Goal: Task Accomplishment & Management: Use online tool/utility

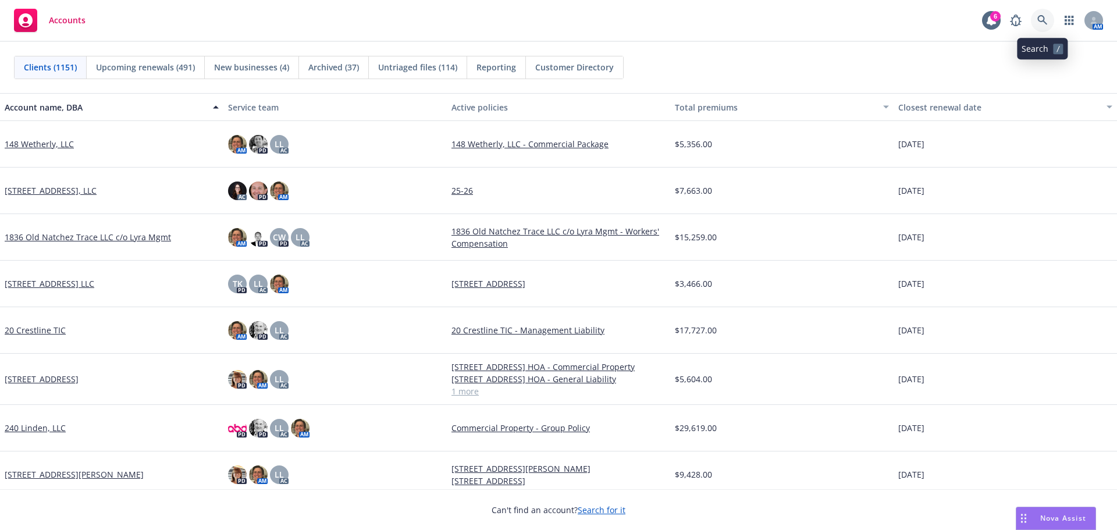
click at [1045, 14] on link at bounding box center [1042, 20] width 23 height 23
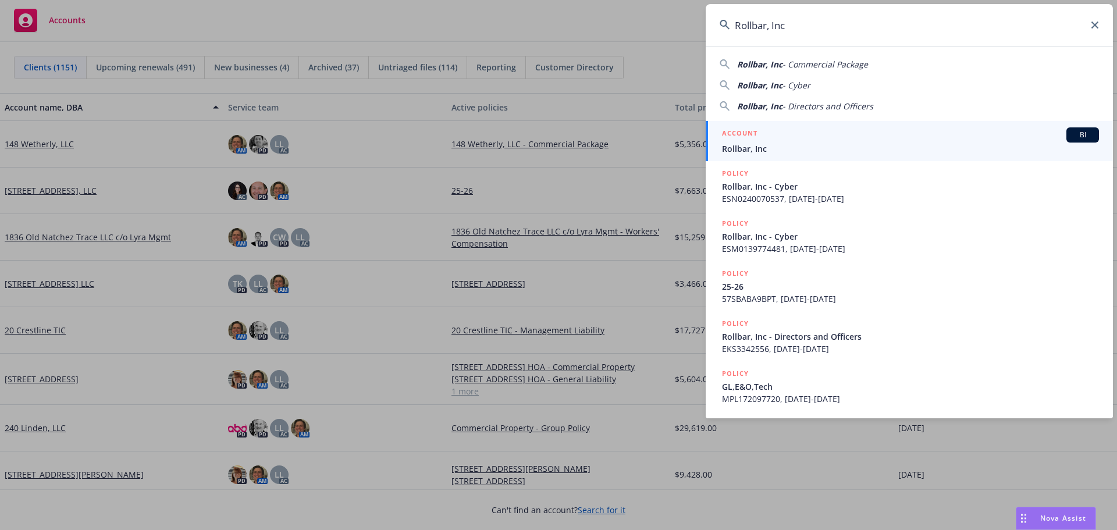
type input "Rollbar, Inc"
click at [758, 140] on div "ACCOUNT BI" at bounding box center [910, 134] width 377 height 15
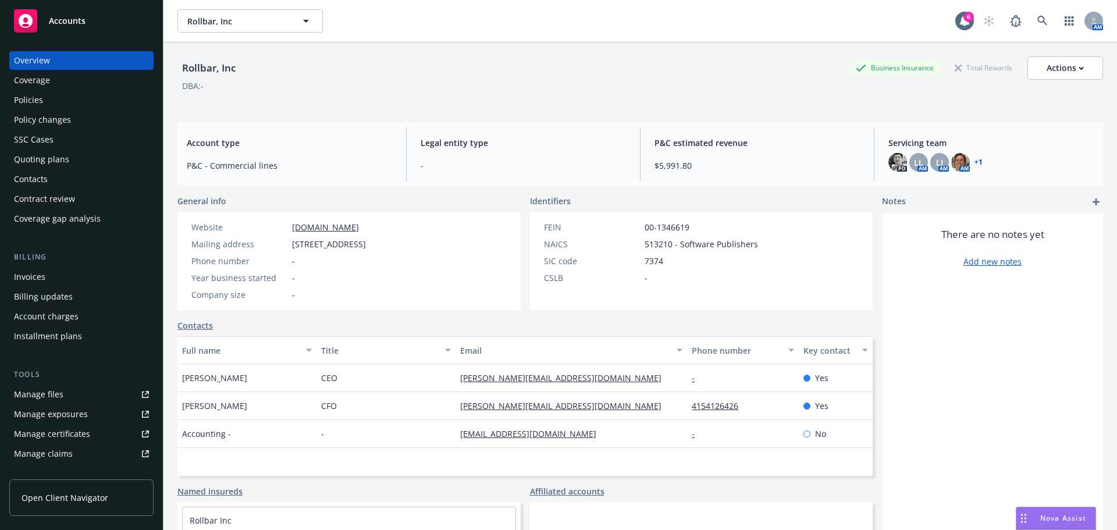
click at [54, 108] on div "Policies" at bounding box center [81, 100] width 135 height 19
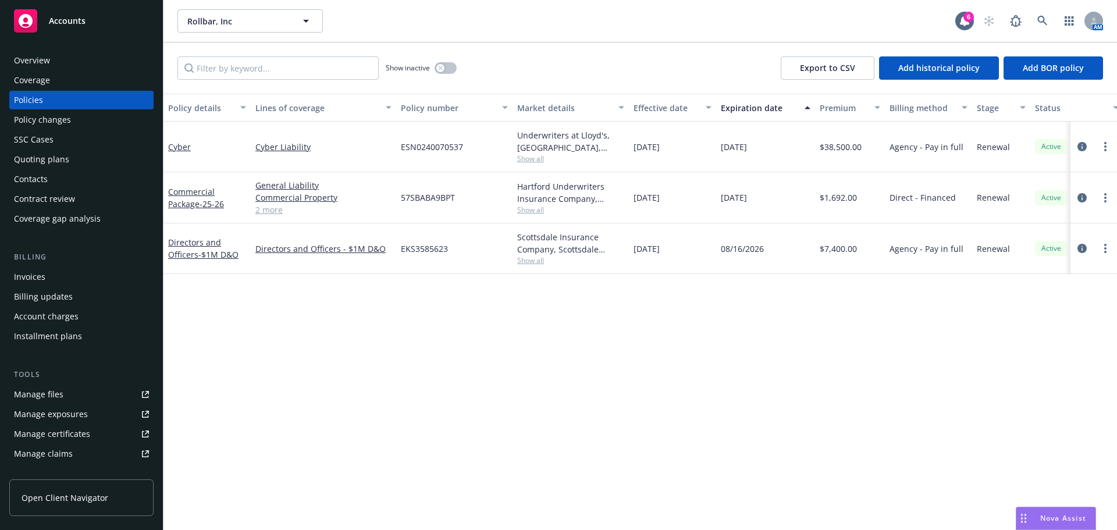
click at [529, 162] on span "Show all" at bounding box center [570, 159] width 107 height 10
click at [701, 362] on div "Policy details Lines of coverage Policy number Market details Effective date Ex…" at bounding box center [639, 312] width 953 height 436
click at [1080, 143] on icon "circleInformation" at bounding box center [1081, 146] width 9 height 9
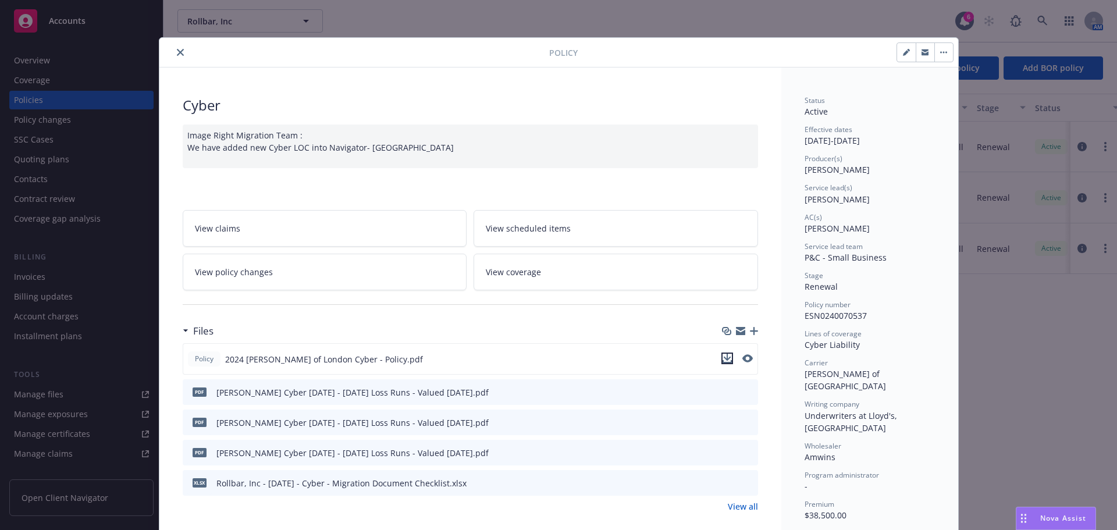
click at [722, 358] on icon "download file" at bounding box center [726, 358] width 9 height 9
drag, startPoint x: 1061, startPoint y: 505, endPoint x: 1065, endPoint y: 510, distance: 6.6
click at [1065, 507] on body "Accounts Overview Coverage Policies Policy changes SSC Cases Quoting plans Cont…" at bounding box center [558, 265] width 1117 height 530
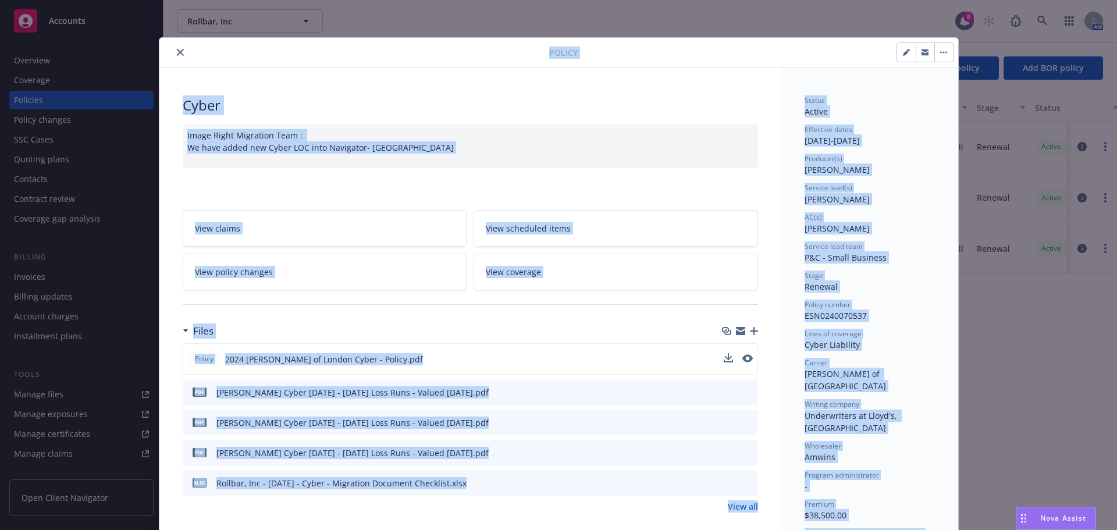
click at [1066, 511] on div "Nova Assist" at bounding box center [1055, 518] width 79 height 22
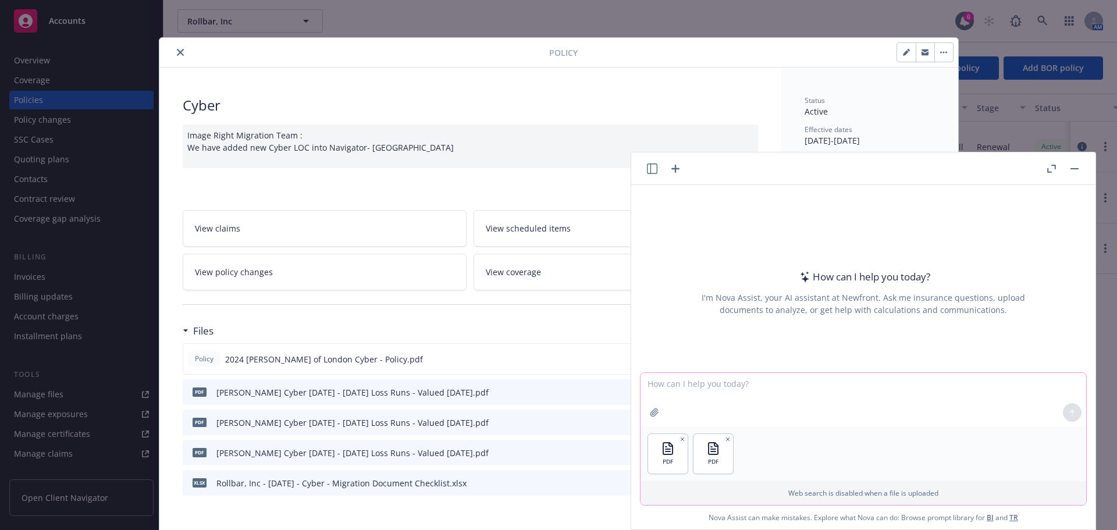
click at [779, 403] on textarea at bounding box center [863, 400] width 446 height 54
click at [662, 389] on textarea "compare the current policy coverages, limits, exclusions and endorsements where…" at bounding box center [863, 399] width 446 height 55
drag, startPoint x: 664, startPoint y: 391, endPoint x: 658, endPoint y: 394, distance: 6.3
click at [658, 394] on textarea "compare the current policy coverages, limits, exclusions and endorsements where…" at bounding box center [863, 399] width 446 height 55
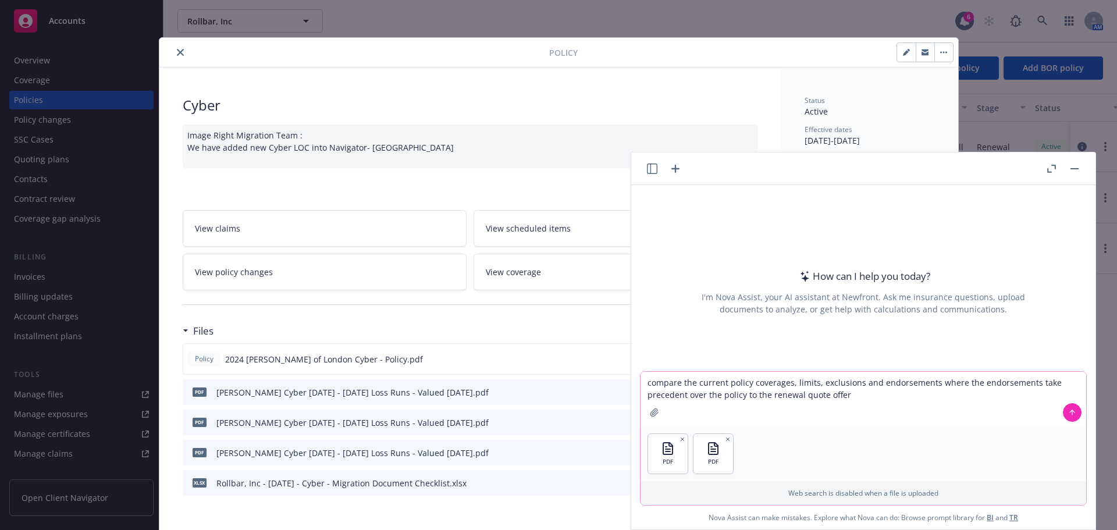
type textarea "compare the current policy coverages, limits, exclusions and endorsements where…"
click at [1072, 411] on button at bounding box center [1072, 412] width 19 height 19
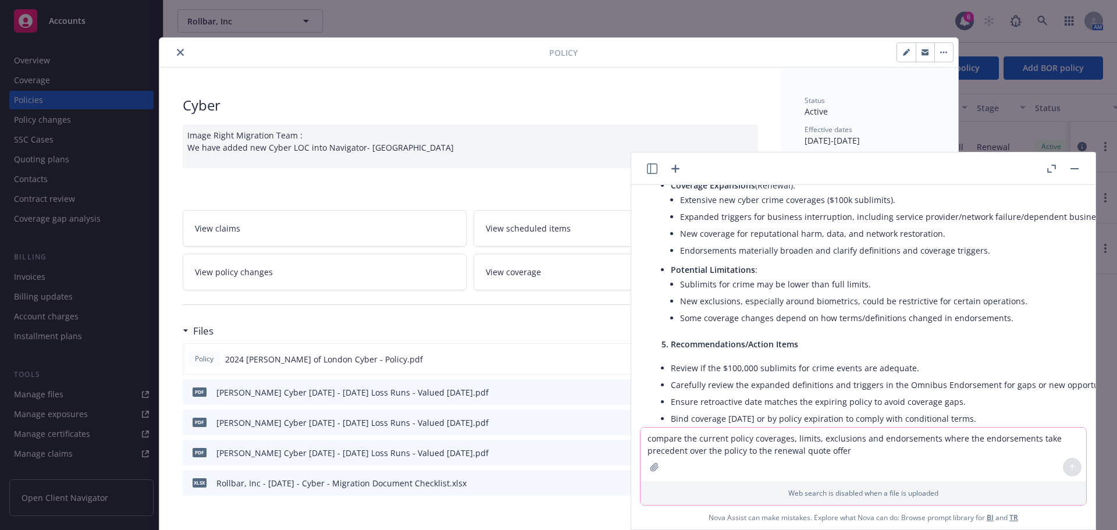
scroll to position [814, 0]
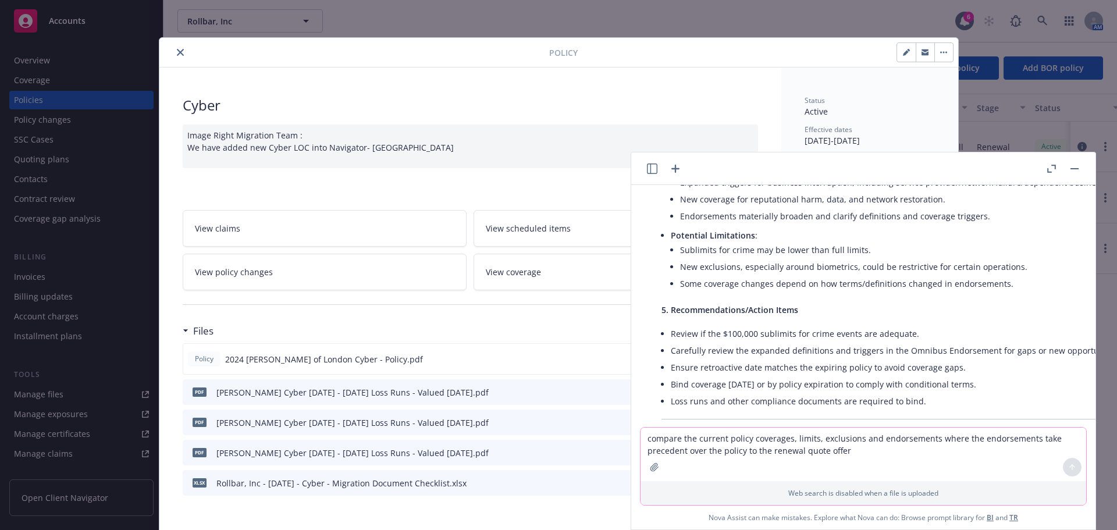
click at [1075, 166] on button "button" at bounding box center [1074, 169] width 14 height 14
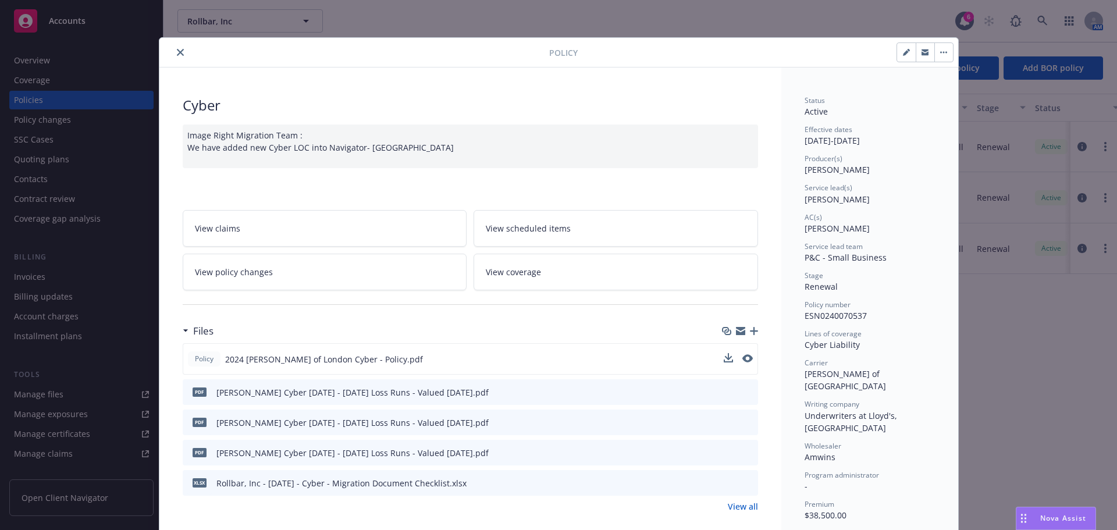
drag, startPoint x: 563, startPoint y: 15, endPoint x: 568, endPoint y: 8, distance: 8.9
click at [565, 8] on div "Policy Cyber Image Right Migration Team : We have added new Cyber LOC into Navi…" at bounding box center [558, 265] width 1117 height 530
click at [177, 54] on icon "close" at bounding box center [180, 52] width 7 height 7
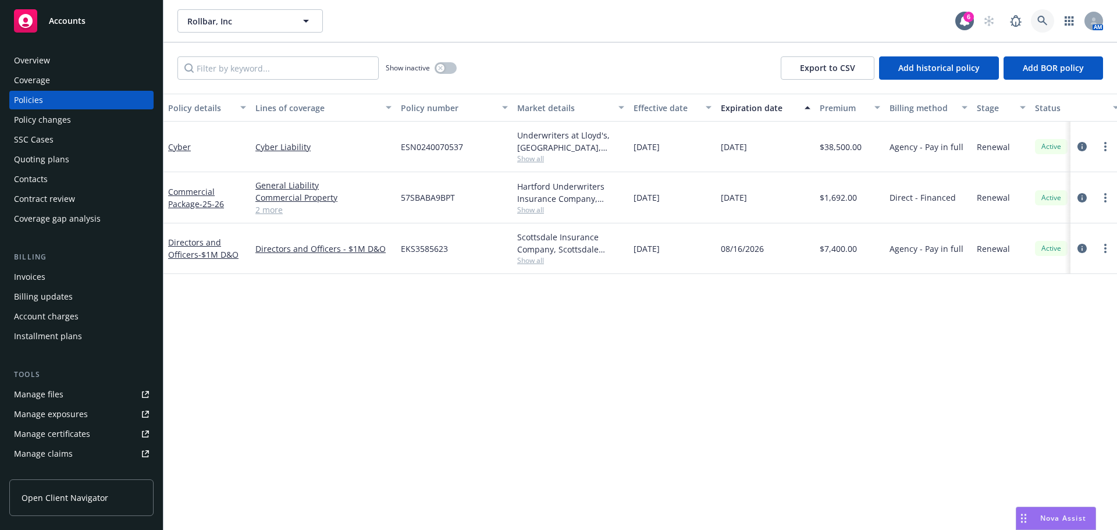
click at [1045, 27] on link at bounding box center [1042, 20] width 23 height 23
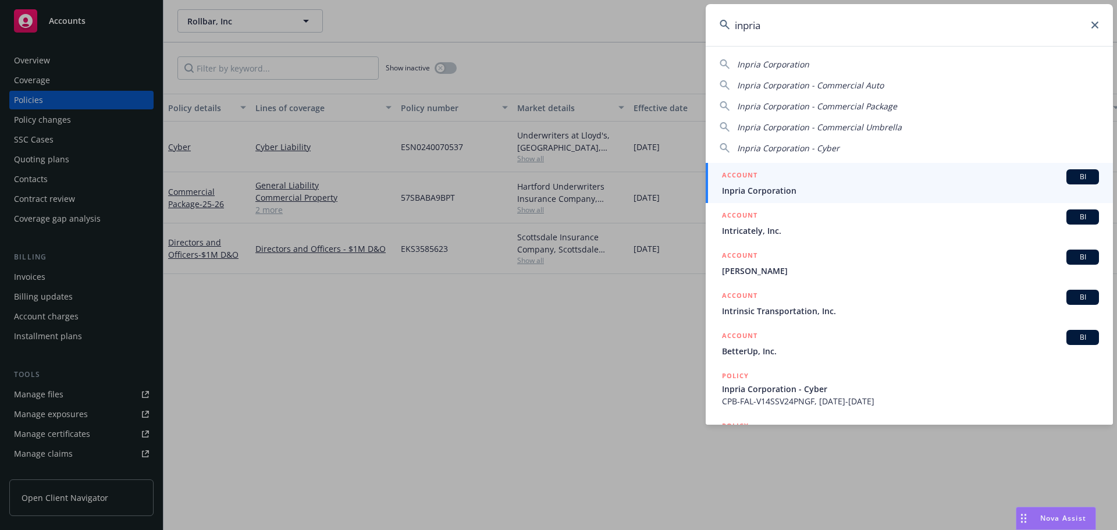
type input "inpria"
click at [778, 177] on div "ACCOUNT BI" at bounding box center [910, 176] width 377 height 15
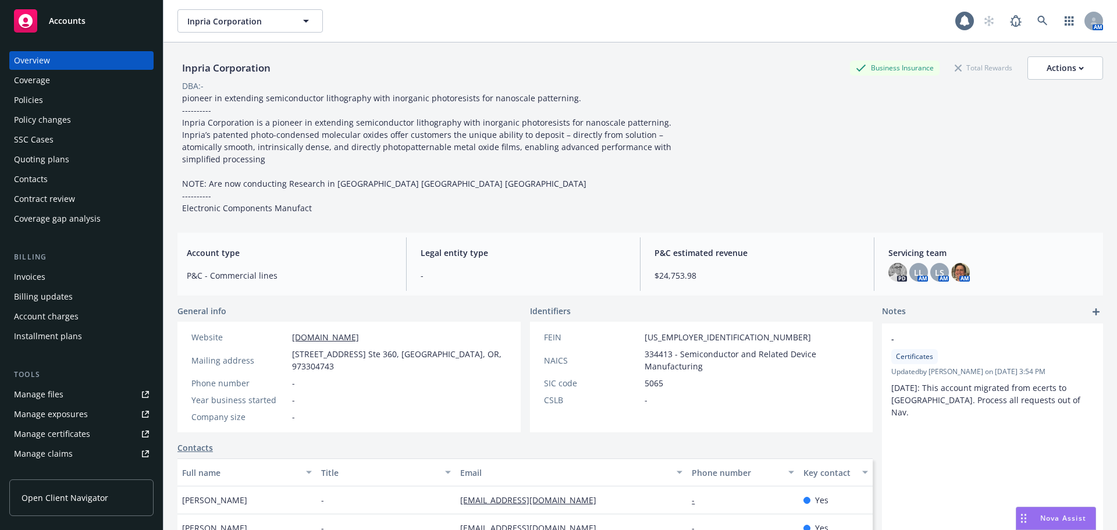
click at [48, 102] on div "Policies" at bounding box center [81, 100] width 135 height 19
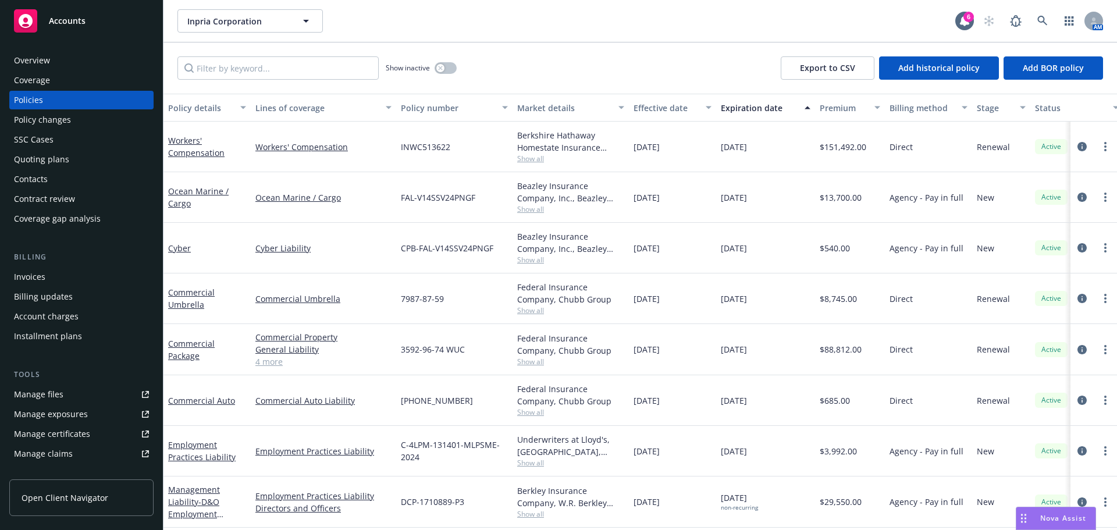
scroll to position [57, 0]
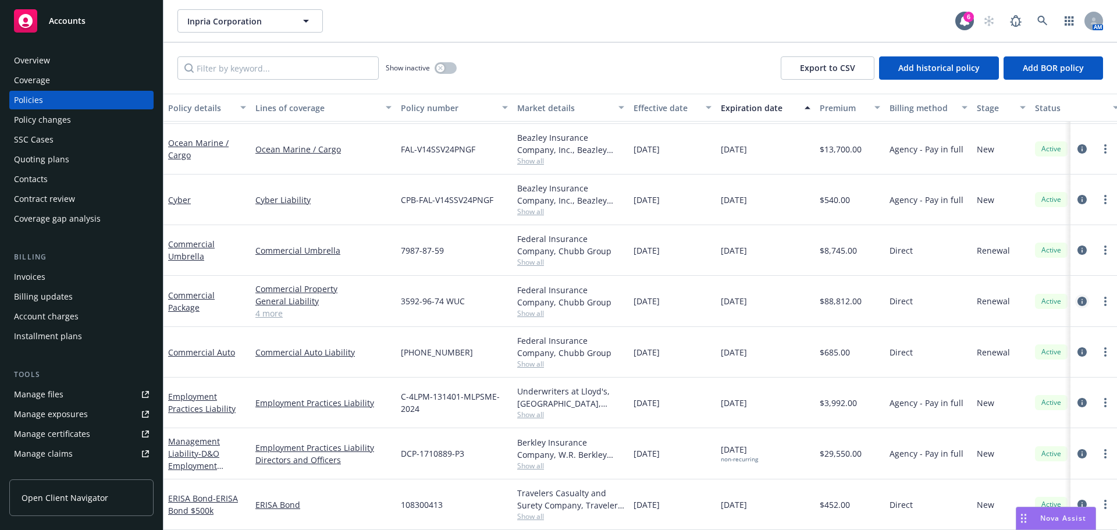
click at [1077, 297] on icon "circleInformation" at bounding box center [1081, 301] width 9 height 9
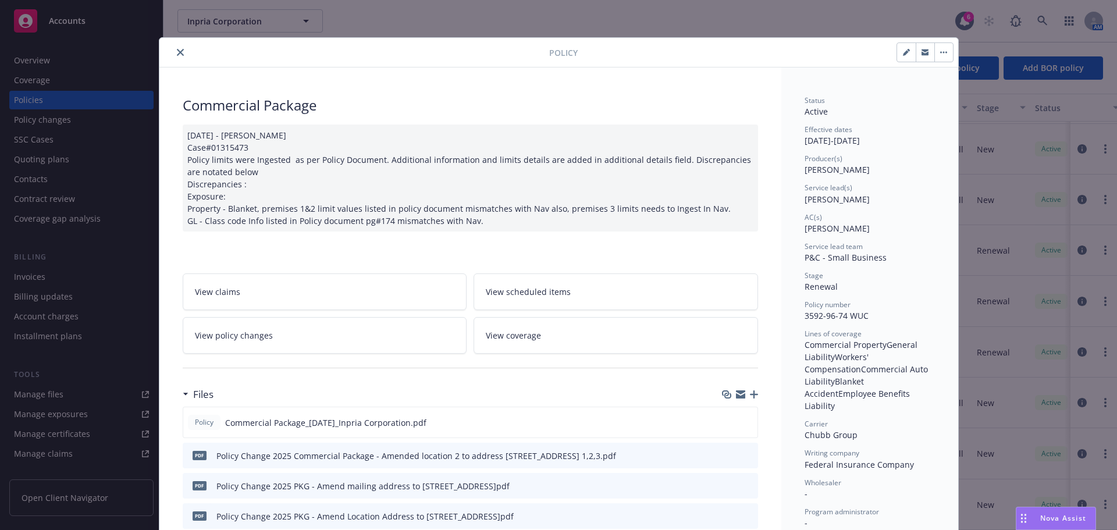
click at [177, 55] on icon "close" at bounding box center [180, 52] width 7 height 7
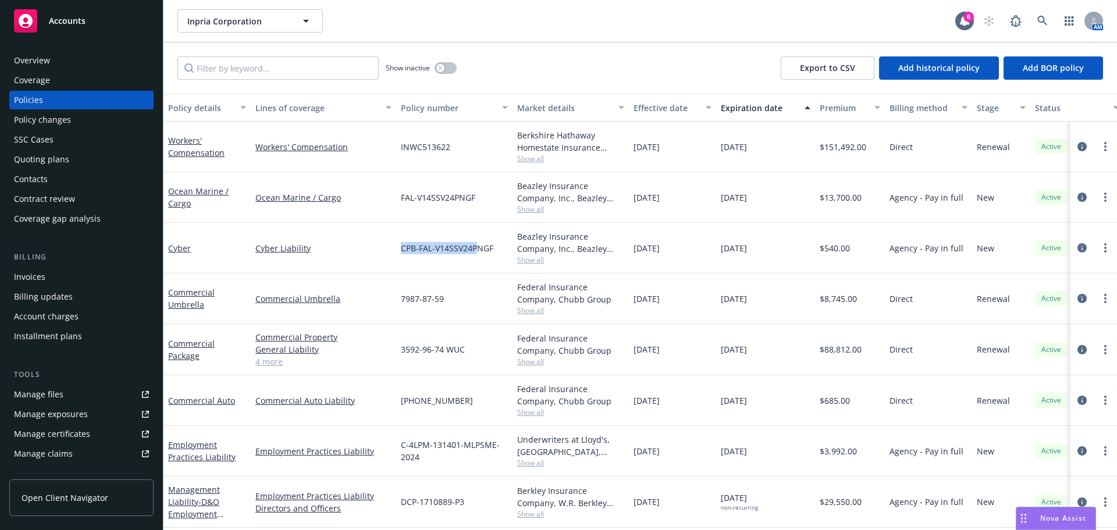
drag, startPoint x: 395, startPoint y: 247, endPoint x: 475, endPoint y: 244, distance: 80.3
click at [475, 244] on div "Cyber Cyber Liability CPB-FAL-V14SSV24PNGF Beazley Insurance Company, Inc., Bea…" at bounding box center [724, 248] width 1123 height 51
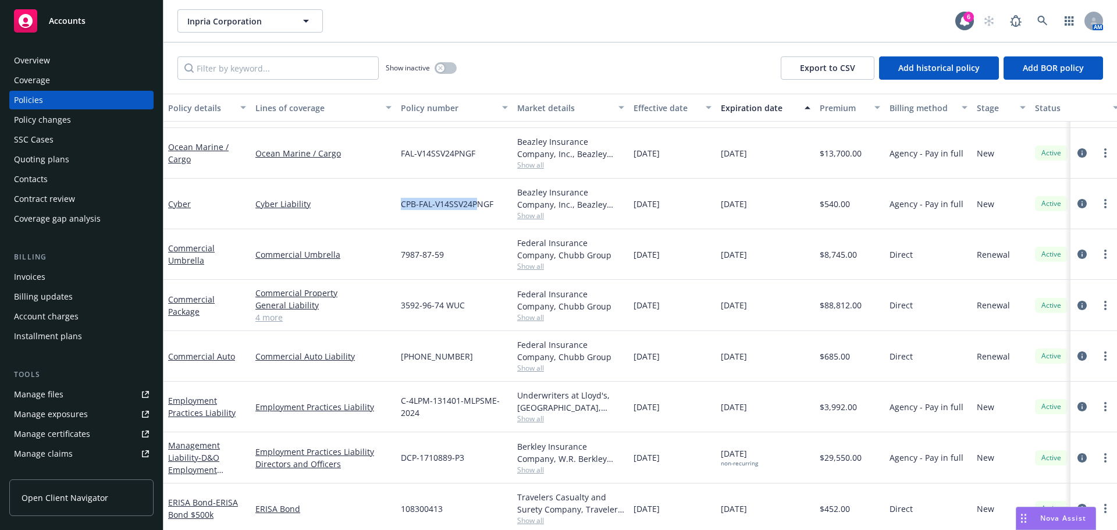
scroll to position [57, 0]
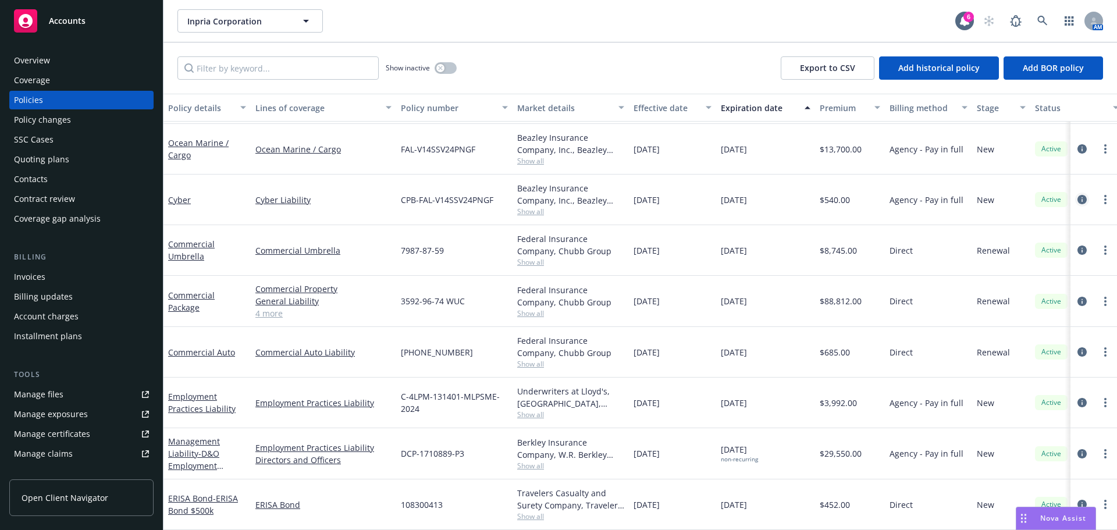
click at [1075, 193] on link "circleInformation" at bounding box center [1082, 200] width 14 height 14
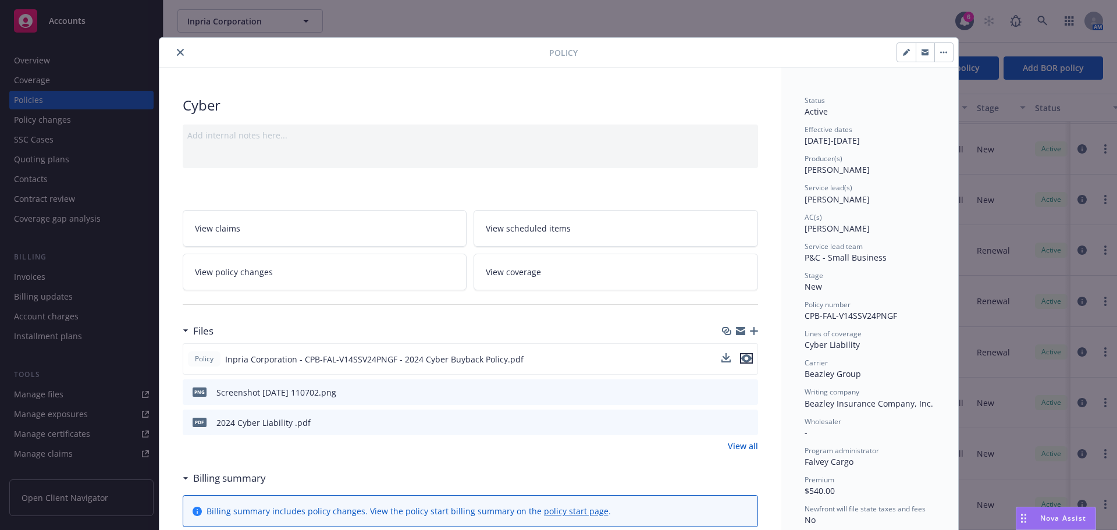
click at [741, 359] on icon "preview file" at bounding box center [746, 358] width 10 height 8
click at [177, 53] on icon "close" at bounding box center [180, 52] width 7 height 7
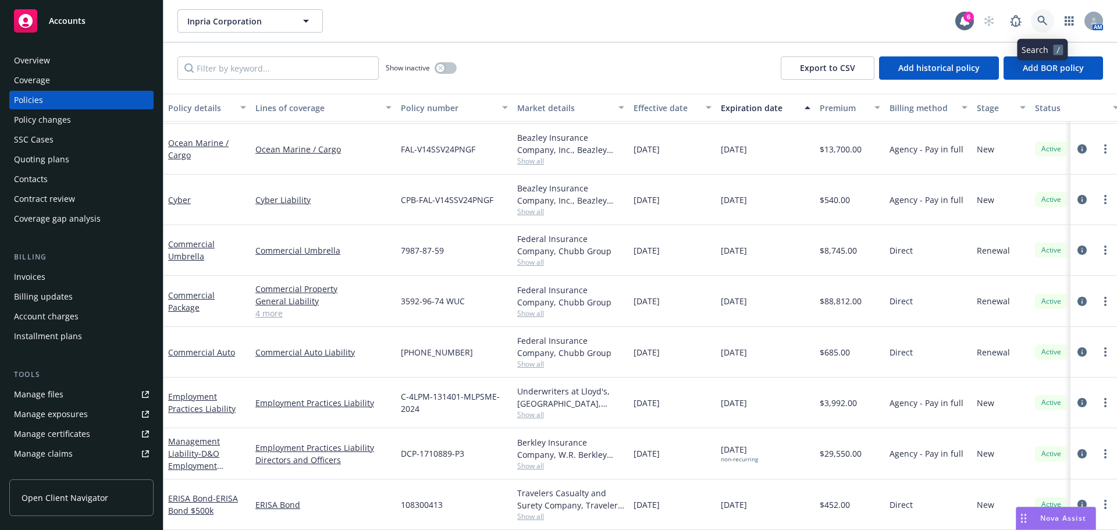
click at [1036, 15] on link at bounding box center [1042, 20] width 23 height 23
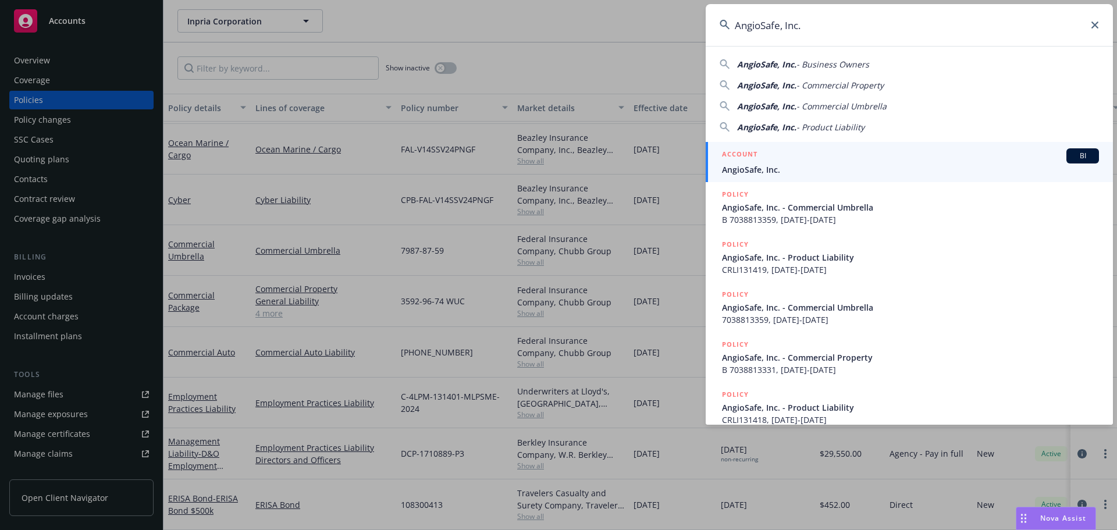
type input "AngioSafe, Inc."
click at [781, 174] on link "ACCOUNT BI AngioSafe, Inc." at bounding box center [909, 162] width 407 height 40
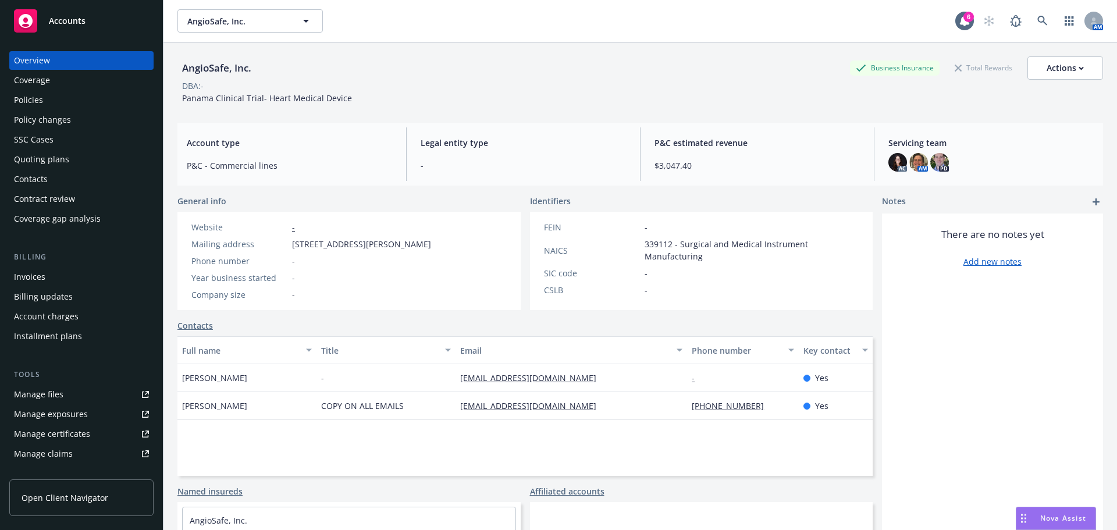
click at [0, 105] on div "Overview Coverage Policies Policy changes SSC Cases Quoting plans Contacts Cont…" at bounding box center [81, 283] width 163 height 493
click at [18, 101] on div "Policies" at bounding box center [28, 100] width 29 height 19
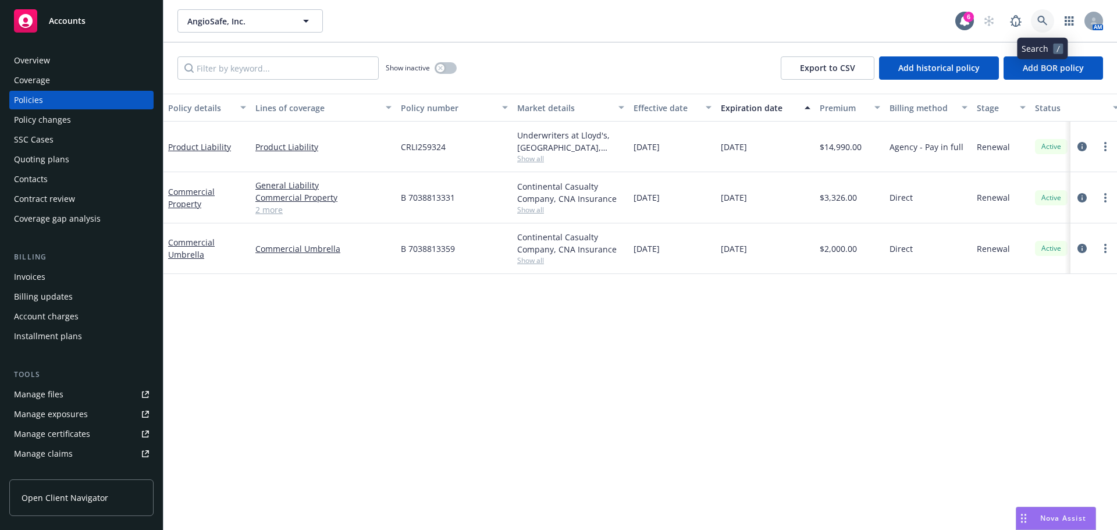
click at [1043, 22] on icon at bounding box center [1042, 21] width 10 height 10
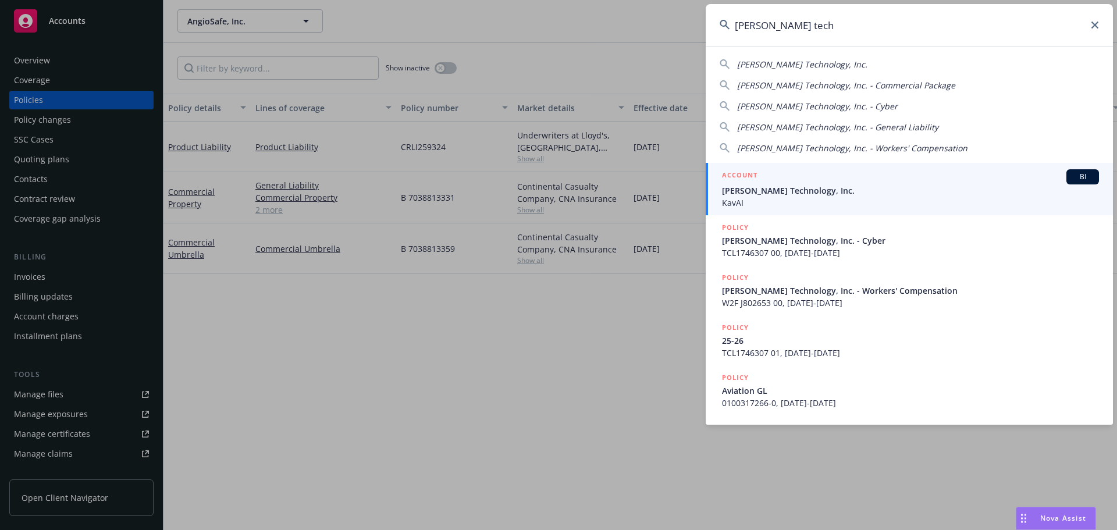
type input "soter tech"
click at [788, 182] on div "ACCOUNT BI" at bounding box center [910, 176] width 377 height 15
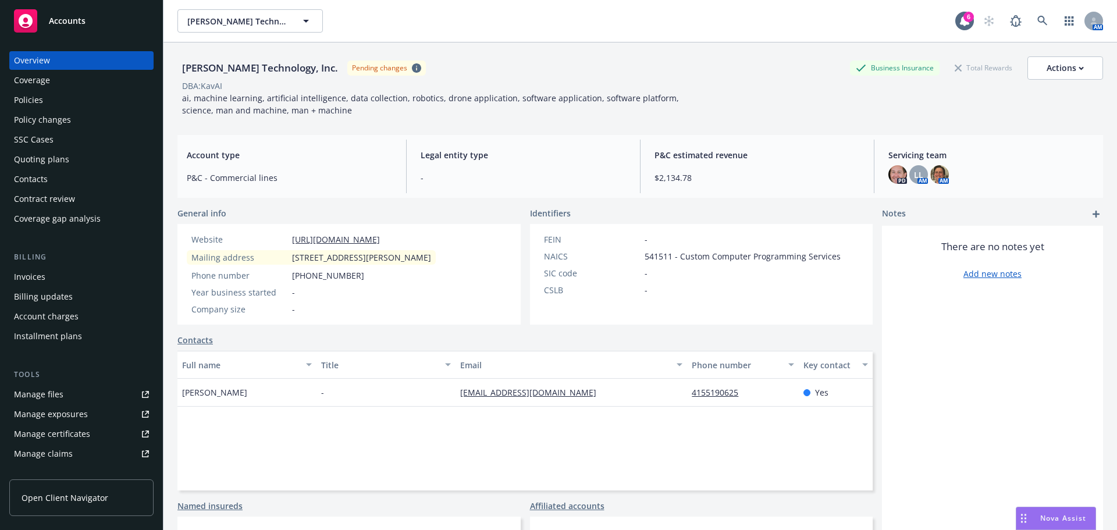
click at [31, 98] on div "Policies" at bounding box center [28, 100] width 29 height 19
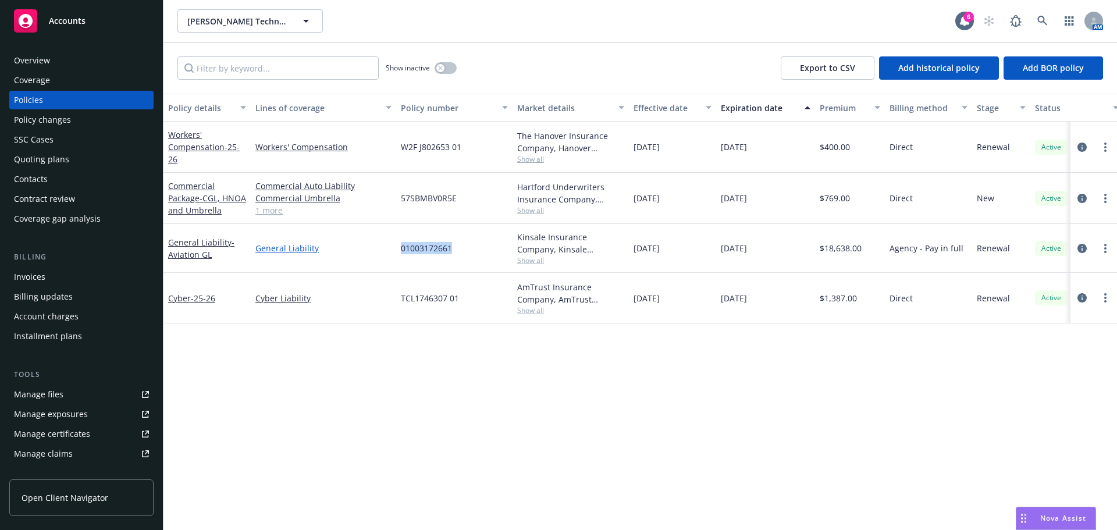
drag, startPoint x: 463, startPoint y: 244, endPoint x: 271, endPoint y: 252, distance: 192.1
click at [355, 243] on div "General Liability - Aviation GL General Liability 01003172661 Kinsale Insurance…" at bounding box center [724, 248] width 1123 height 49
click at [1084, 248] on icon "circleInformation" at bounding box center [1081, 248] width 9 height 9
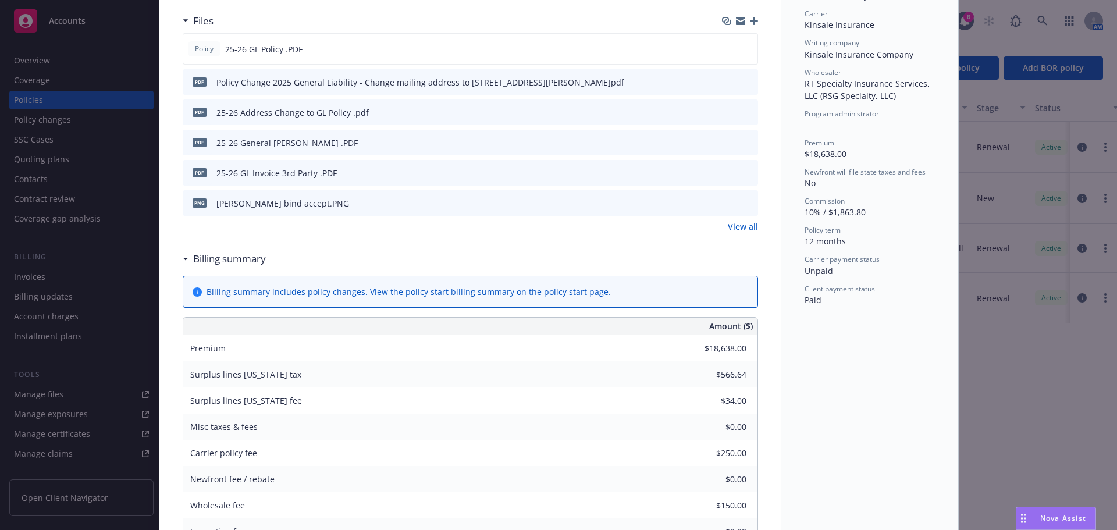
scroll to position [116, 0]
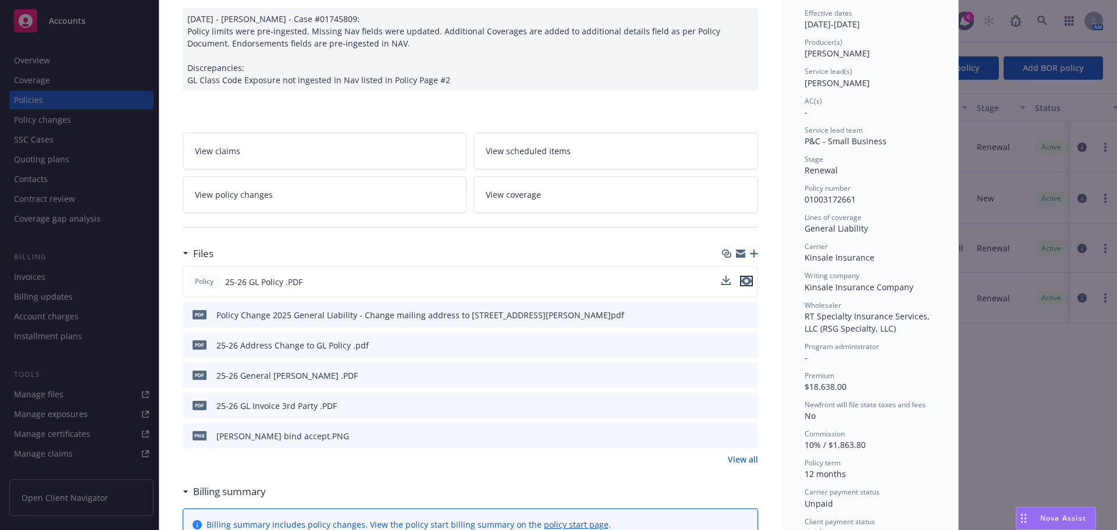
click at [741, 282] on icon "preview file" at bounding box center [746, 281] width 10 height 8
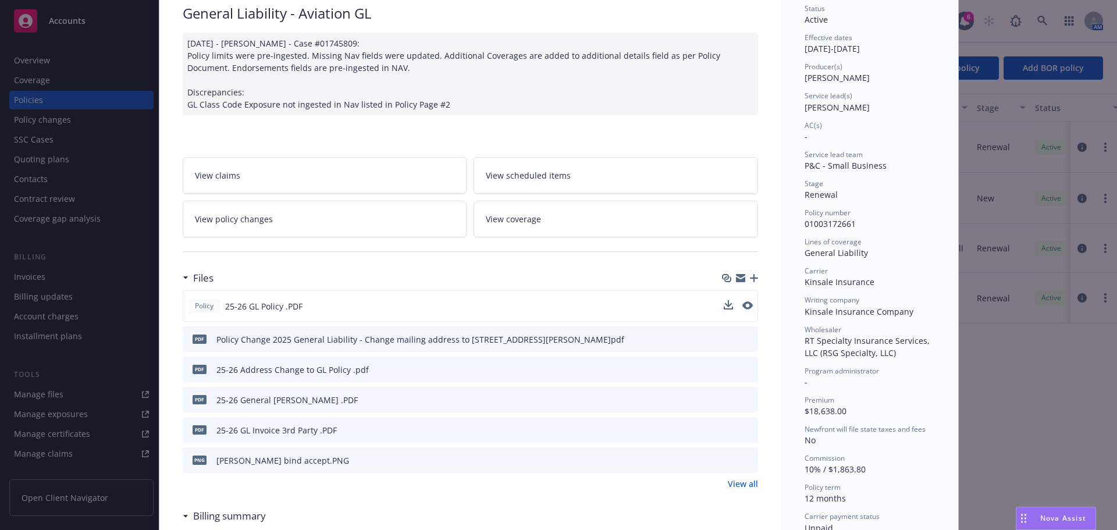
scroll to position [0, 0]
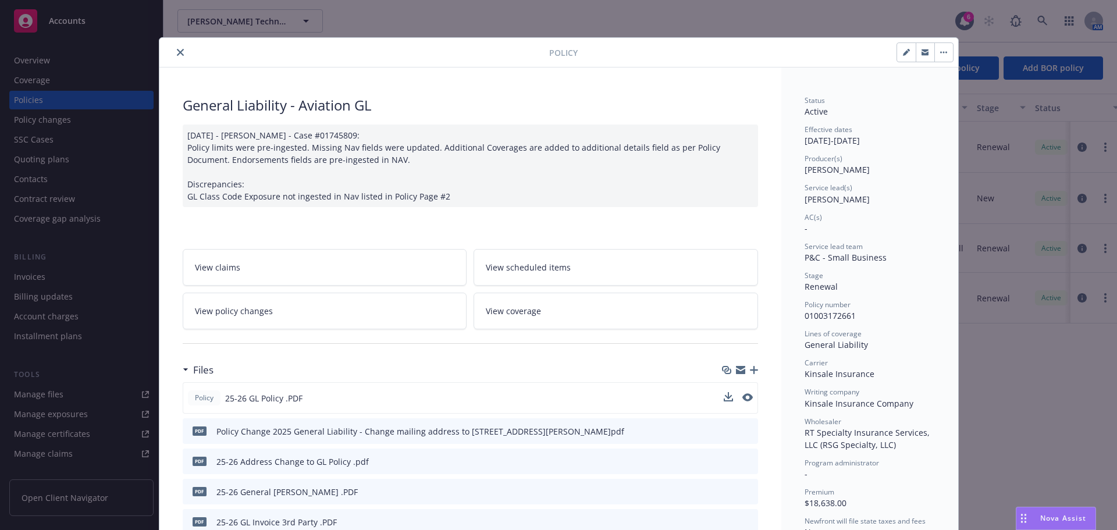
click at [177, 52] on icon "close" at bounding box center [180, 52] width 7 height 7
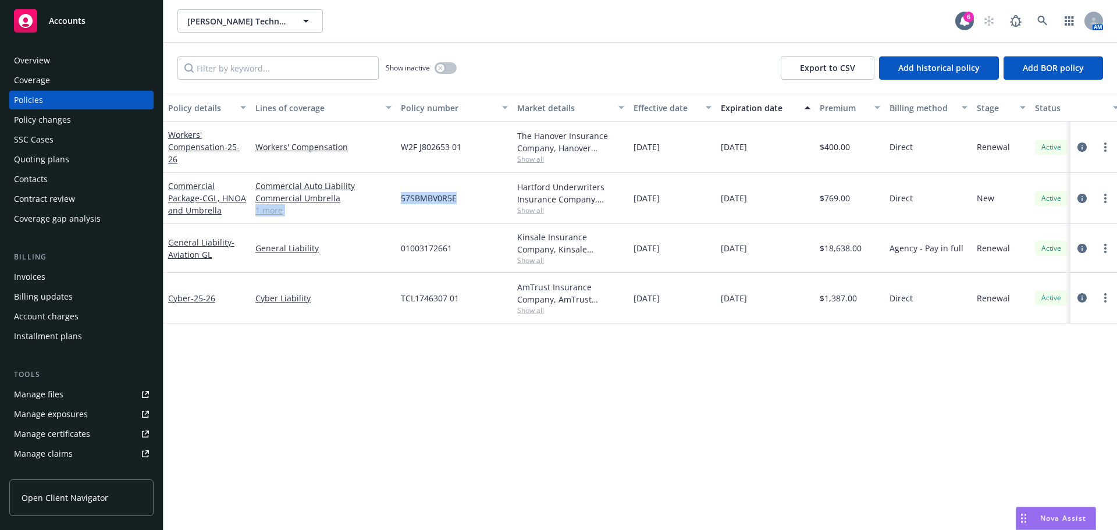
drag, startPoint x: 478, startPoint y: 199, endPoint x: 366, endPoint y: 208, distance: 112.0
click at [393, 193] on div "Commercial Package - CGL, HNOA and Umbrella Commercial Auto Liability Commercia…" at bounding box center [724, 198] width 1123 height 51
click at [471, 198] on div "57SBMBV0R5E" at bounding box center [454, 198] width 116 height 51
drag, startPoint x: 471, startPoint y: 198, endPoint x: 404, endPoint y: 202, distance: 67.1
click at [404, 202] on div "57SBMBV0R5E" at bounding box center [454, 198] width 116 height 51
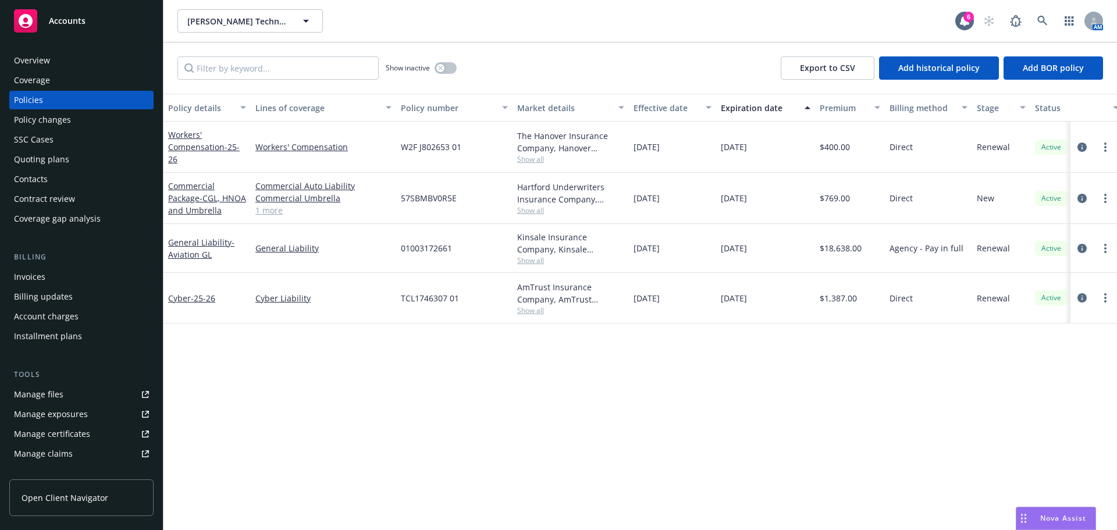
drag, startPoint x: 375, startPoint y: 429, endPoint x: 232, endPoint y: 21, distance: 431.9
click at [375, 428] on div "Policy details Lines of coverage Policy number Market details Effective date Ex…" at bounding box center [639, 312] width 953 height 436
click at [1036, 26] on link at bounding box center [1042, 20] width 23 height 23
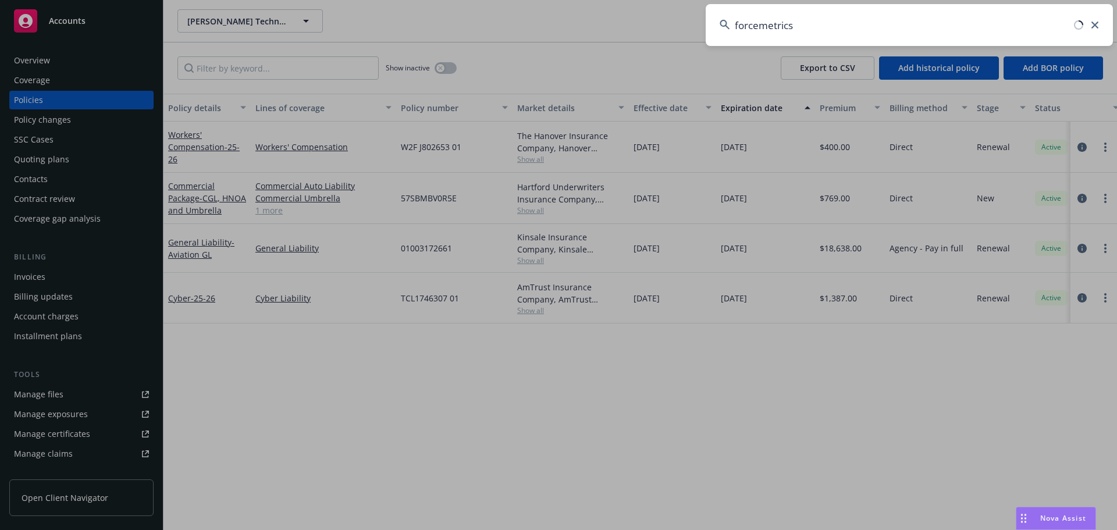
click at [758, 30] on input "forcemetrics" at bounding box center [909, 25] width 407 height 42
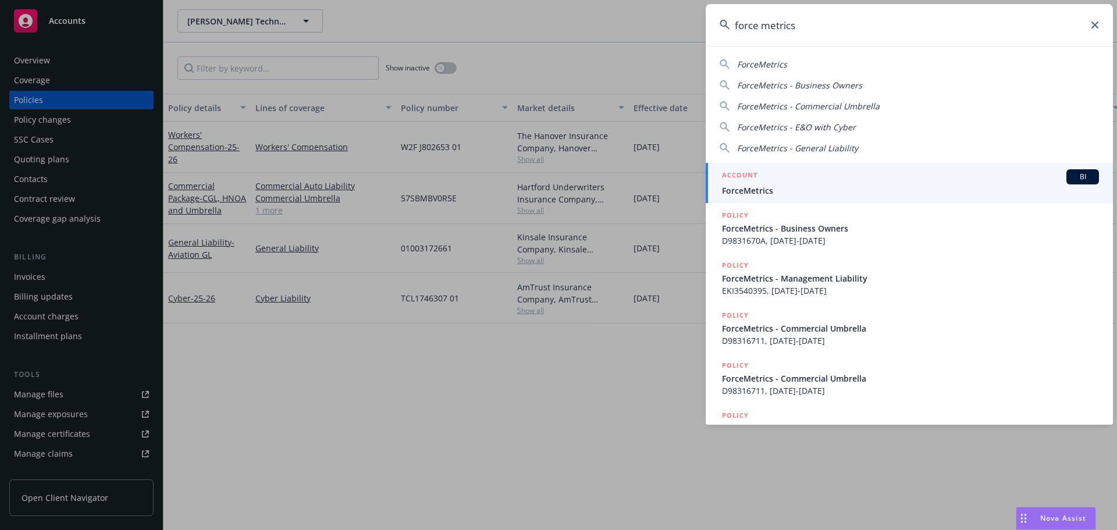
type input "force metrics"
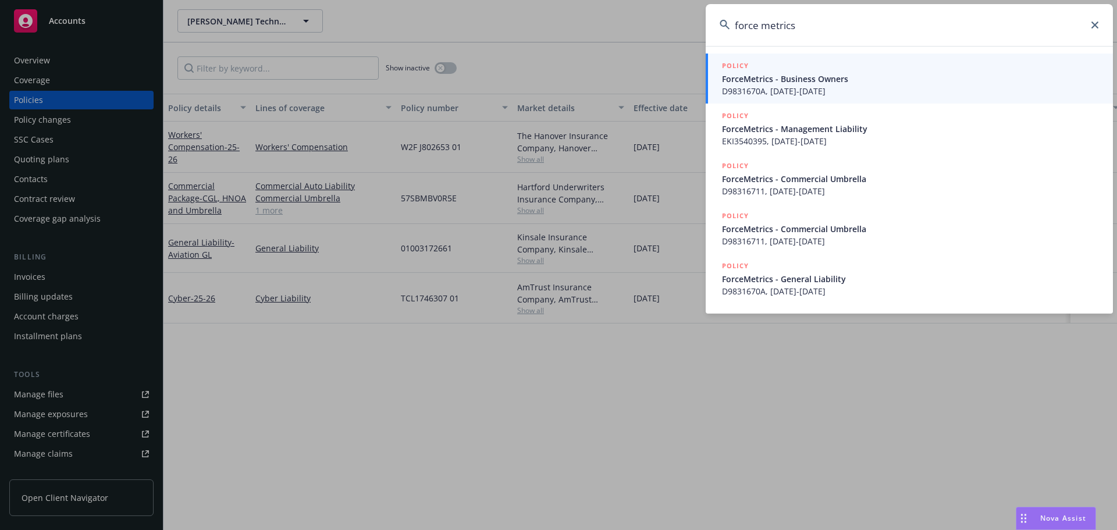
click at [772, 91] on span "D9831670A, 10/24/2023-10/24/2024" at bounding box center [910, 91] width 377 height 12
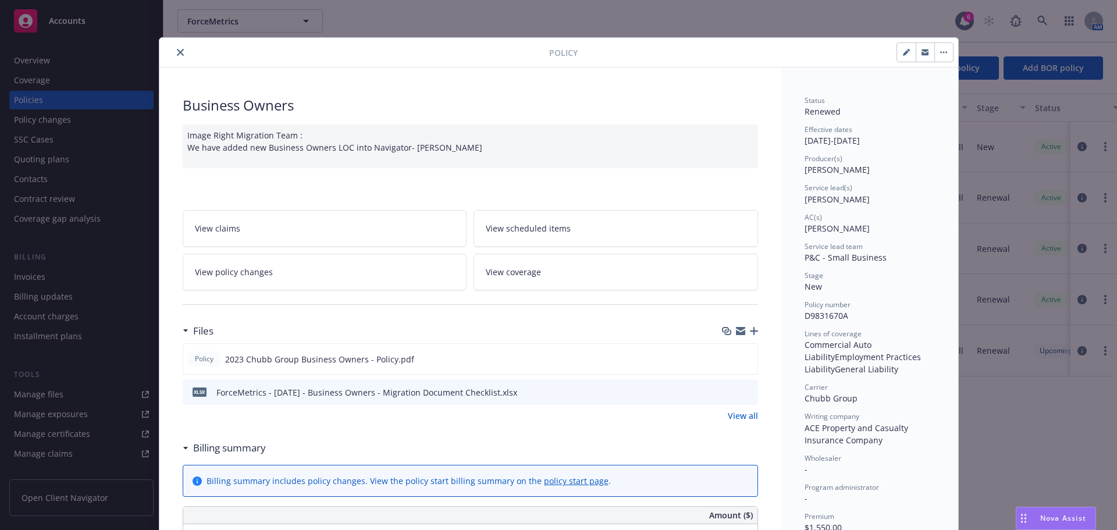
click at [173, 48] on button "close" at bounding box center [180, 52] width 14 height 14
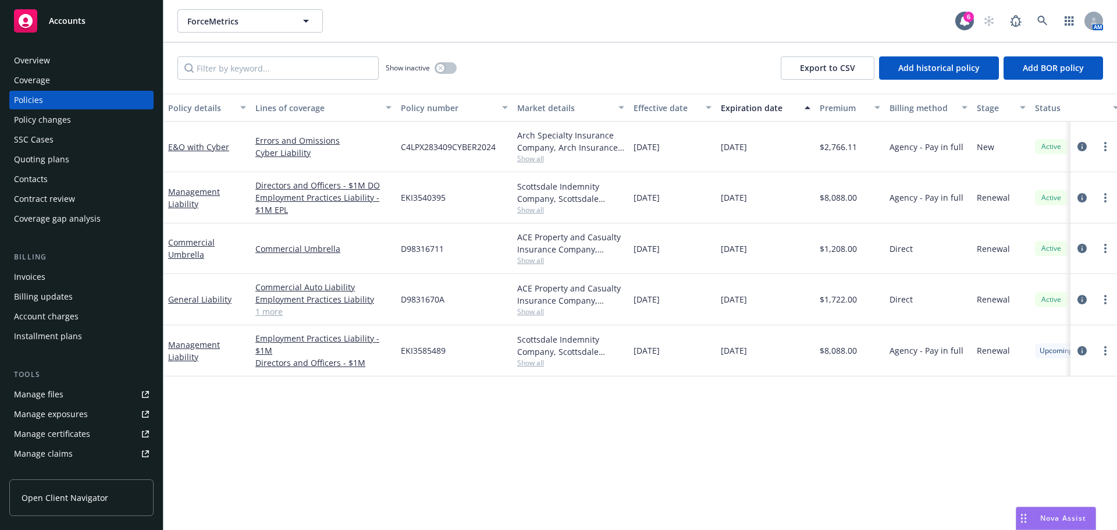
click at [542, 156] on span "Show all" at bounding box center [570, 159] width 107 height 10
drag, startPoint x: 526, startPoint y: 467, endPoint x: 585, endPoint y: 416, distance: 78.4
click at [526, 464] on div "Policy details Lines of coverage Policy number Market details Effective date Ex…" at bounding box center [639, 312] width 953 height 436
click at [1086, 145] on icon "circleInformation" at bounding box center [1081, 146] width 9 height 9
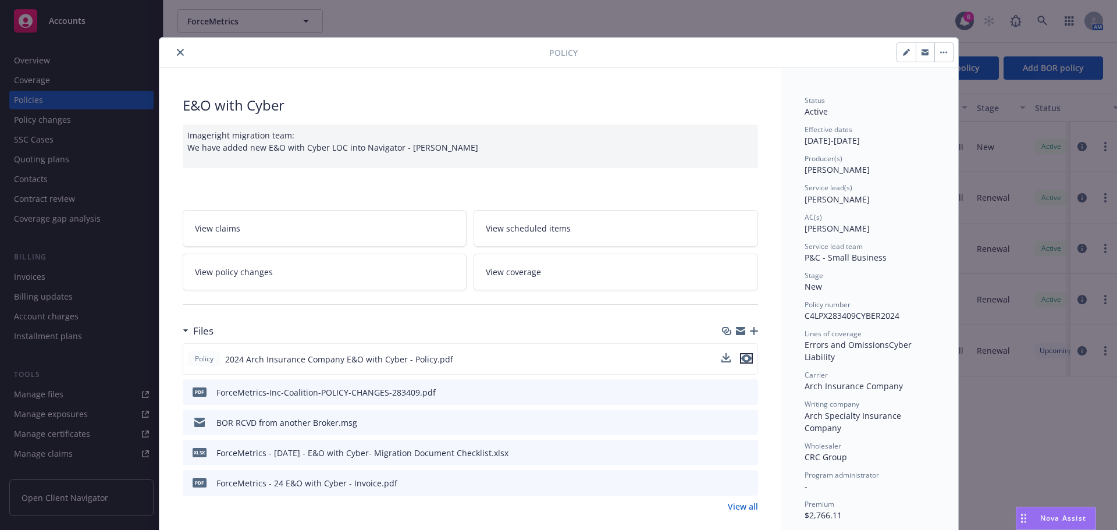
click at [745, 362] on icon "preview file" at bounding box center [746, 358] width 10 height 8
drag, startPoint x: 520, startPoint y: 151, endPoint x: 262, endPoint y: 135, distance: 258.2
click at [262, 135] on div "Imageright migration team: We have added new E&O with Cyber LOC into Navigator …" at bounding box center [470, 146] width 575 height 44
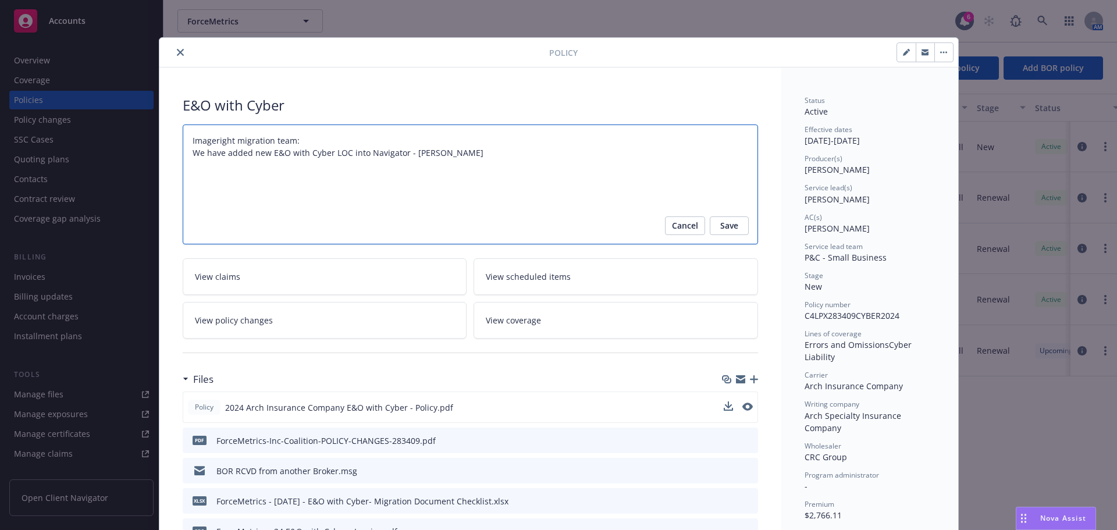
click at [549, 173] on textarea "Imageright migration team: We have added new E&O with Cyber LOC into Navigator …" at bounding box center [470, 184] width 575 height 120
drag, startPoint x: 461, startPoint y: 157, endPoint x: 209, endPoint y: 147, distance: 251.5
click at [209, 147] on textarea "Imageright migration team: We have added new E&O with Cyber LOC into Navigator …" at bounding box center [470, 184] width 575 height 120
click at [224, 173] on textarea "Imageright migration team: We have added new E&O with Cyber LOC into Navigator …" at bounding box center [470, 184] width 575 height 120
drag, startPoint x: 440, startPoint y: 153, endPoint x: 187, endPoint y: 151, distance: 253.0
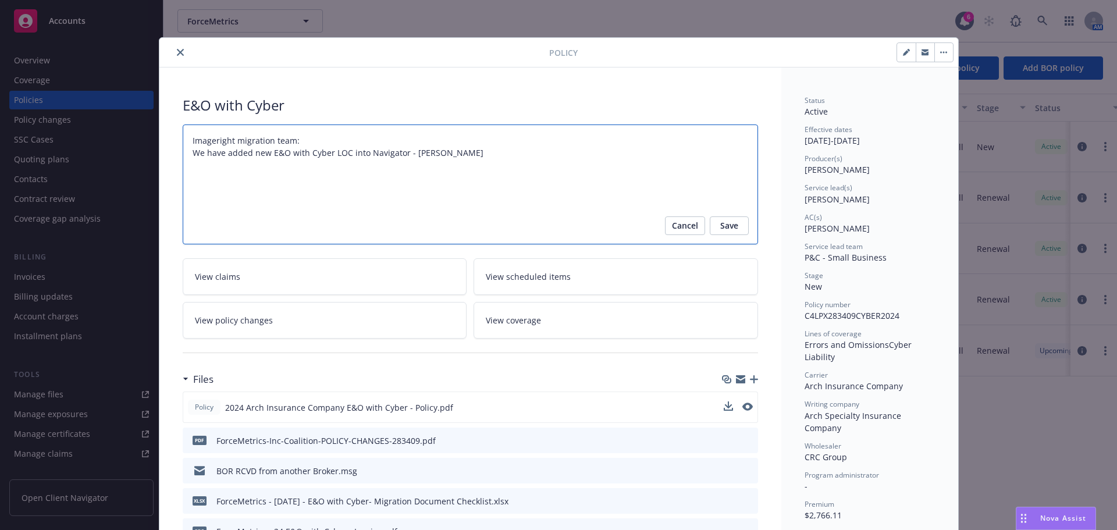
click at [183, 142] on textarea "Imageright migration team: We have added new E&O with Cyber LOC into Navigator …" at bounding box center [470, 184] width 575 height 120
click at [246, 184] on textarea "Imageright migration team: We have added new E&O with Cyber LOC into Navigator …" at bounding box center [470, 184] width 575 height 120
drag, startPoint x: 314, startPoint y: 152, endPoint x: 378, endPoint y: 234, distance: 104.8
click at [82, 116] on div "Policy E&O with Cyber Imageright migration team: We have added new E&O with Cyb…" at bounding box center [558, 265] width 1117 height 530
click at [369, 227] on textarea "Imageright migration team: We have added new E&O with Cyber LOC into Navigator …" at bounding box center [470, 184] width 575 height 120
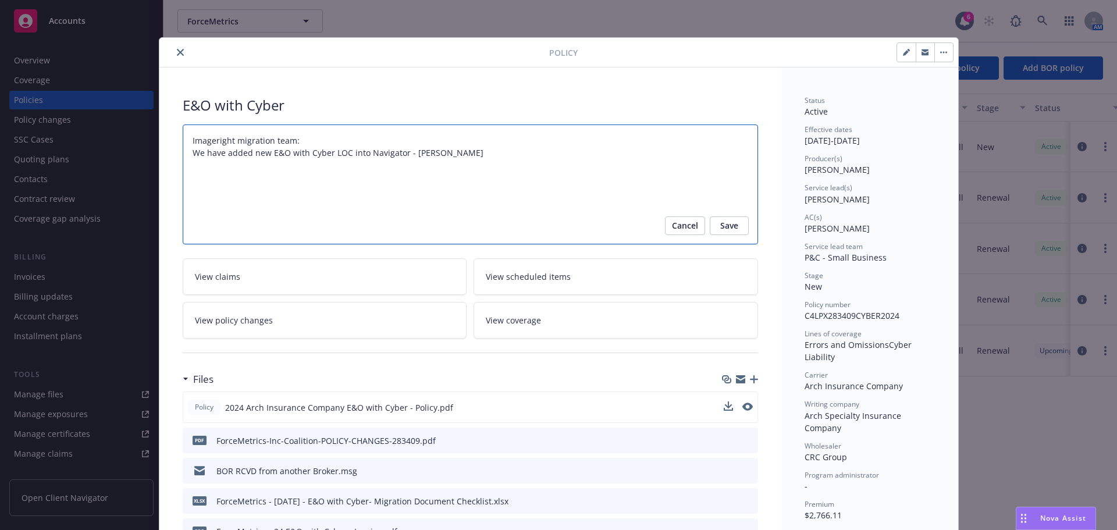
drag, startPoint x: 506, startPoint y: 157, endPoint x: 134, endPoint y: 135, distance: 372.3
click at [134, 135] on div "Policy E&O with Cyber Imageright migration team: We have added new E&O with Cyb…" at bounding box center [558, 265] width 1117 height 530
click at [341, 188] on textarea "Imageright migration team: We have added new E&O with Cyber LOC into Navigator …" at bounding box center [470, 184] width 575 height 120
click at [178, 49] on icon "close" at bounding box center [180, 52] width 7 height 7
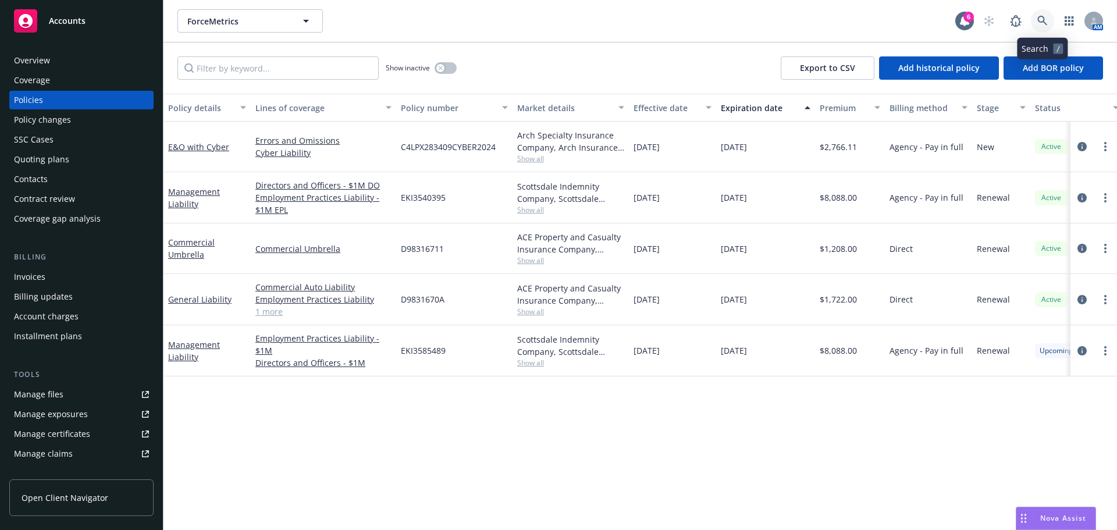
click at [1039, 21] on icon at bounding box center [1042, 21] width 10 height 10
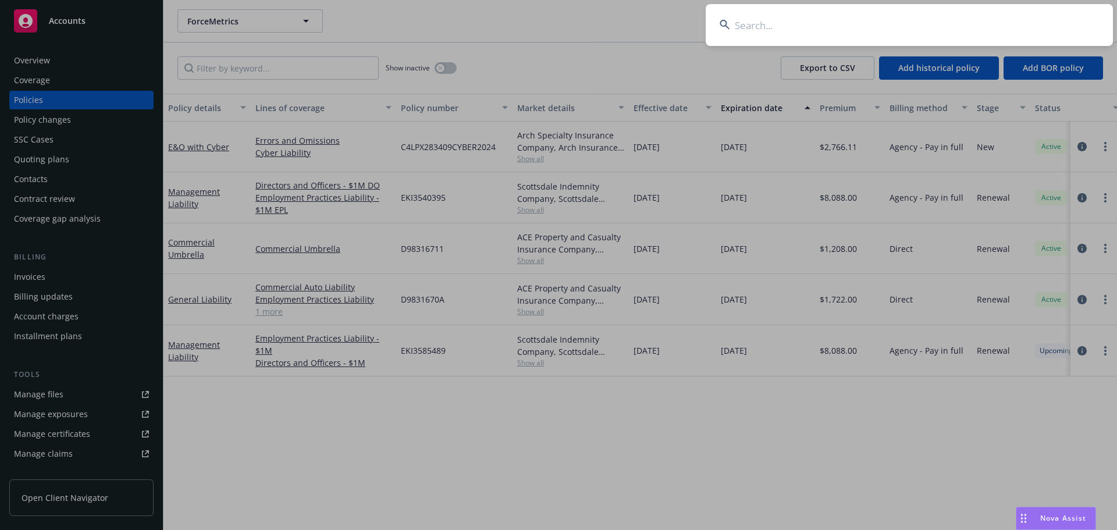
click at [767, 15] on input at bounding box center [909, 25] width 407 height 42
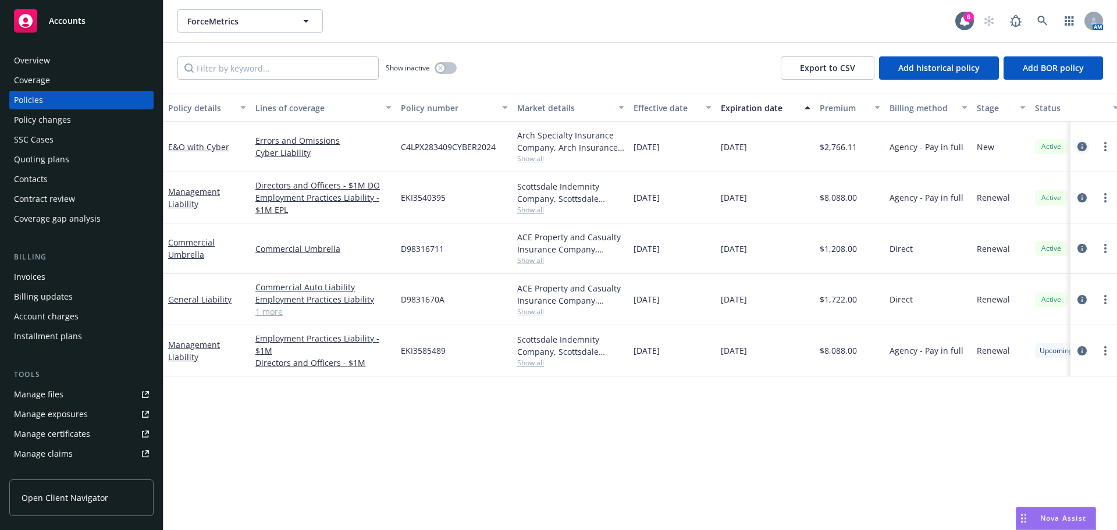
click at [1084, 147] on icon "circleInformation" at bounding box center [1081, 146] width 9 height 9
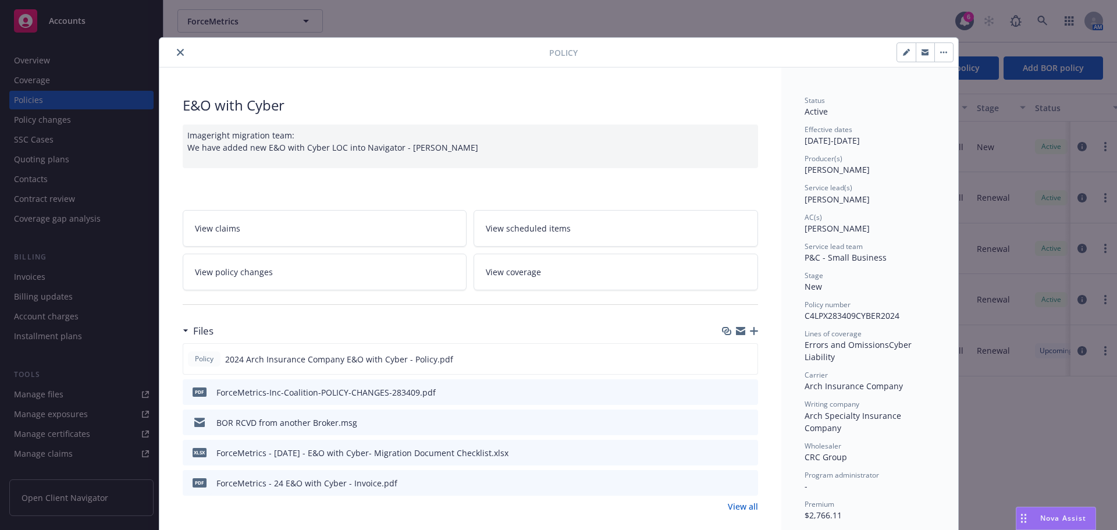
click at [179, 55] on button "close" at bounding box center [180, 52] width 14 height 14
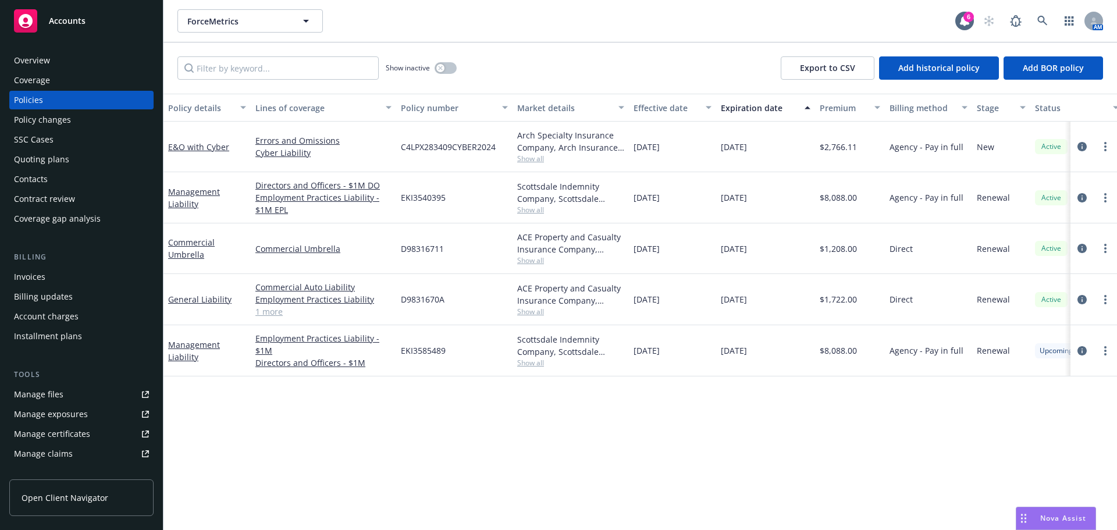
click at [39, 156] on div "Quoting plans" at bounding box center [41, 159] width 55 height 19
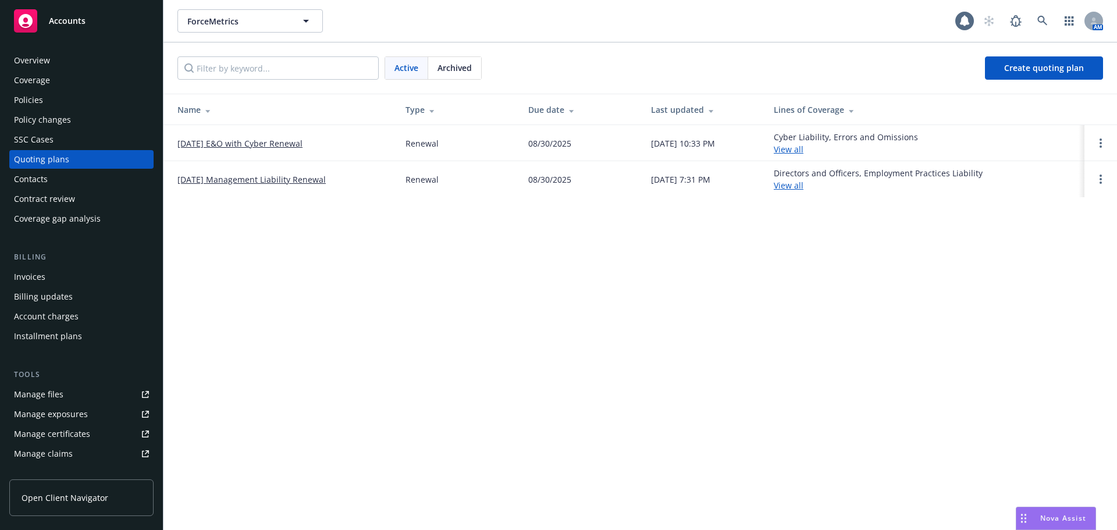
click at [238, 143] on link "08/31/25 E&O with Cyber Renewal" at bounding box center [239, 143] width 125 height 12
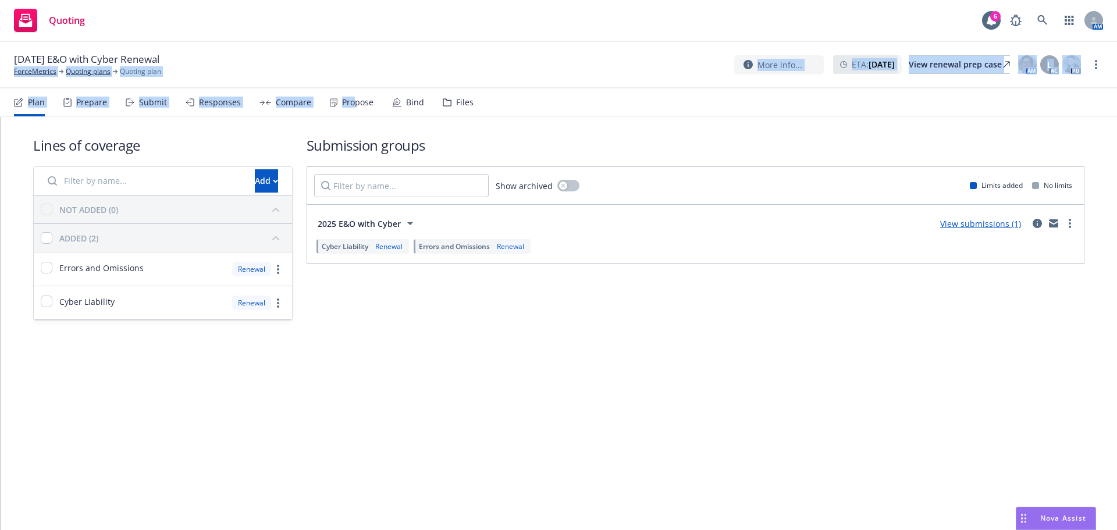
drag, startPoint x: 354, startPoint y: 91, endPoint x: 352, endPoint y: 97, distance: 6.8
click at [354, 92] on div "08/31/25 E&O with Cyber Renewal ForceMetrics Quoting plans Quoting plan More in…" at bounding box center [558, 286] width 1117 height 488
click at [352, 98] on div "Propose" at bounding box center [357, 102] width 31 height 9
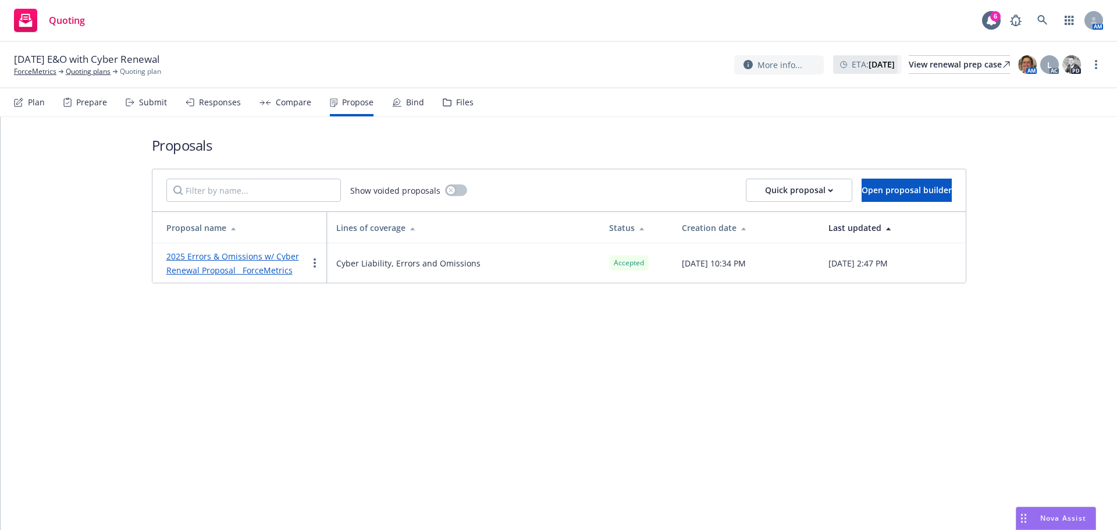
click at [237, 254] on link "2025 Errors & Omissions w/ Cyber Renewal Proposal ForceMetrics" at bounding box center [232, 263] width 133 height 25
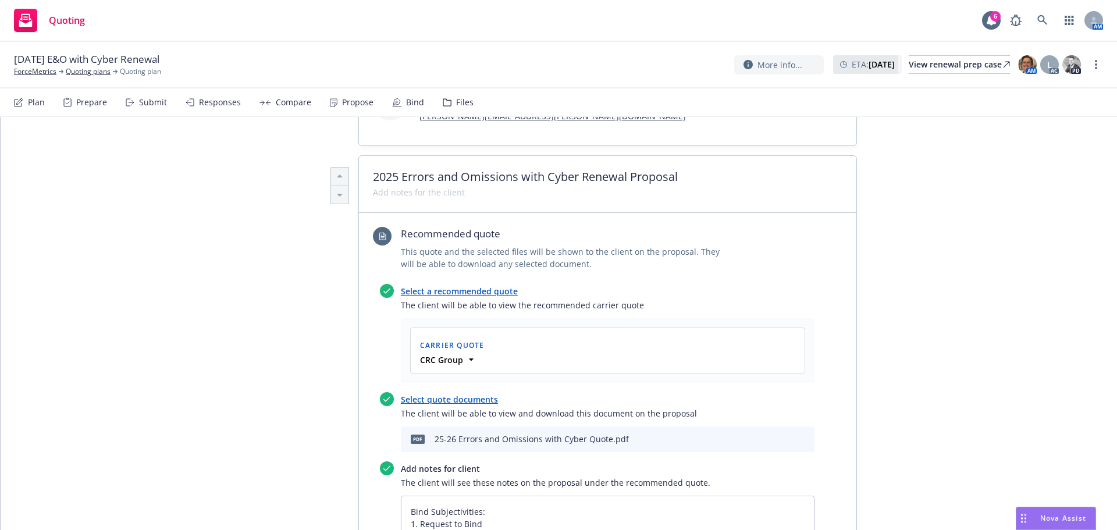
scroll to position [407, 0]
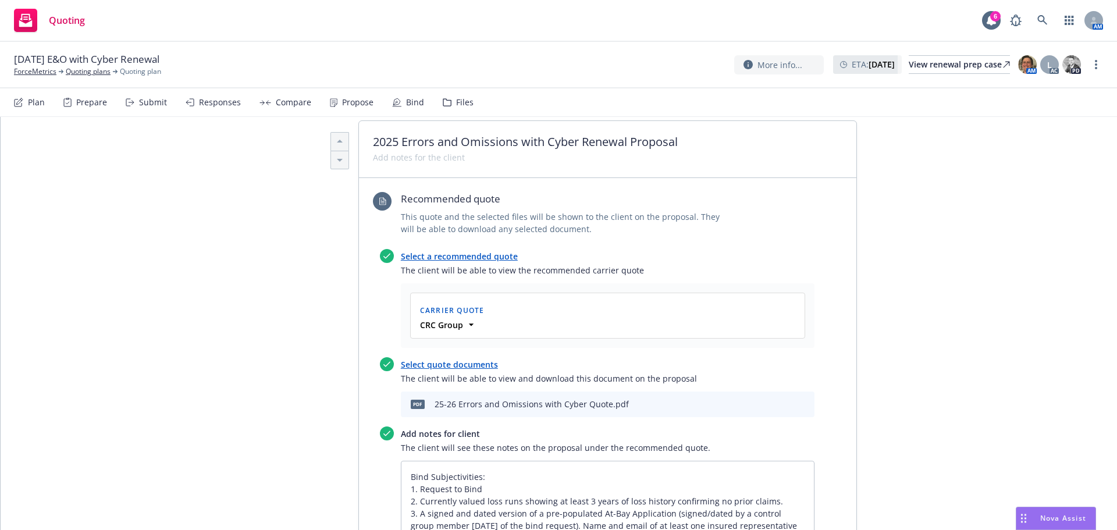
click at [779, 400] on icon "preview file" at bounding box center [784, 404] width 10 height 8
click at [1043, 26] on link at bounding box center [1042, 20] width 23 height 23
type textarea "x"
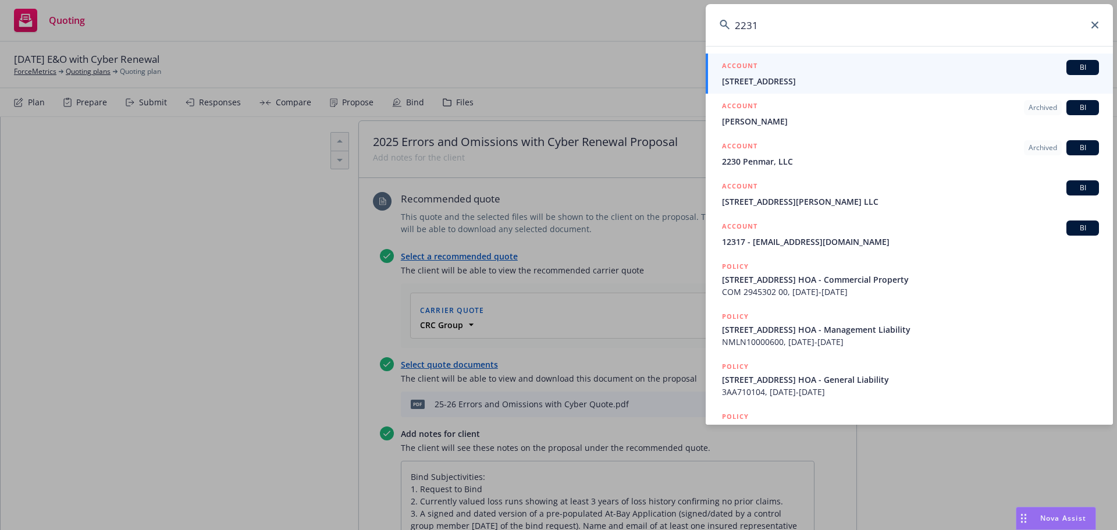
type input "2231"
click at [783, 72] on div "ACCOUNT BI" at bounding box center [910, 67] width 377 height 15
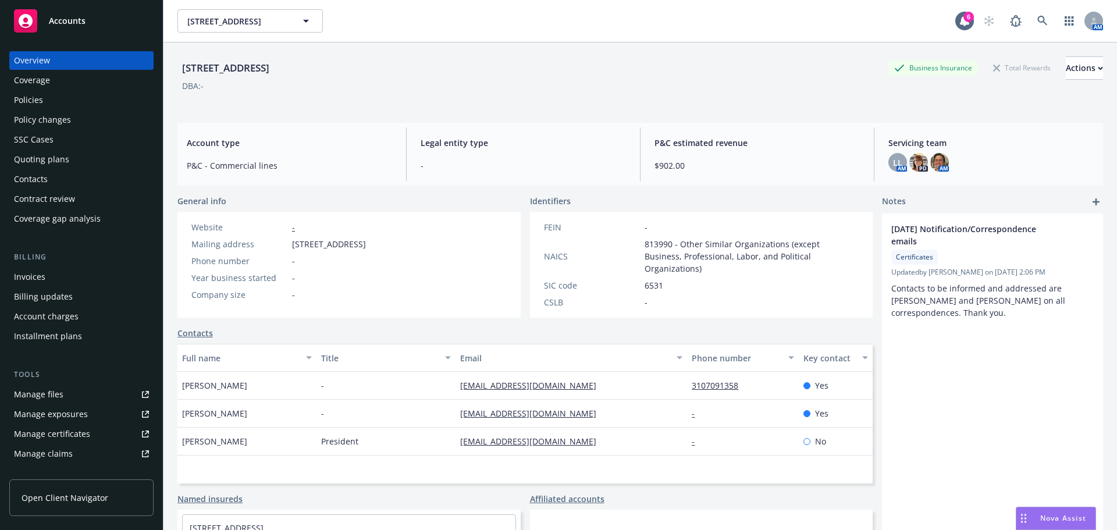
click at [39, 94] on div "Policies" at bounding box center [28, 100] width 29 height 19
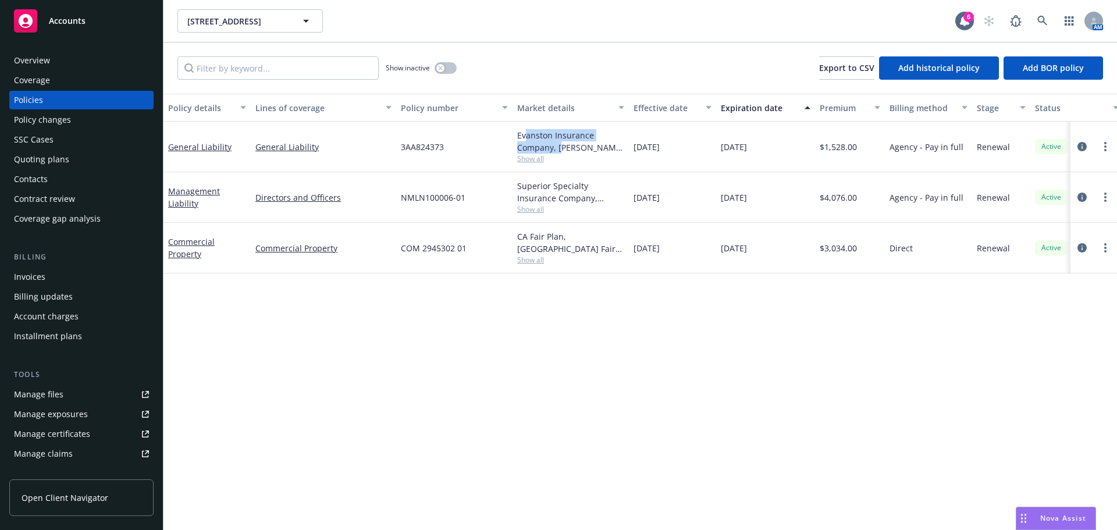
drag, startPoint x: 525, startPoint y: 141, endPoint x: 566, endPoint y: 147, distance: 41.1
click at [566, 147] on div "Evanston Insurance Company, [PERSON_NAME] Insurance, Brown & Riding Insurance S…" at bounding box center [570, 141] width 107 height 24
drag, startPoint x: 904, startPoint y: 412, endPoint x: 926, endPoint y: 405, distance: 23.4
click at [904, 411] on div "Policy details Lines of coverage Policy number Market details Effective date Ex…" at bounding box center [639, 312] width 953 height 436
drag, startPoint x: 868, startPoint y: 202, endPoint x: 783, endPoint y: 149, distance: 99.8
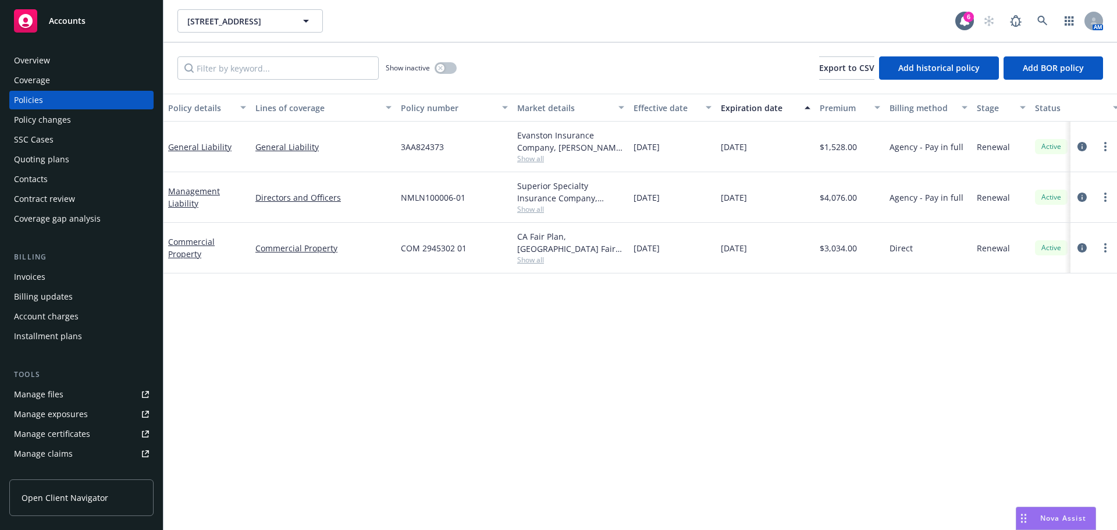
click at [807, 141] on div "General Liability General Liability 3AA824373 Evanston Insurance Company, [PERS…" at bounding box center [724, 192] width 1123 height 140
drag, startPoint x: 540, startPoint y: 381, endPoint x: 509, endPoint y: 314, distance: 74.4
click at [538, 376] on div "Policy details Lines of coverage Policy number Market details Effective date Ex…" at bounding box center [639, 312] width 953 height 436
click at [550, 213] on span "Show all" at bounding box center [570, 209] width 107 height 10
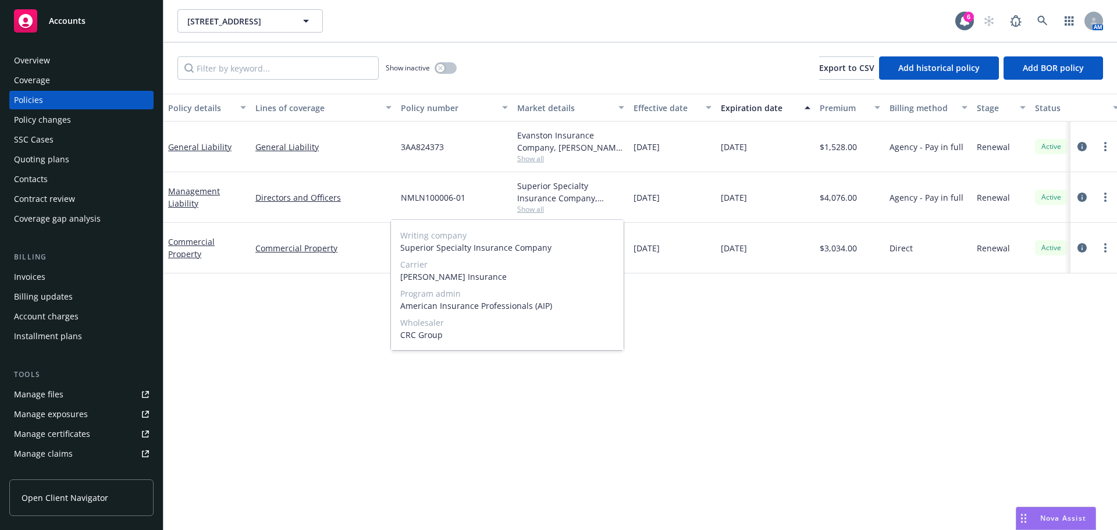
click at [535, 206] on span "Show all" at bounding box center [570, 209] width 107 height 10
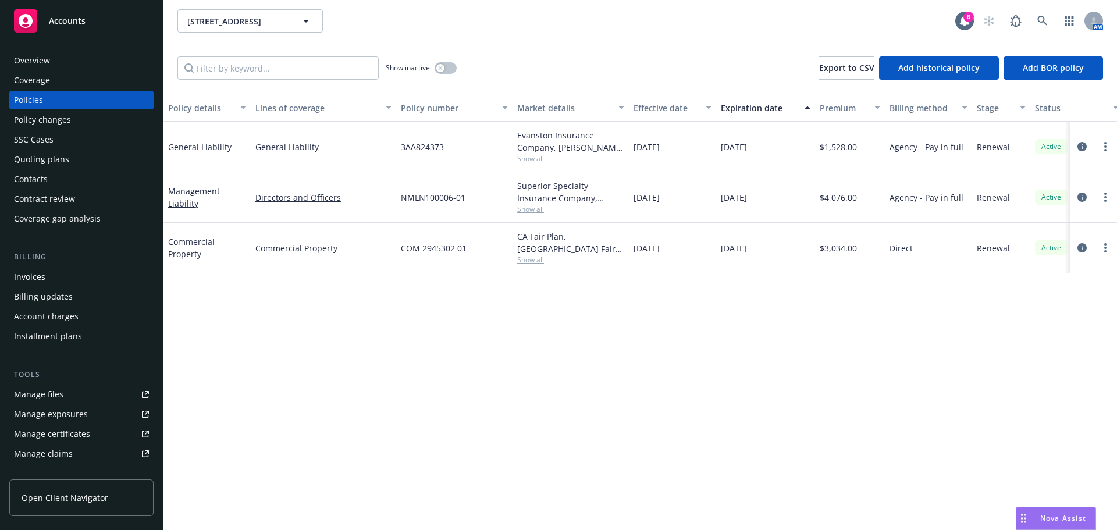
click at [537, 206] on span "Show all" at bounding box center [570, 209] width 107 height 10
click at [767, 372] on div "Policy details Lines of coverage Policy number Market details Effective date Ex…" at bounding box center [639, 312] width 953 height 436
click at [1085, 194] on icon "circleInformation" at bounding box center [1081, 197] width 9 height 9
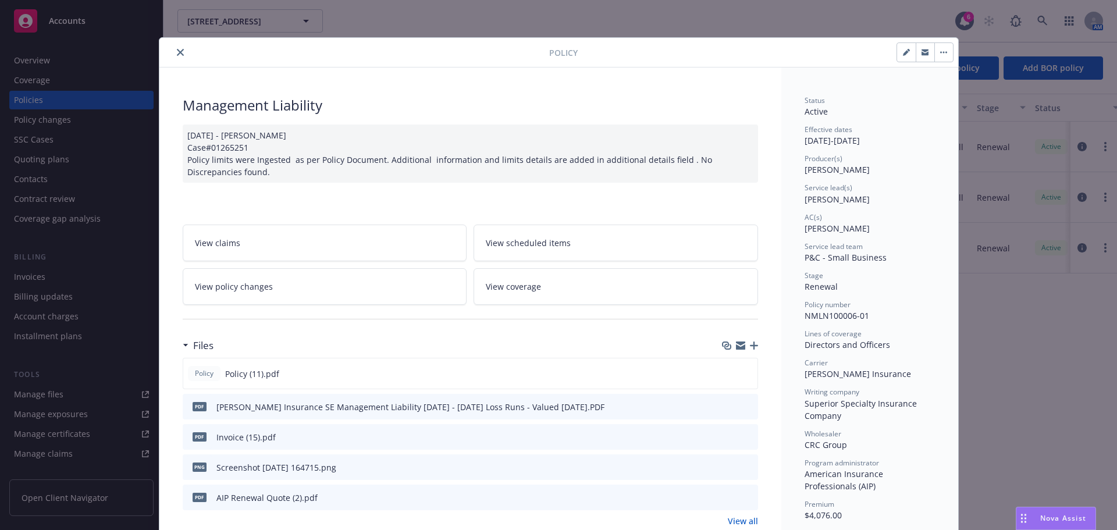
click at [177, 54] on icon "close" at bounding box center [180, 52] width 7 height 7
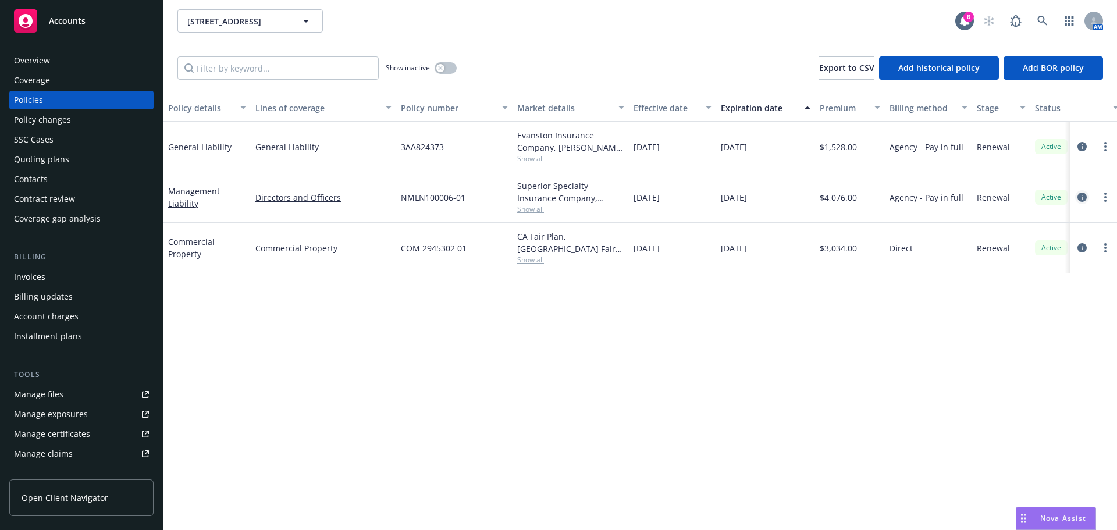
click at [1084, 200] on icon "circleInformation" at bounding box center [1081, 197] width 9 height 9
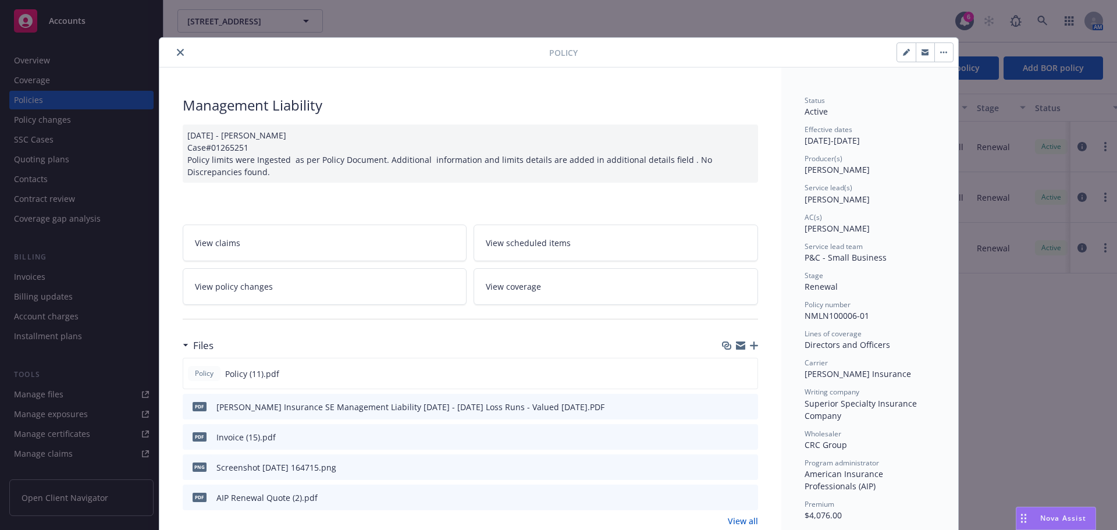
scroll to position [35, 0]
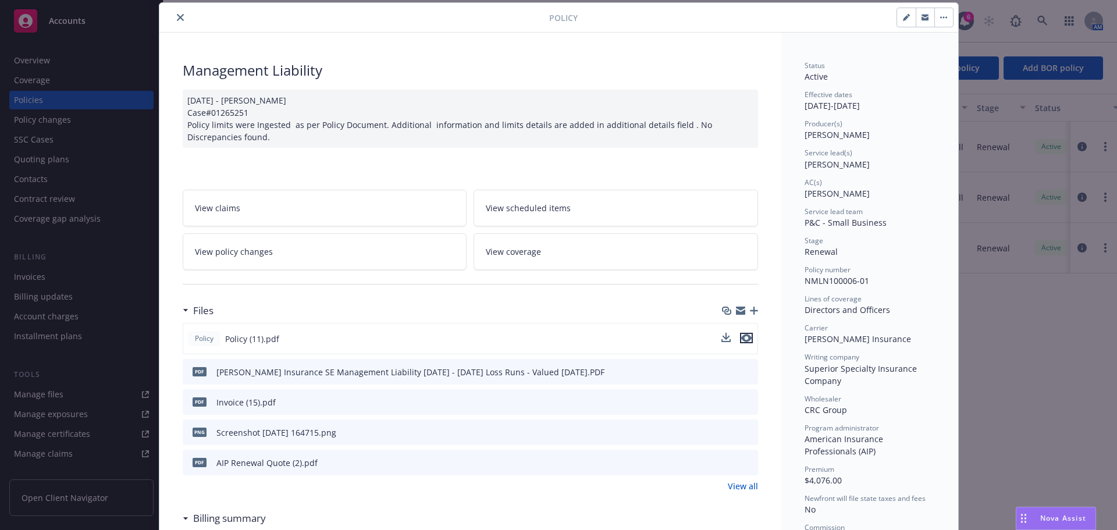
click at [741, 339] on icon "preview file" at bounding box center [746, 338] width 10 height 8
click at [177, 17] on icon "close" at bounding box center [180, 17] width 7 height 7
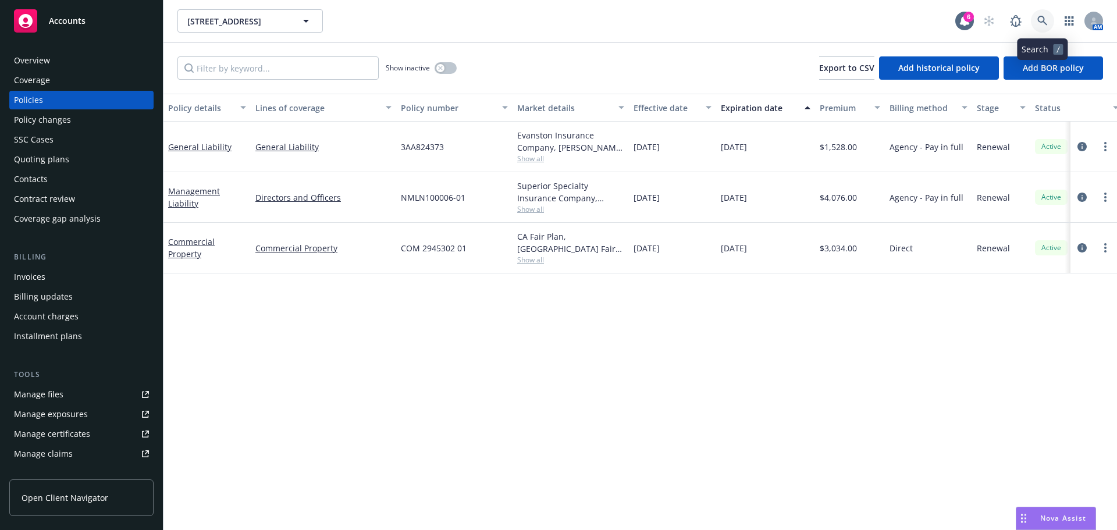
click at [1037, 28] on link at bounding box center [1042, 20] width 23 height 23
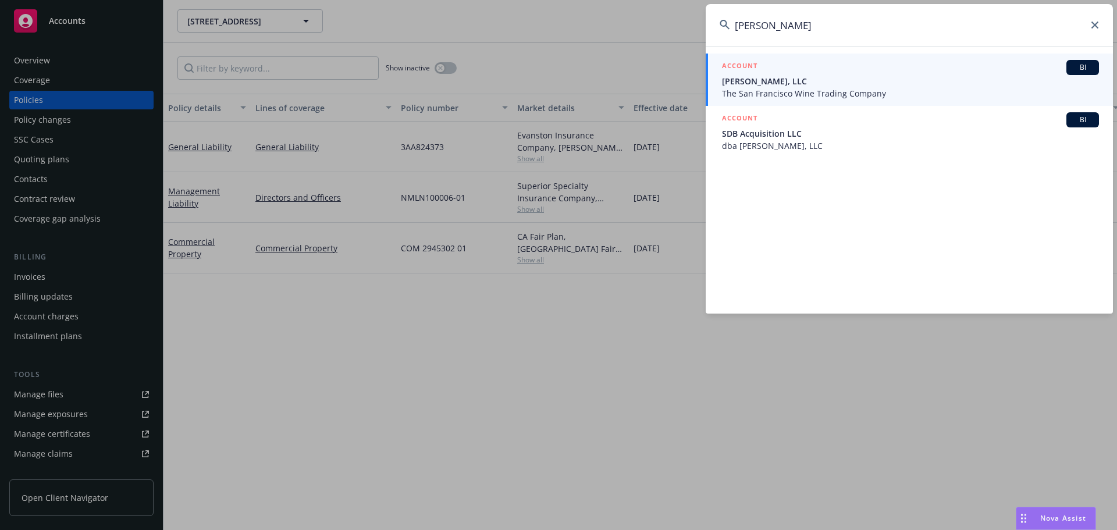
type input "jj buckely"
click at [845, 73] on div "ACCOUNT BI" at bounding box center [910, 67] width 377 height 15
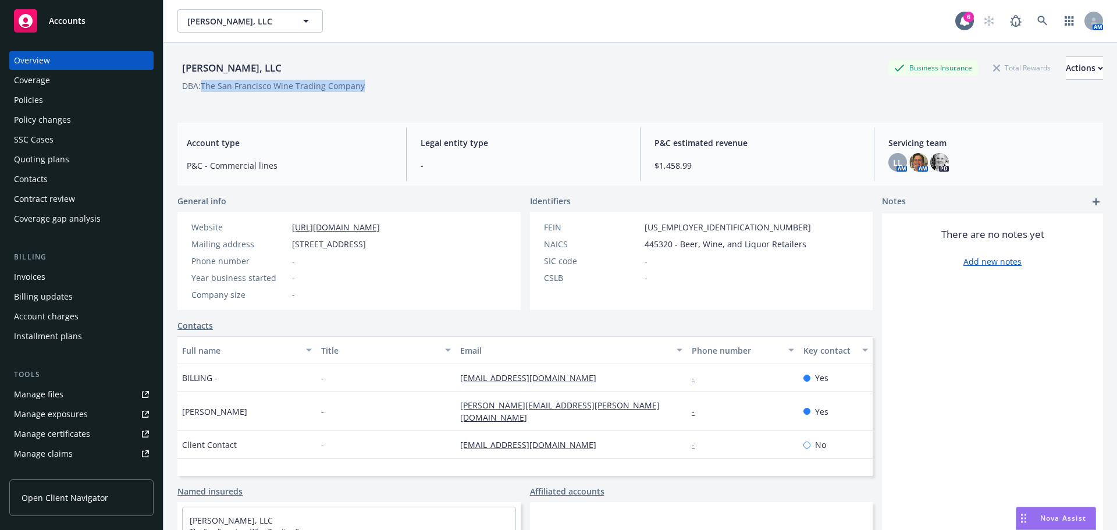
drag, startPoint x: 387, startPoint y: 86, endPoint x: 204, endPoint y: 89, distance: 183.2
click at [204, 89] on div "DBA: The San Francisco Wine Trading Company" at bounding box center [639, 86] width 925 height 12
copy div "The San Francisco Wine Trading Company"
drag, startPoint x: 45, startPoint y: 89, endPoint x: 37, endPoint y: 104, distance: 16.7
click at [45, 89] on div "Coverage" at bounding box center [32, 80] width 36 height 19
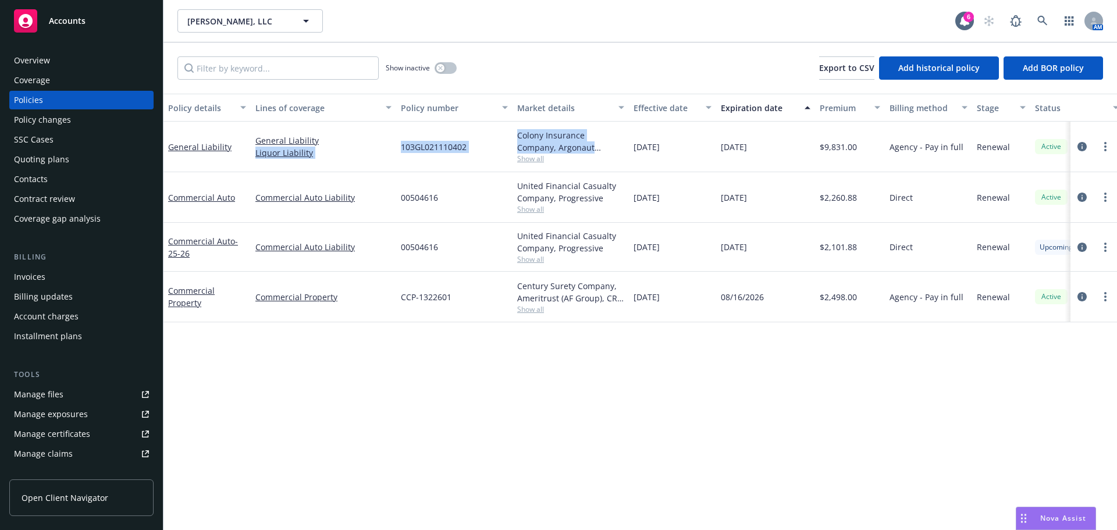
drag, startPoint x: 528, startPoint y: 144, endPoint x: 798, endPoint y: 172, distance: 271.9
click at [616, 147] on div "General Liability General Liability Liquor Liability 103GL021110402 Colony Insu…" at bounding box center [724, 147] width 1123 height 51
click at [589, 26] on div "J.J. BUCKLEY, LLC J.J. BUCKLEY, LLC" at bounding box center [566, 20] width 778 height 23
click at [527, 158] on span "Show all" at bounding box center [570, 159] width 107 height 10
drag, startPoint x: 676, startPoint y: 411, endPoint x: 676, endPoint y: 404, distance: 7.0
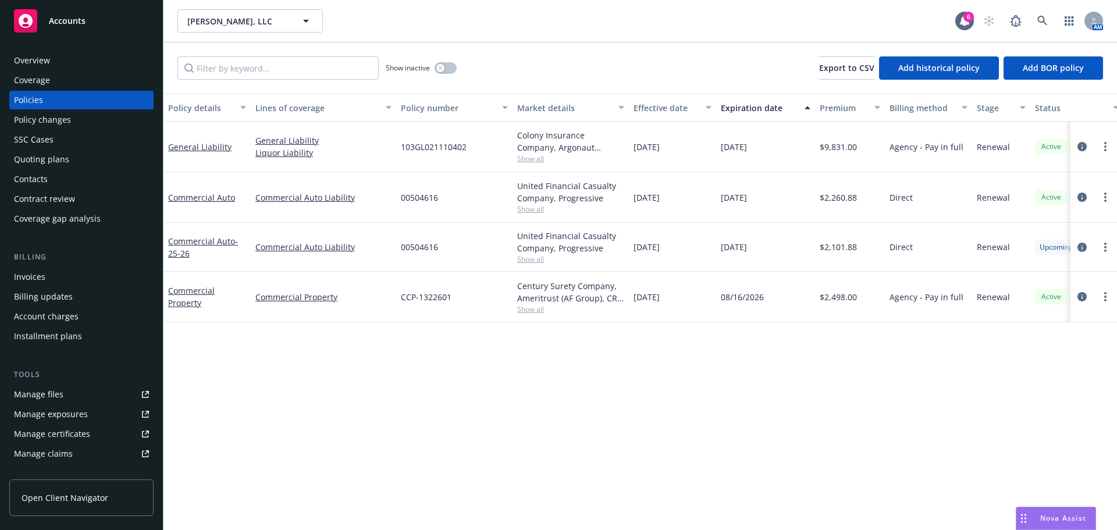
click at [676, 409] on div "Policy details Lines of coverage Policy number Market details Effective date Ex…" at bounding box center [639, 312] width 953 height 436
click at [537, 211] on span "Show all" at bounding box center [570, 209] width 107 height 10
click at [696, 404] on div "Policy details Lines of coverage Policy number Market details Effective date Ex…" at bounding box center [639, 312] width 953 height 436
click at [529, 263] on span "Show all" at bounding box center [570, 259] width 107 height 10
drag, startPoint x: 731, startPoint y: 419, endPoint x: 556, endPoint y: 355, distance: 185.7
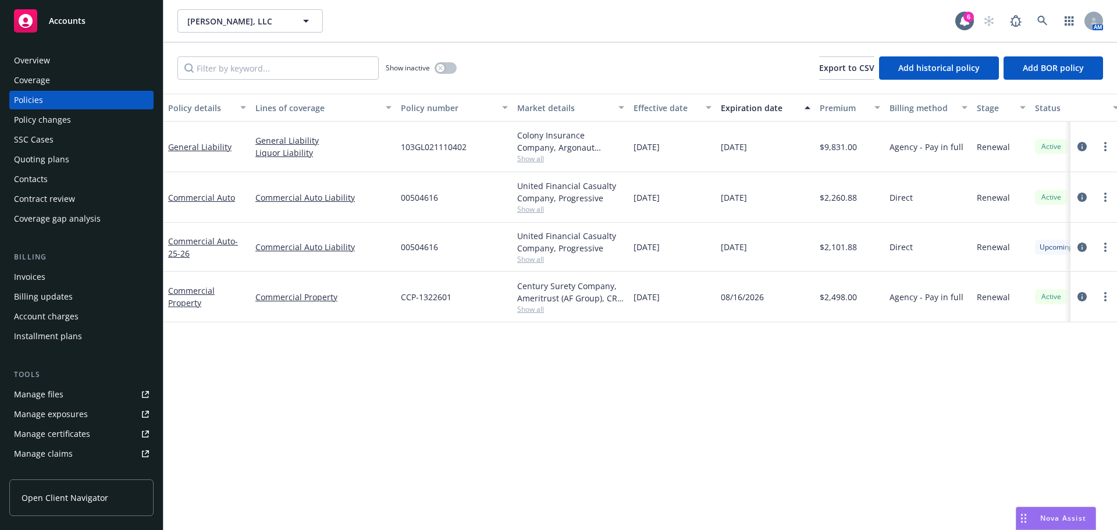
click at [728, 411] on div "Policy details Lines of coverage Policy number Market details Effective date Ex…" at bounding box center [639, 312] width 953 height 436
click at [537, 310] on span "Show all" at bounding box center [570, 309] width 107 height 10
click at [785, 400] on div "Policy details Lines of coverage Policy number Market details Effective date Ex…" at bounding box center [639, 312] width 953 height 436
click at [1046, 26] on icon at bounding box center [1042, 21] width 10 height 10
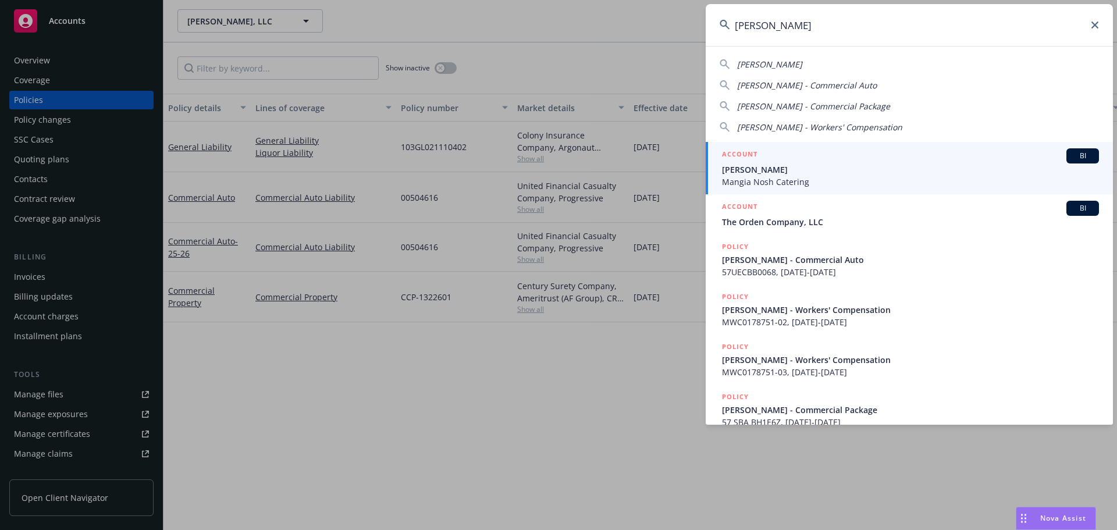
type input "jordan cervet"
click at [828, 172] on span "Jordan Cervetto" at bounding box center [910, 169] width 377 height 12
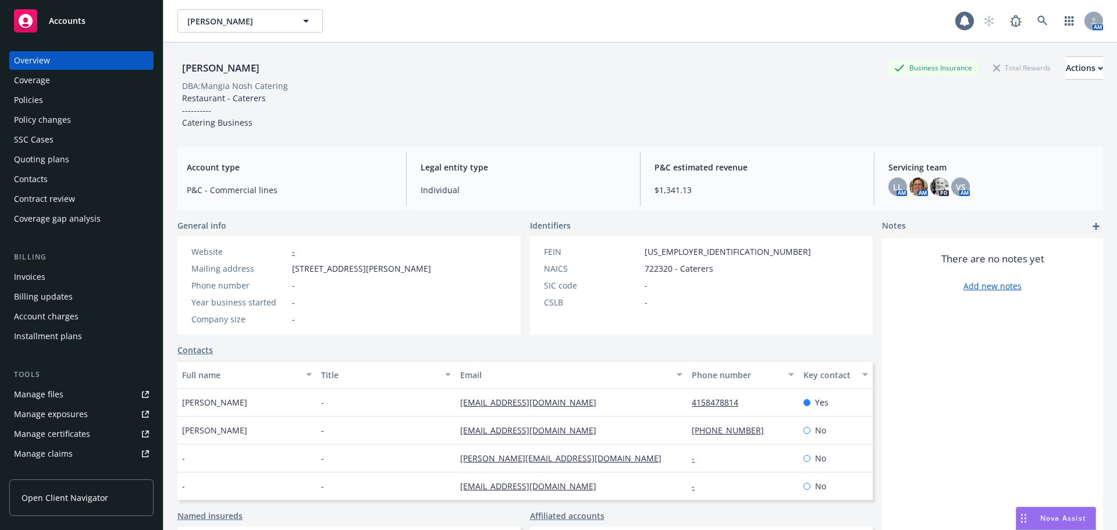
click at [41, 176] on div "Contacts" at bounding box center [31, 179] width 34 height 19
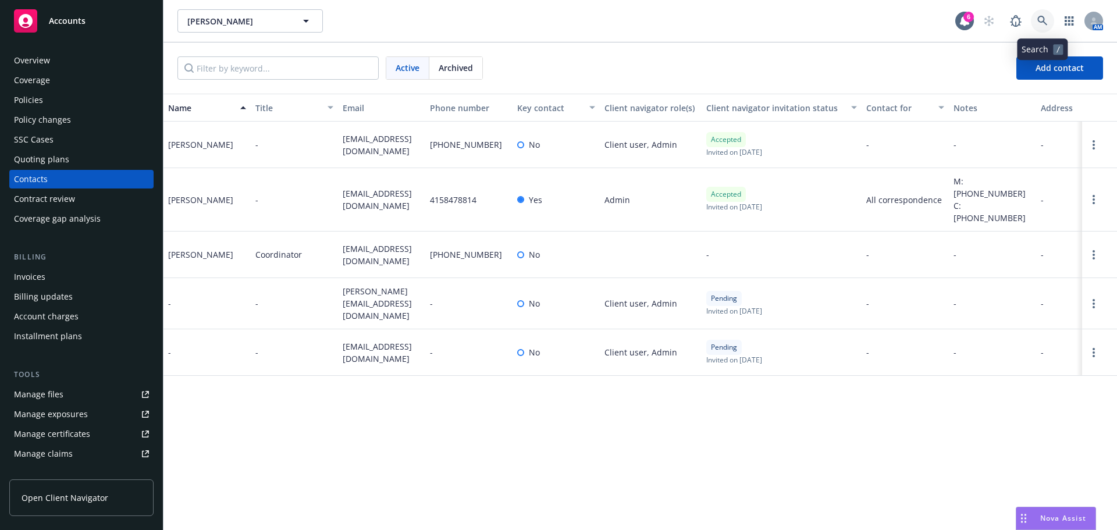
click at [1040, 20] on icon at bounding box center [1042, 21] width 10 height 10
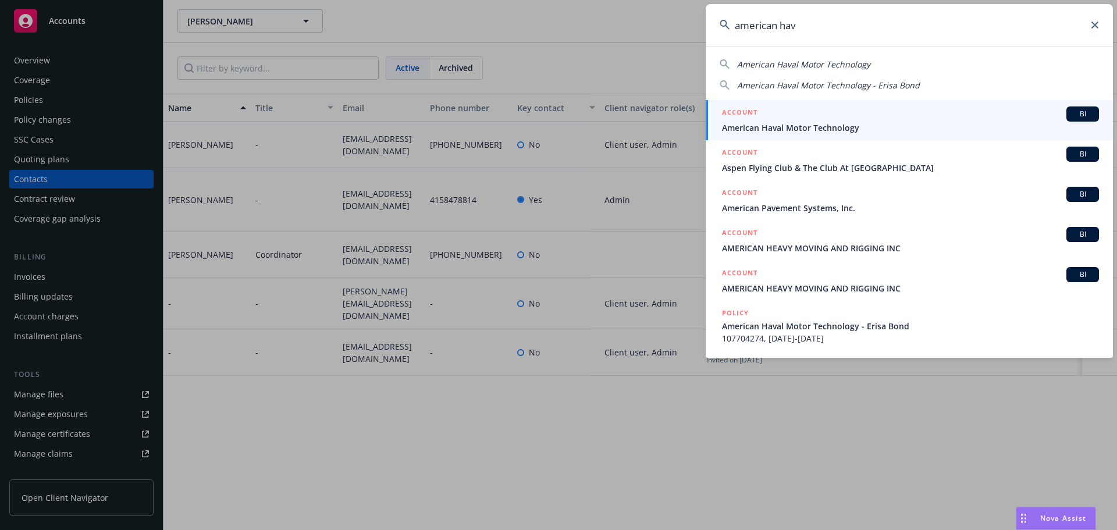
type input "american hav"
click at [811, 129] on span "American Haval Motor Technology" at bounding box center [910, 128] width 377 height 12
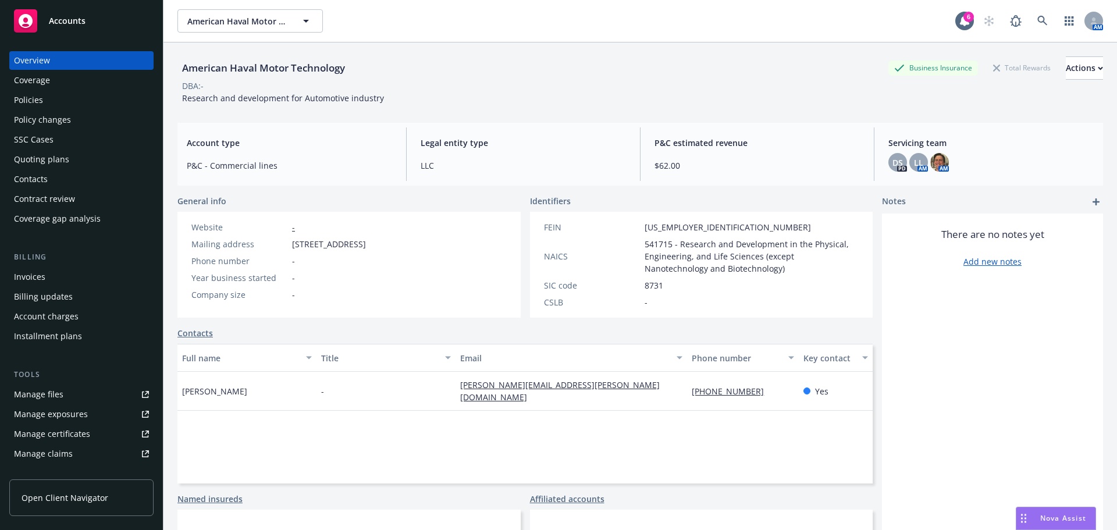
click at [35, 97] on div "Policies" at bounding box center [28, 100] width 29 height 19
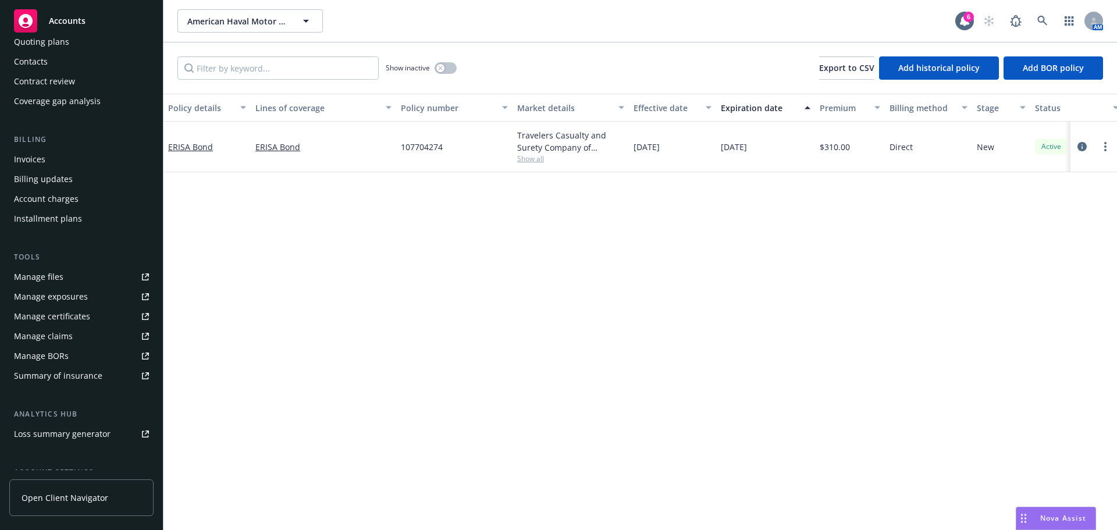
scroll to position [228, 0]
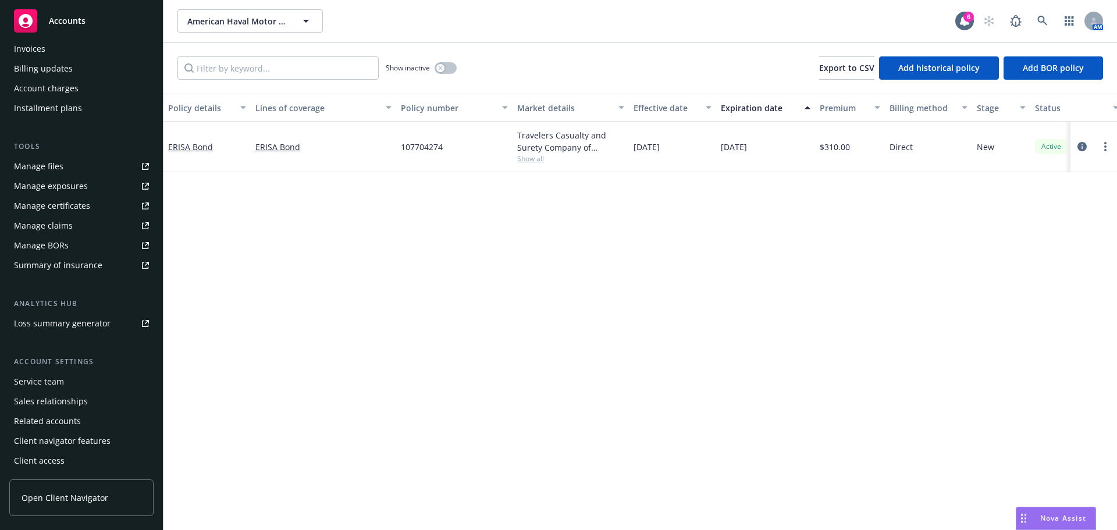
click at [52, 380] on div "Service team" at bounding box center [39, 381] width 50 height 19
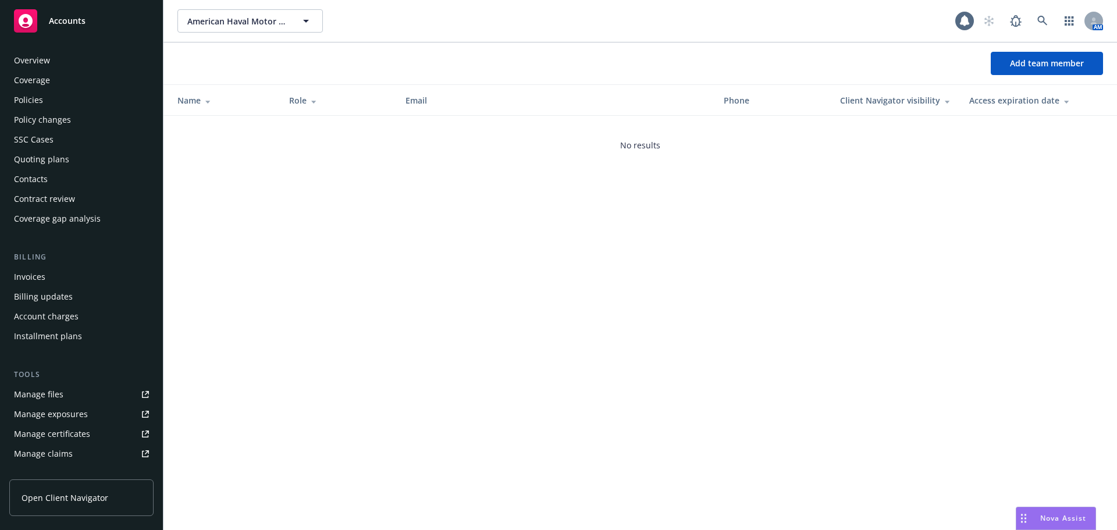
scroll to position [228, 0]
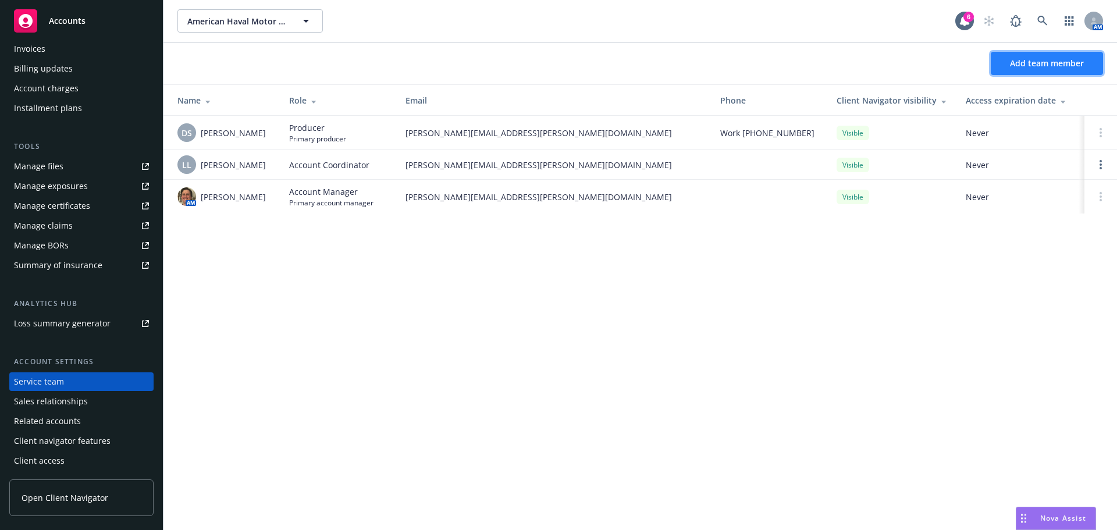
click at [1074, 58] on span "Add team member" at bounding box center [1047, 63] width 74 height 11
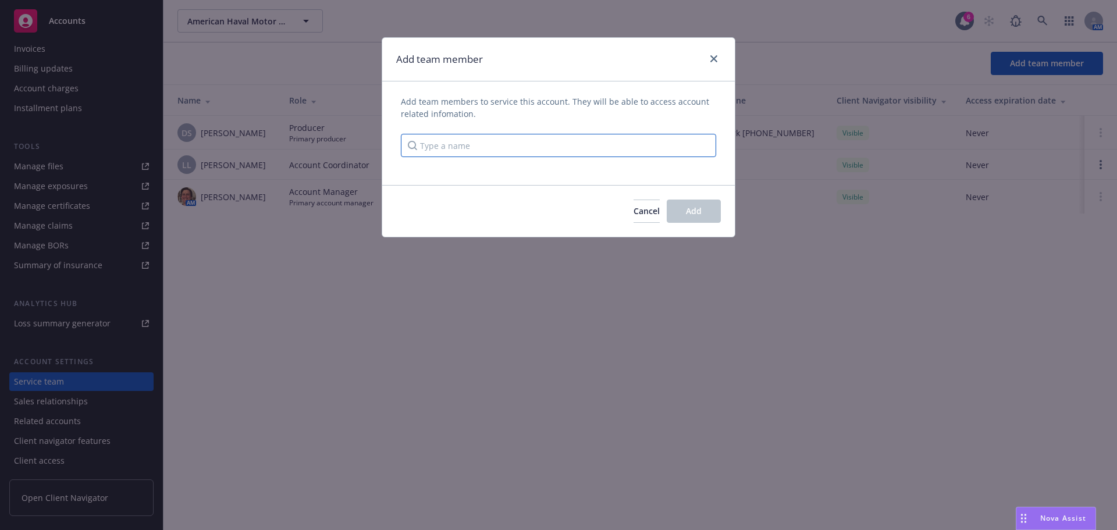
drag, startPoint x: 511, startPoint y: 149, endPoint x: 522, endPoint y: 149, distance: 11.1
click at [512, 149] on input "Type a name" at bounding box center [558, 145] width 315 height 23
type input "e"
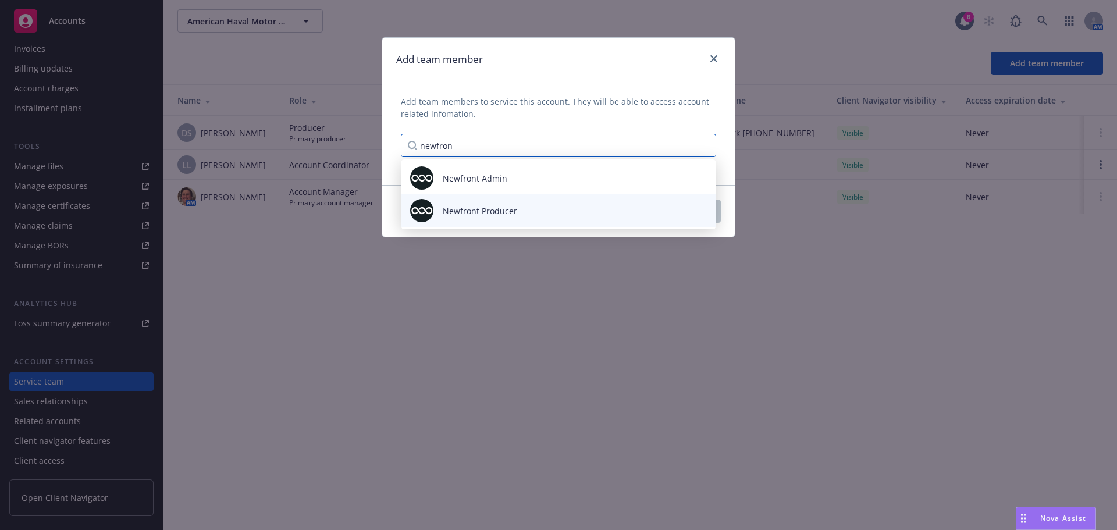
type input "newfron"
drag, startPoint x: 531, startPoint y: 209, endPoint x: 743, endPoint y: 250, distance: 215.7
click at [530, 209] on div "Newfront Producer" at bounding box center [558, 210] width 297 height 23
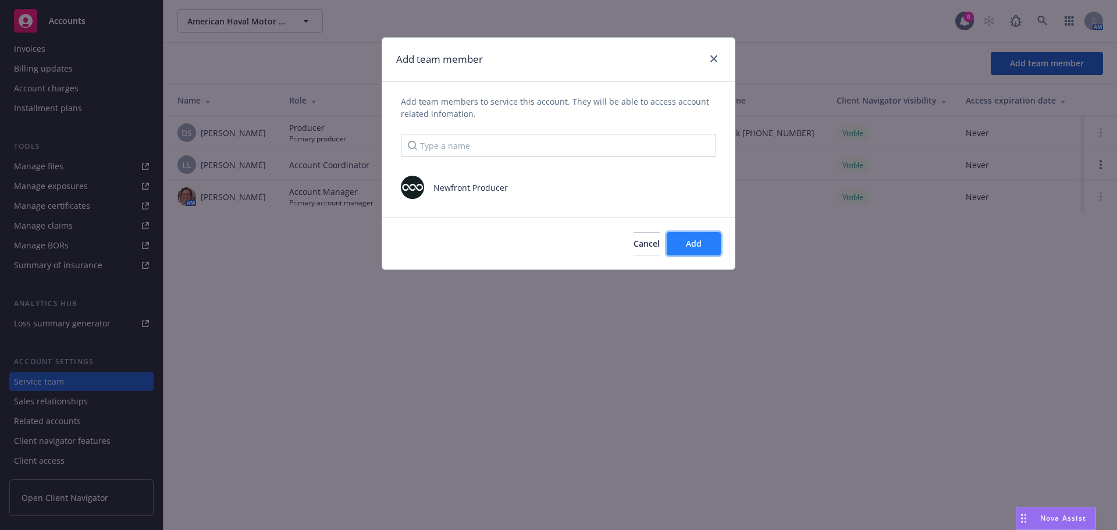
click at [692, 244] on span "Add" at bounding box center [694, 243] width 16 height 11
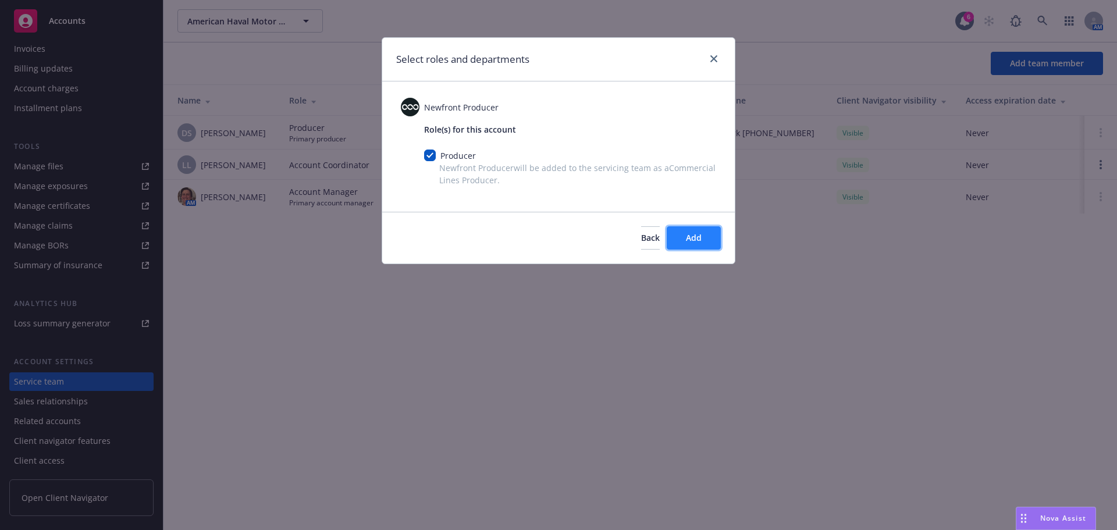
click at [720, 241] on button "Add" at bounding box center [694, 237] width 54 height 23
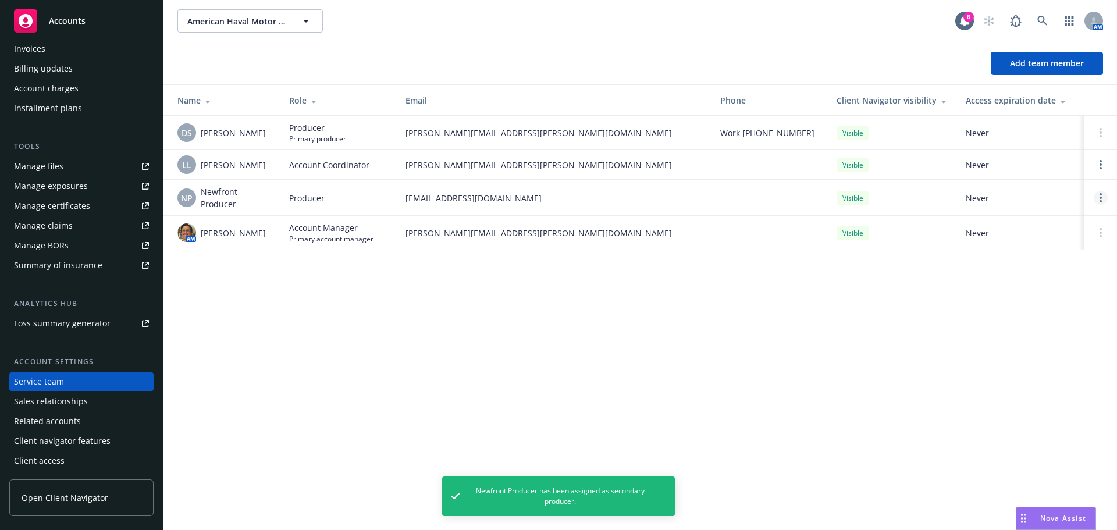
click at [1095, 198] on link "Open options" at bounding box center [1101, 198] width 14 height 14
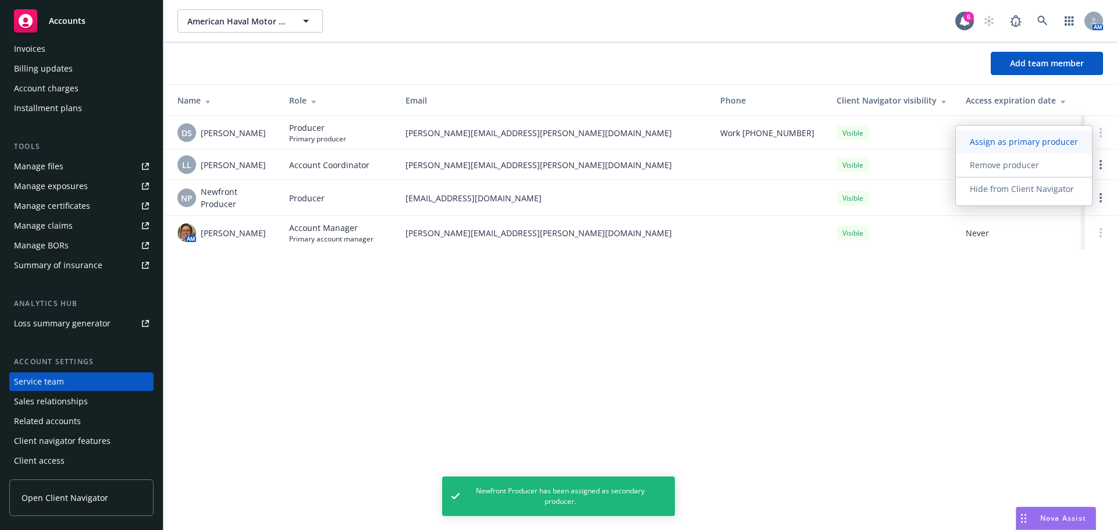
click at [1017, 134] on link "Assign as primary producer" at bounding box center [1024, 141] width 136 height 23
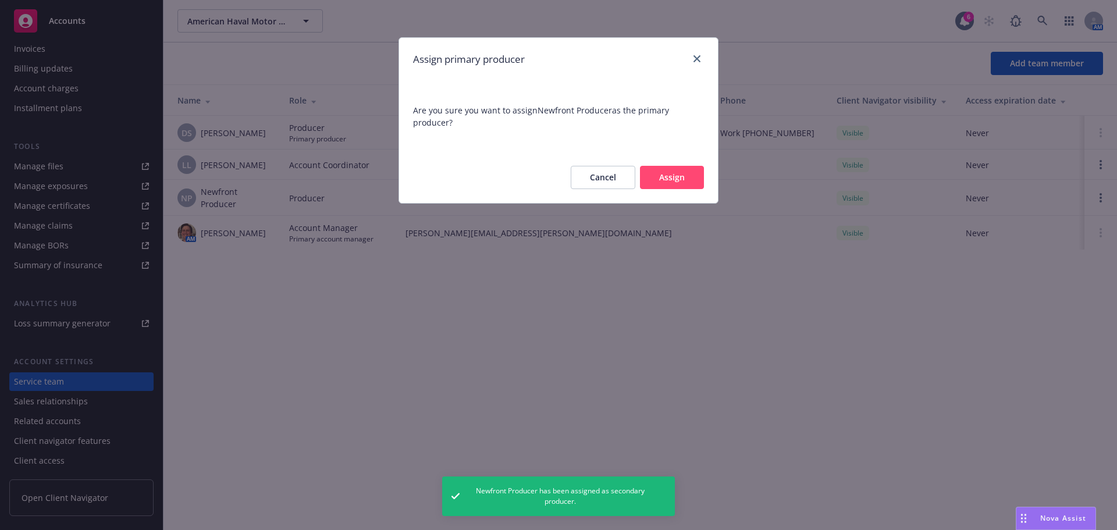
click at [699, 178] on button "Assign" at bounding box center [672, 177] width 64 height 23
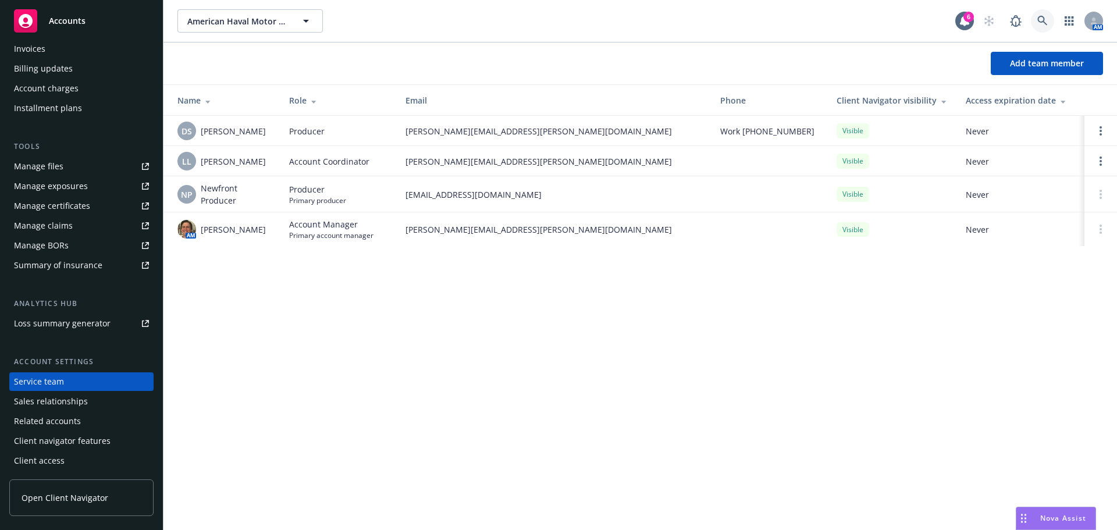
click at [1045, 20] on icon at bounding box center [1042, 21] width 10 height 10
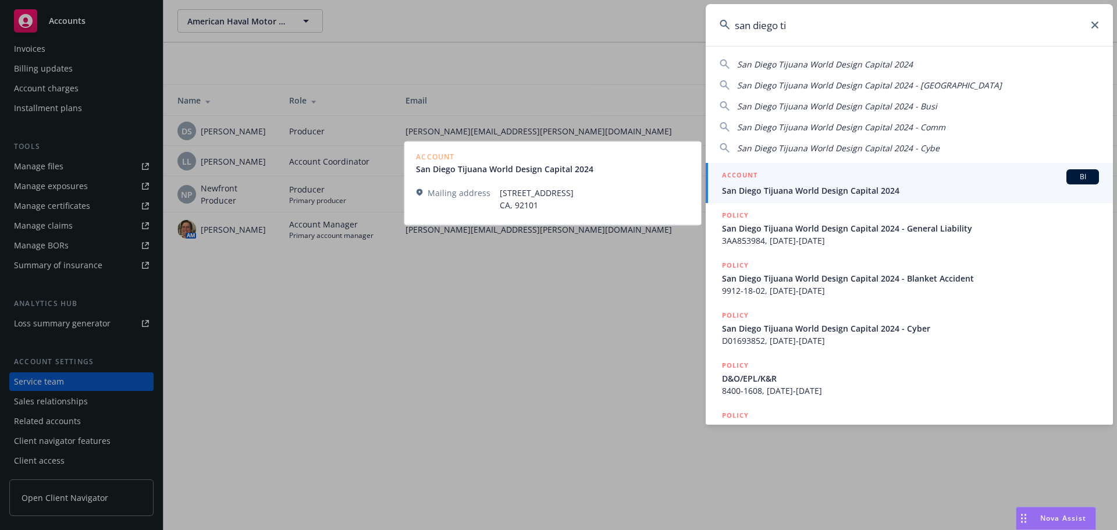
type input "san diego ti"
drag, startPoint x: 848, startPoint y: 192, endPoint x: 832, endPoint y: 194, distance: 16.4
click at [848, 192] on span "San Diego Tijuana World Design Capital 2024" at bounding box center [910, 190] width 377 height 12
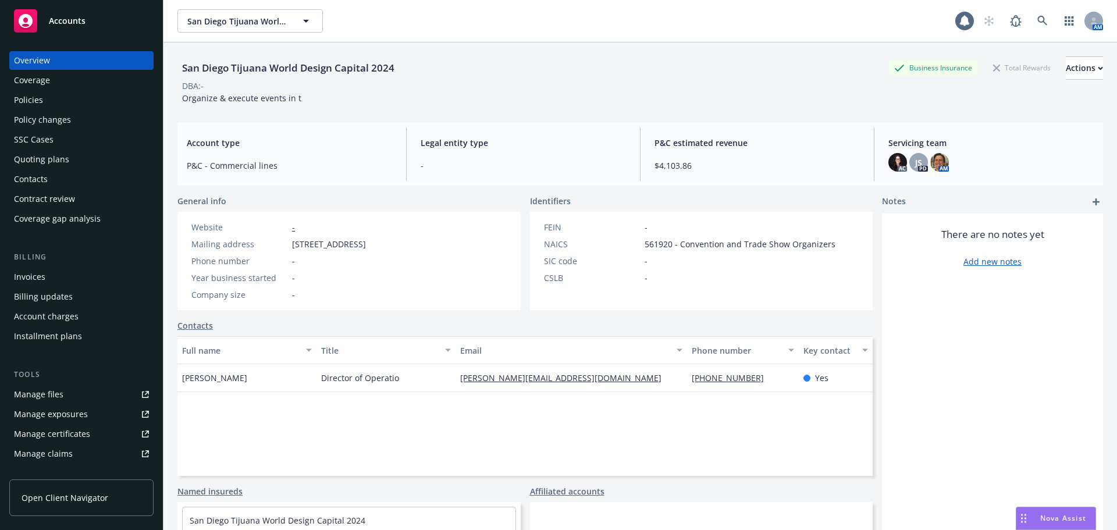
click at [28, 104] on div "Policies" at bounding box center [28, 100] width 29 height 19
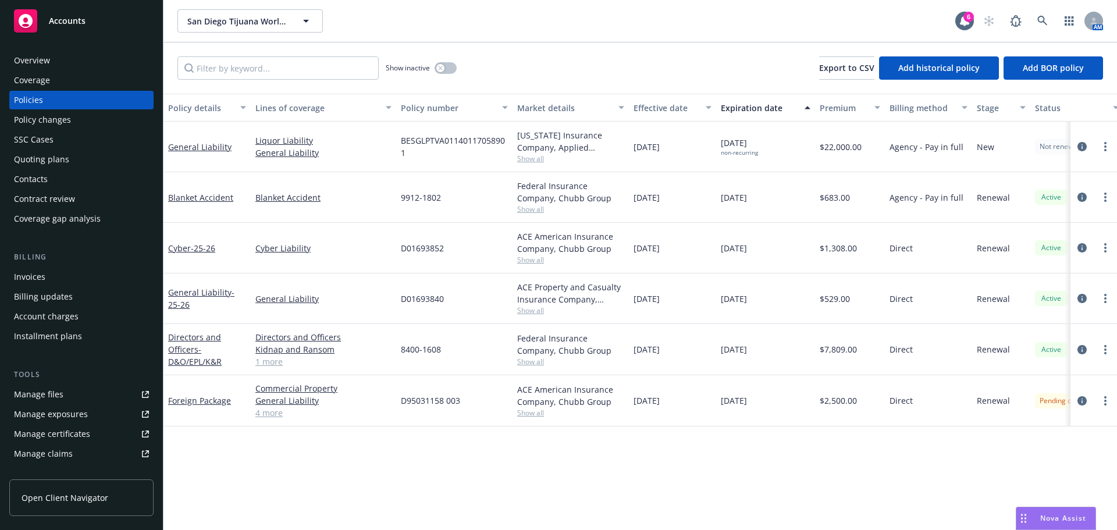
click at [16, 275] on div "Invoices" at bounding box center [29, 277] width 31 height 19
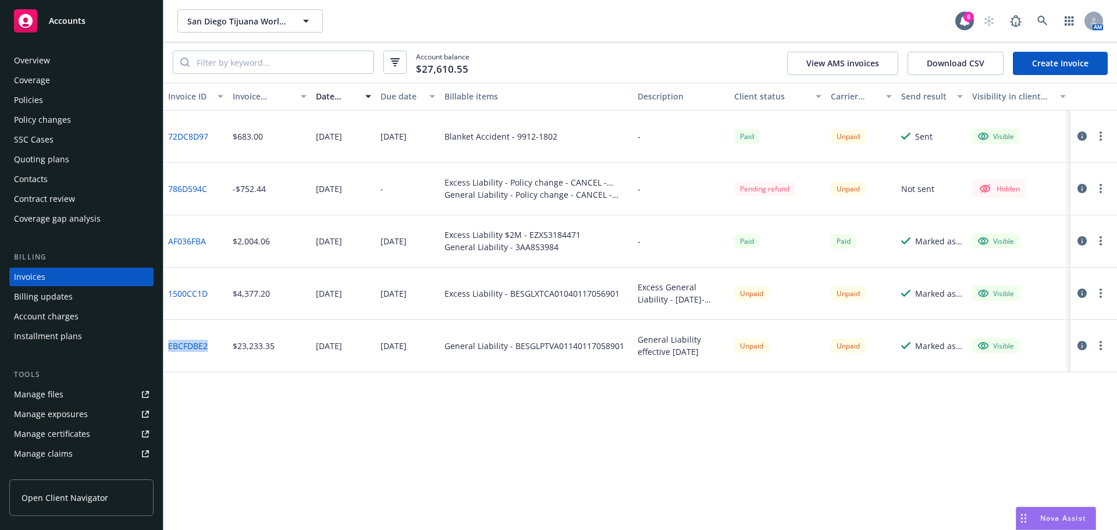
drag, startPoint x: 188, startPoint y: 358, endPoint x: 15, endPoint y: 391, distance: 177.0
click at [166, 354] on div "EBCFDBE2" at bounding box center [195, 346] width 65 height 52
copy link "EBCFDBE2"
drag, startPoint x: 218, startPoint y: 289, endPoint x: 165, endPoint y: 289, distance: 52.9
click at [165, 289] on div "1500CC1D" at bounding box center [195, 294] width 65 height 52
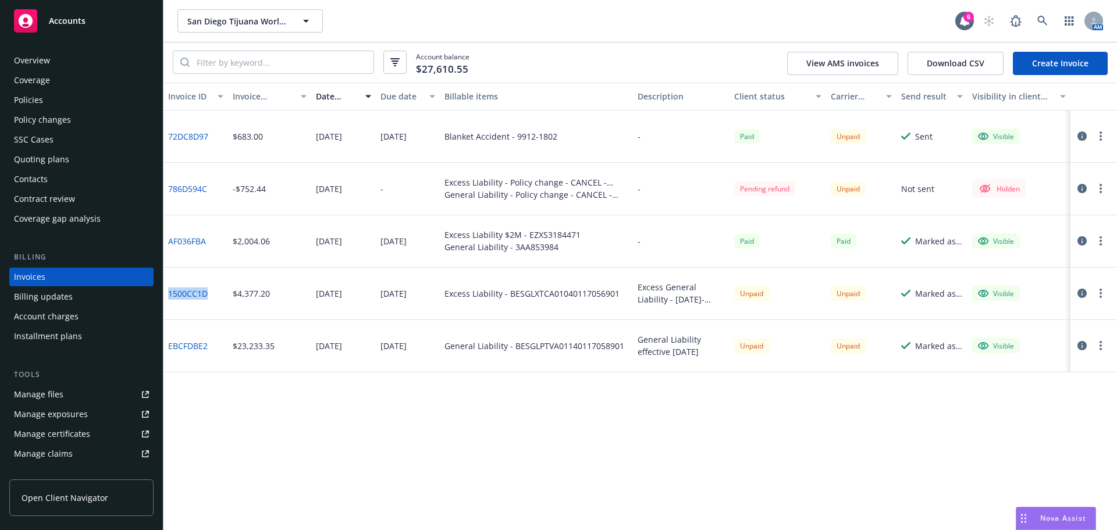
copy link "1500CC1D"
click at [1045, 23] on icon at bounding box center [1042, 21] width 10 height 10
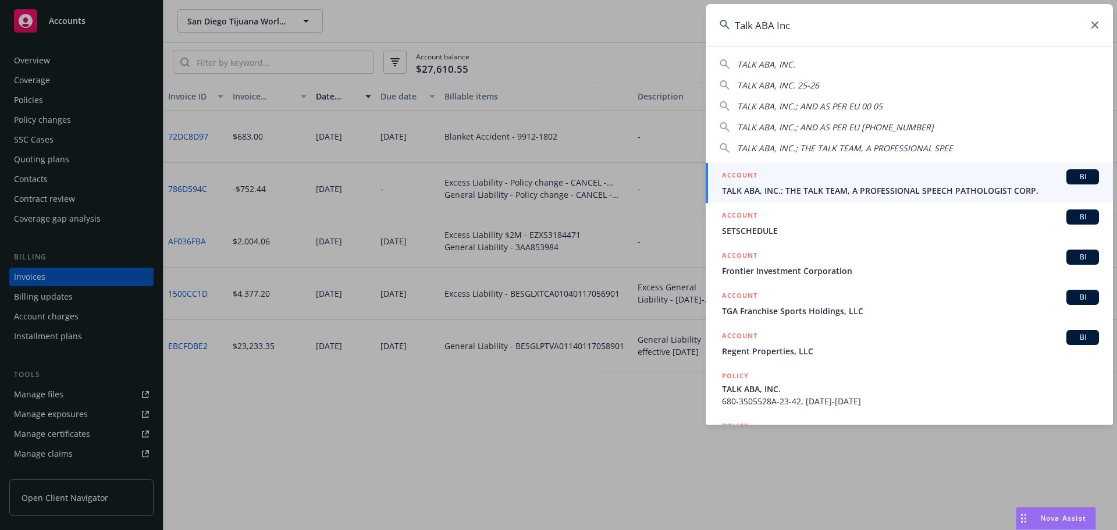
type input "Talk ABA Inc"
click at [771, 190] on span "TALK ABA, INC.; THE TALK TEAM, A PROFESSIONAL SPEECH PATHOLOGIST CORP." at bounding box center [910, 190] width 377 height 12
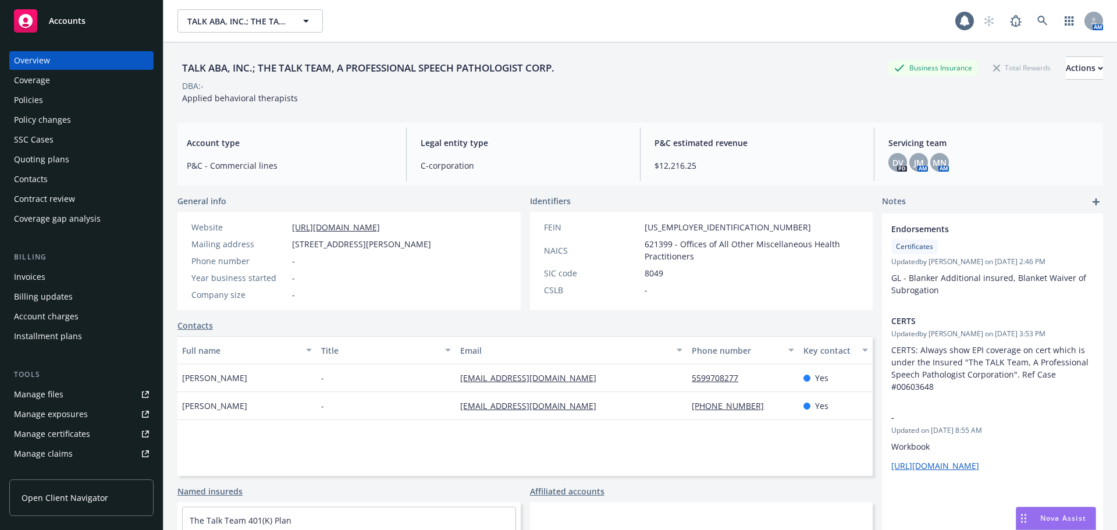
click at [29, 101] on div "Policies" at bounding box center [28, 100] width 29 height 19
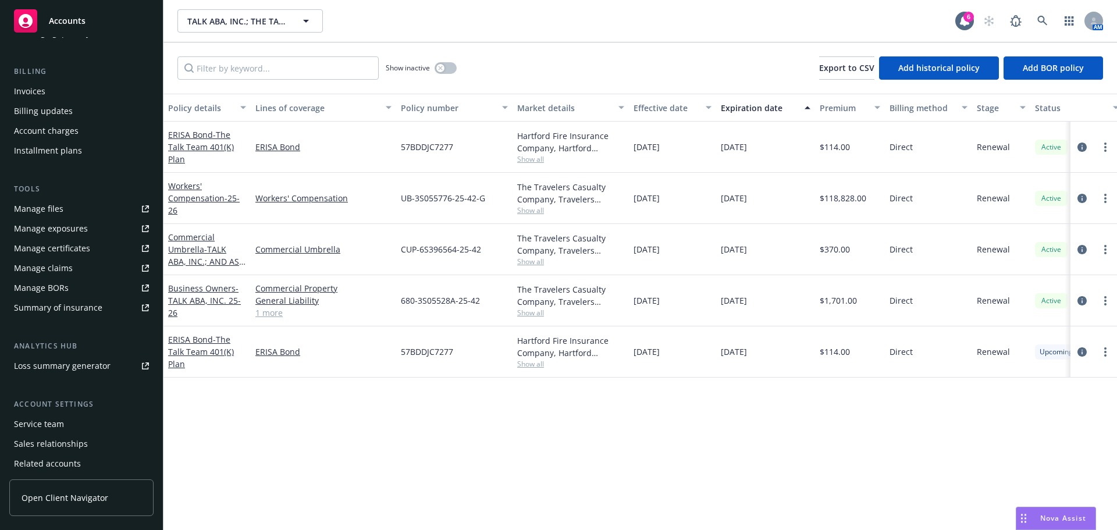
scroll to position [228, 0]
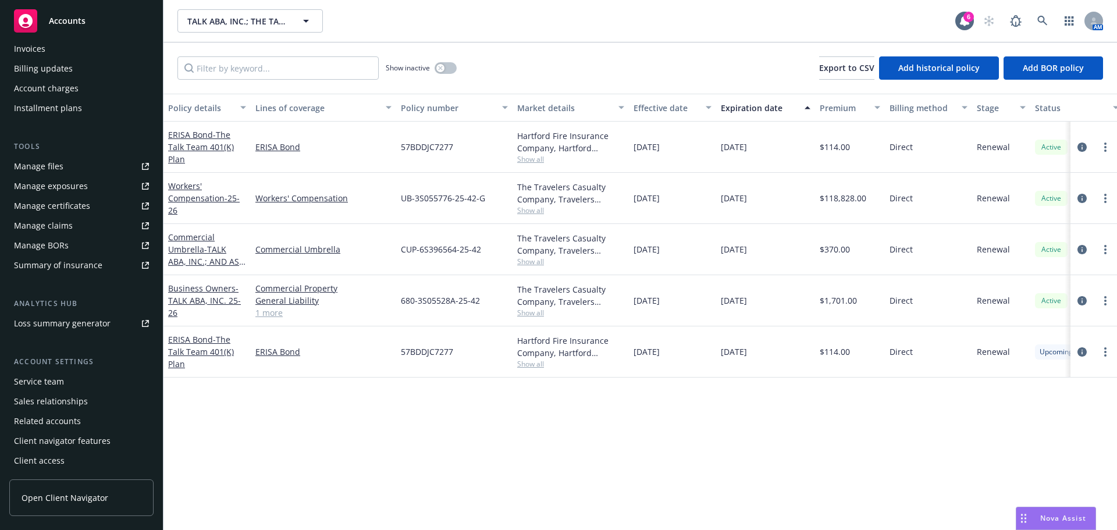
click at [56, 378] on div "Service team" at bounding box center [39, 381] width 50 height 19
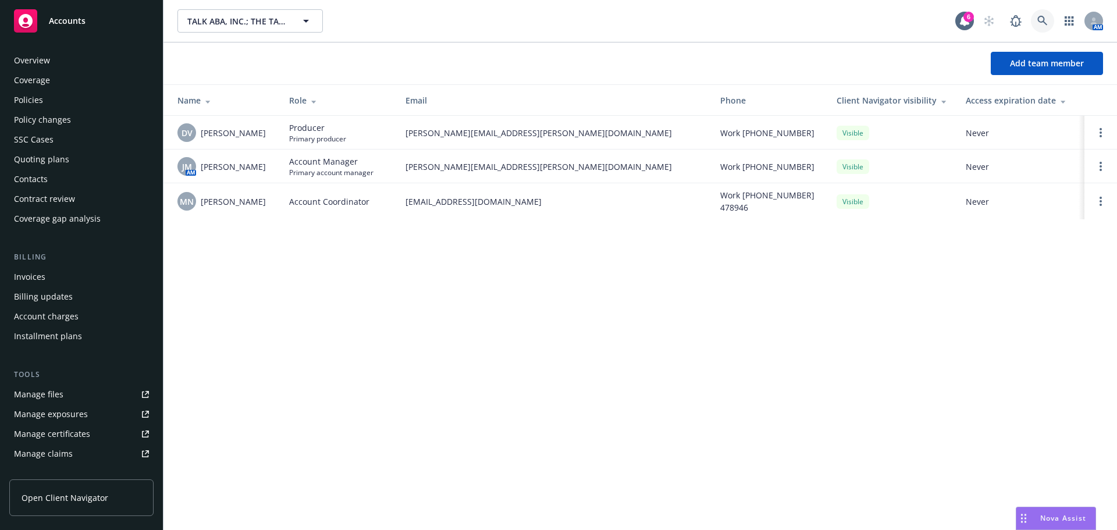
click at [1038, 20] on icon at bounding box center [1042, 21] width 10 height 10
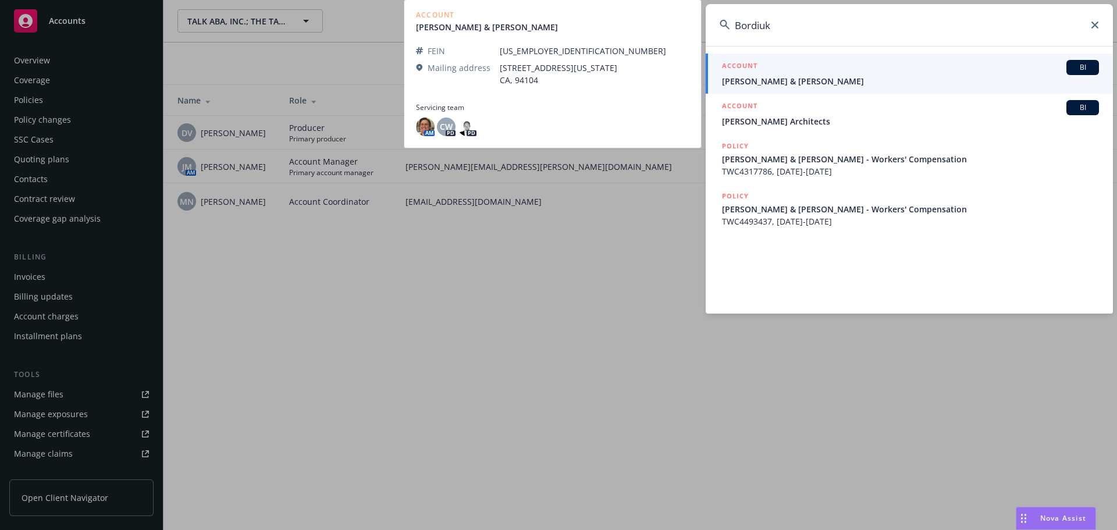
type input "Bordiuk"
click at [816, 80] on span "Jesse & Elizabeth Bordiuk" at bounding box center [910, 81] width 377 height 12
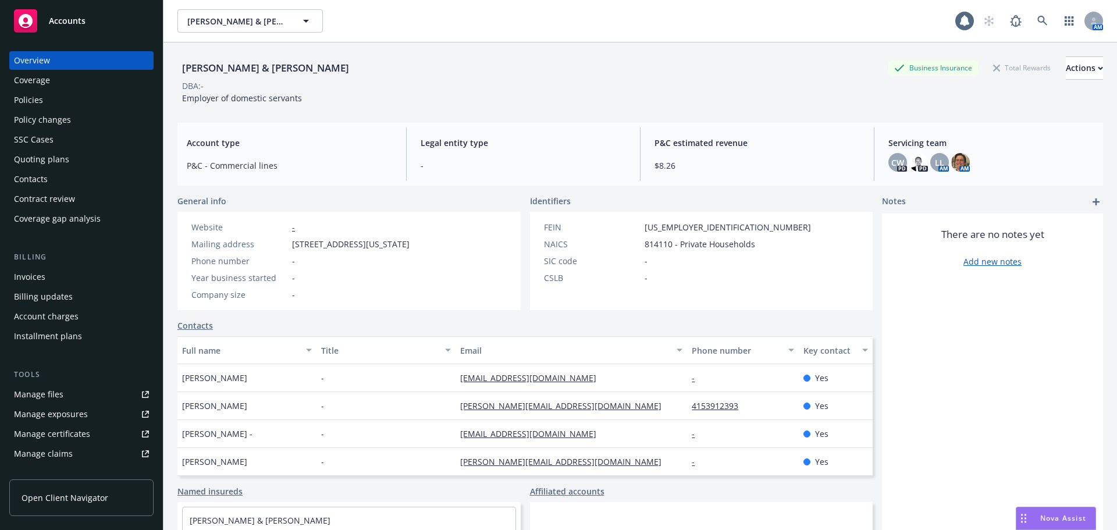
click at [55, 105] on div "Policies" at bounding box center [81, 100] width 135 height 19
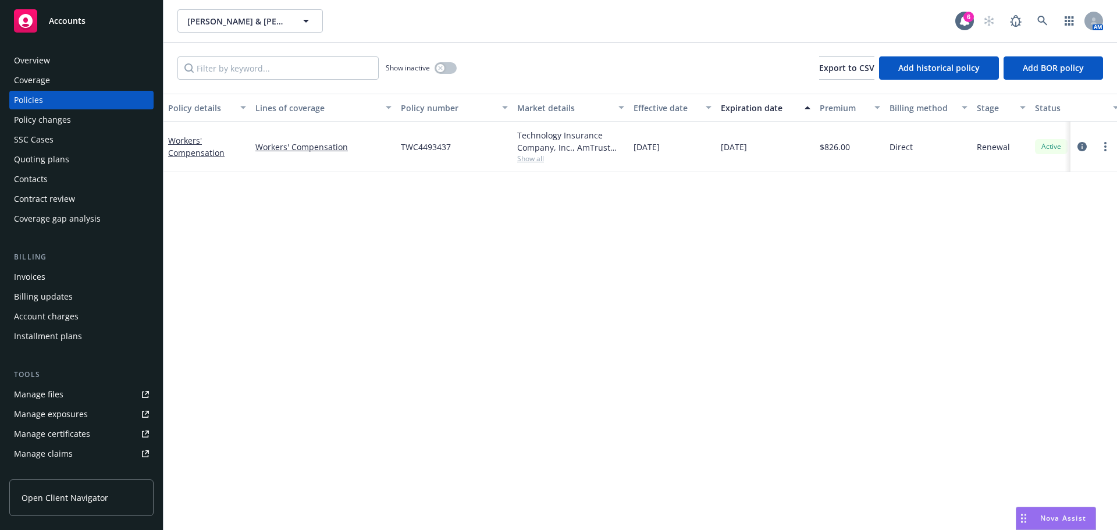
click at [546, 160] on span "Show all" at bounding box center [570, 159] width 107 height 10
click at [788, 287] on div "Policy details Lines of coverage Policy number Market details Effective date Ex…" at bounding box center [639, 312] width 953 height 436
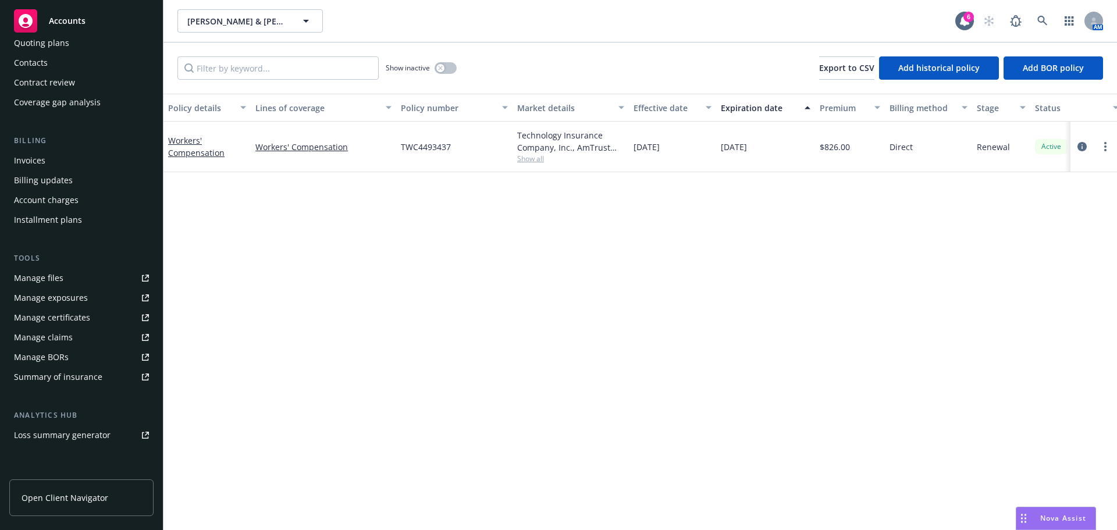
scroll to position [228, 0]
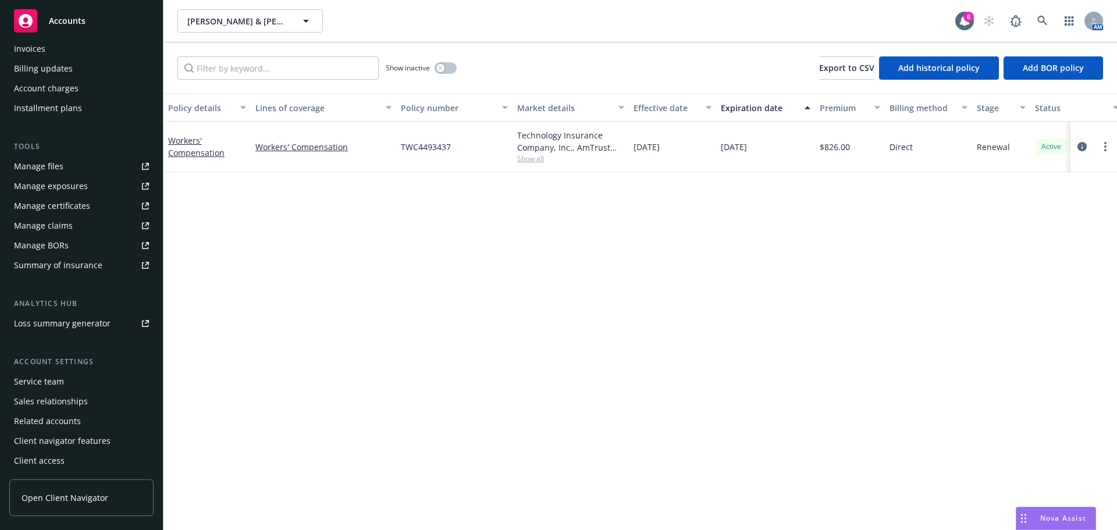
click at [76, 389] on div "Service team" at bounding box center [81, 381] width 135 height 19
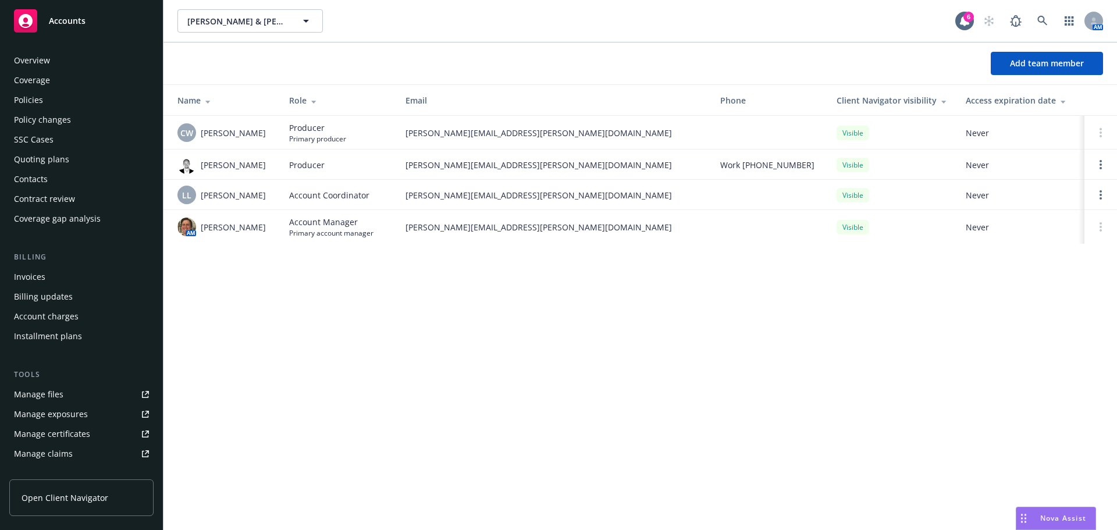
click at [54, 99] on div "Policies" at bounding box center [81, 100] width 135 height 19
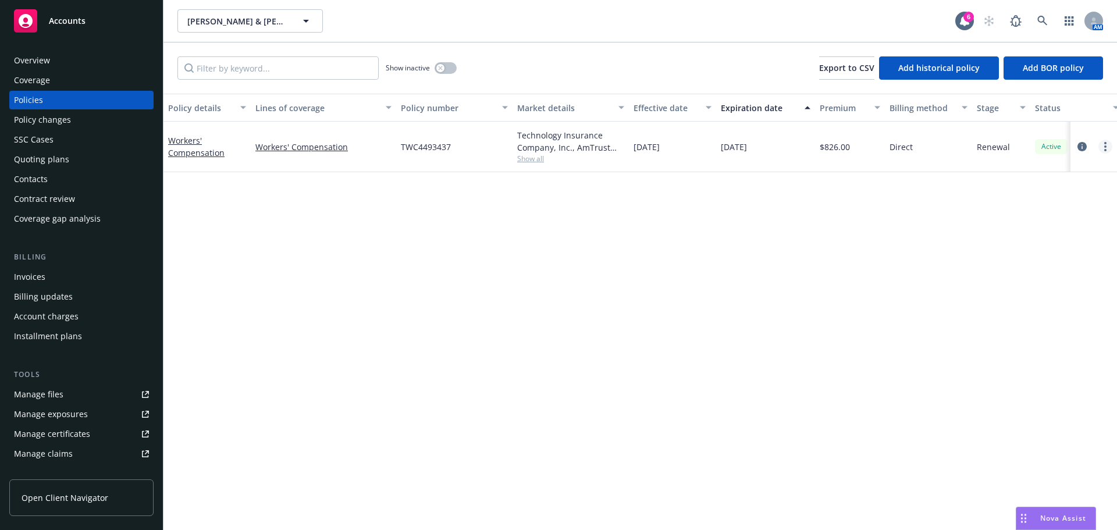
click at [1110, 149] on link "more" at bounding box center [1105, 147] width 14 height 14
click at [1035, 313] on link "Copy logging email" at bounding box center [1043, 309] width 137 height 23
click at [1044, 22] on icon at bounding box center [1042, 21] width 10 height 10
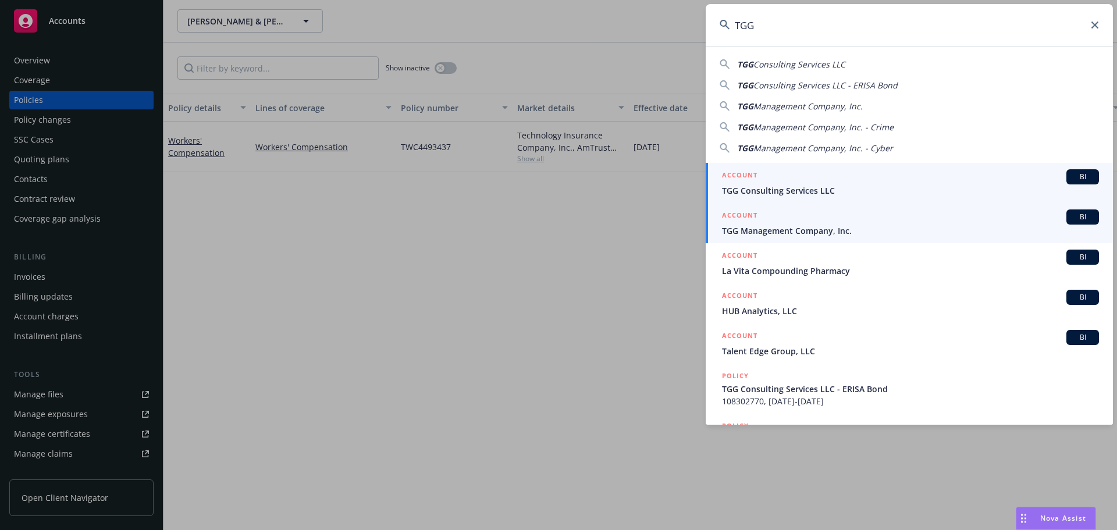
type input "TGG"
click at [796, 227] on span "TGG Management Company, Inc." at bounding box center [910, 231] width 377 height 12
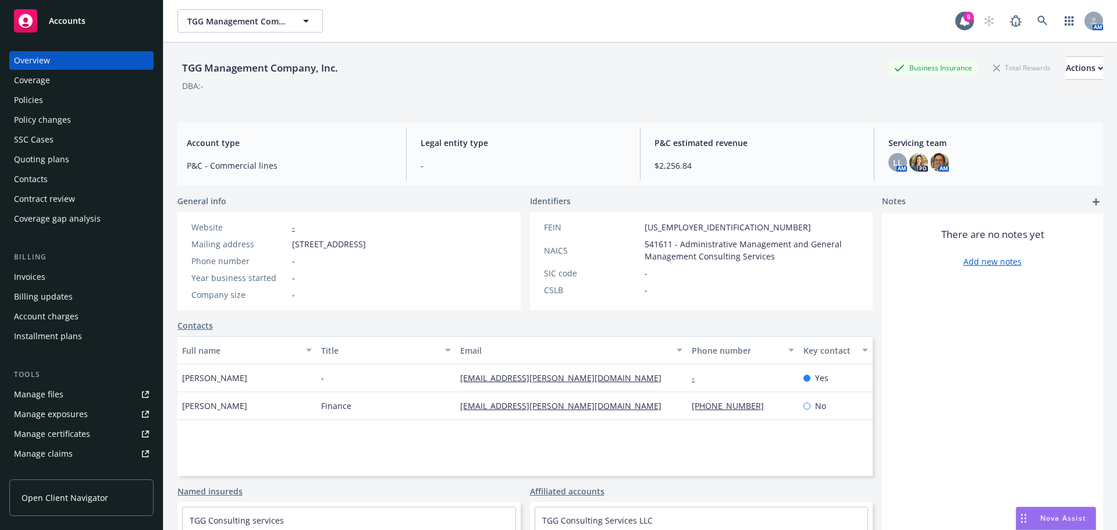
click at [77, 101] on div "Policies" at bounding box center [81, 100] width 135 height 19
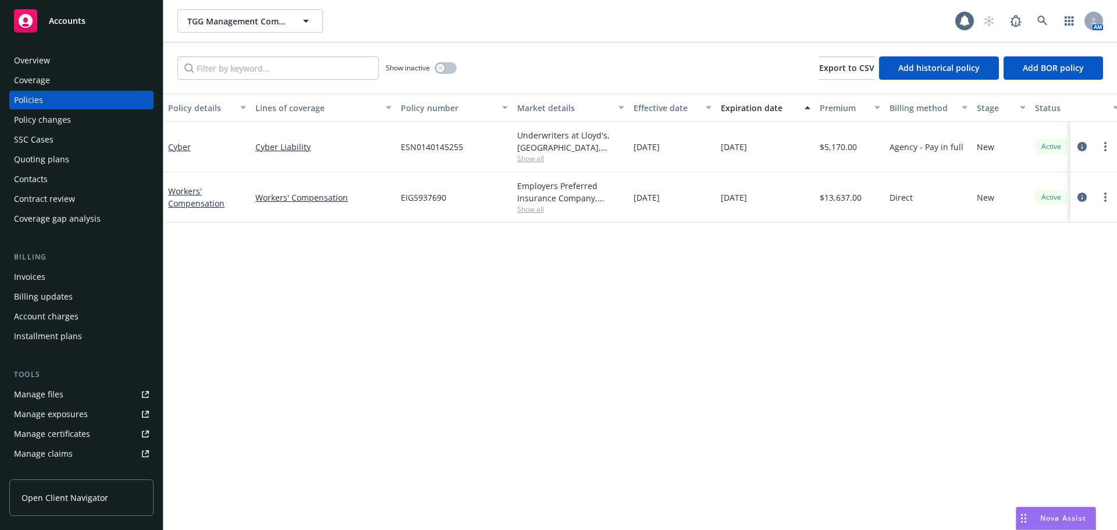
click at [437, 73] on div "Show inactive" at bounding box center [421, 67] width 71 height 23
click at [450, 67] on button "button" at bounding box center [446, 68] width 22 height 12
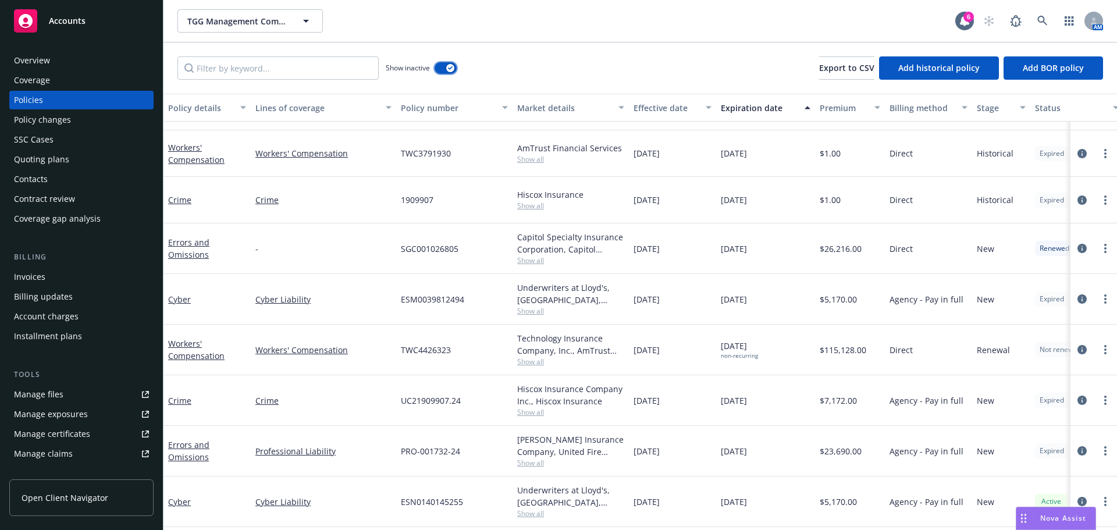
scroll to position [94, 0]
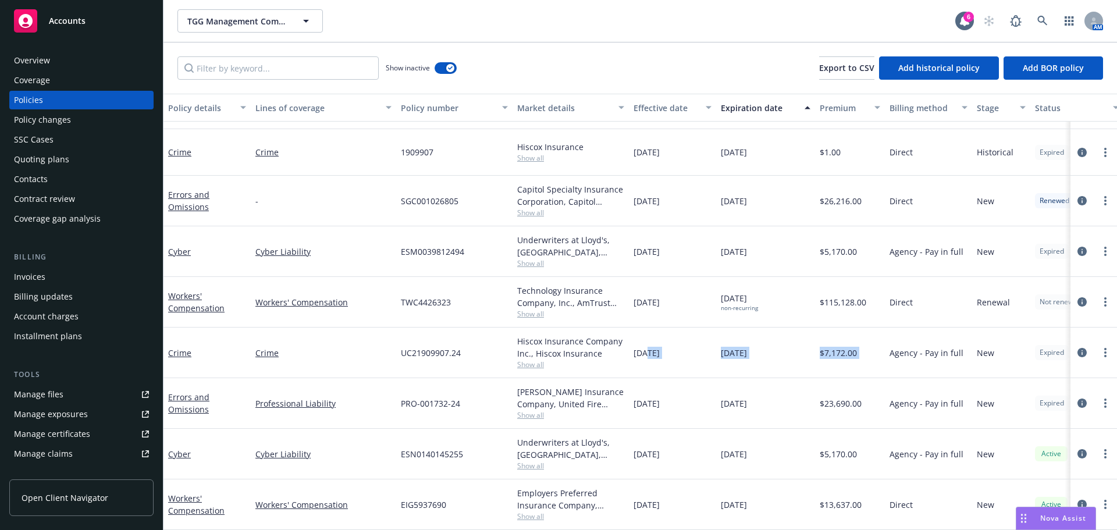
drag, startPoint x: 887, startPoint y: 350, endPoint x: 646, endPoint y: 349, distance: 240.8
click at [646, 349] on div "Crime Crime UC21909907.24 Hiscox Insurance Company Inc., Hiscox Insurance Show …" at bounding box center [724, 352] width 1123 height 51
click at [1045, 20] on icon at bounding box center [1042, 21] width 10 height 10
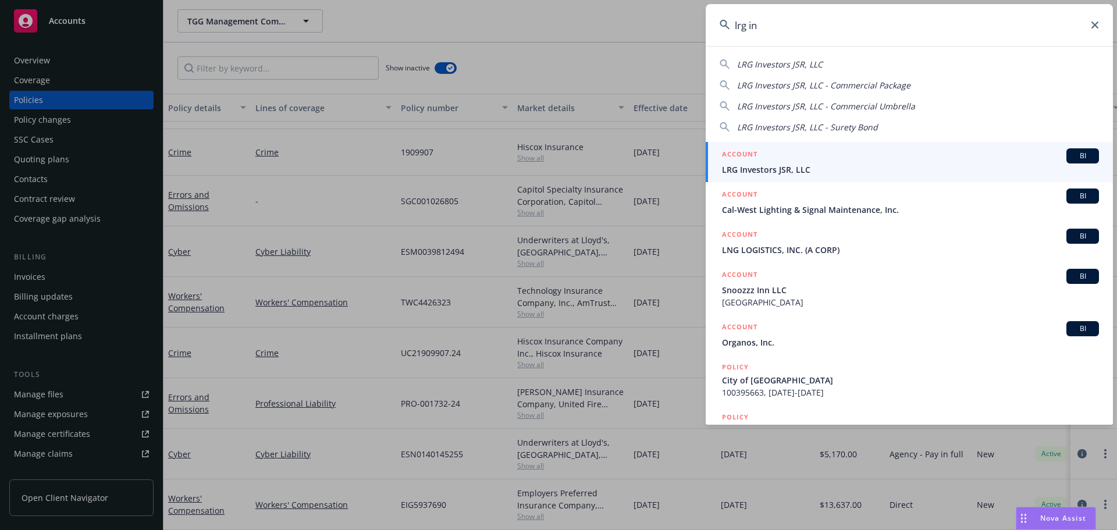
type input "lrg in"
click at [799, 166] on span "LRG Investors JSR, LLC" at bounding box center [910, 169] width 377 height 12
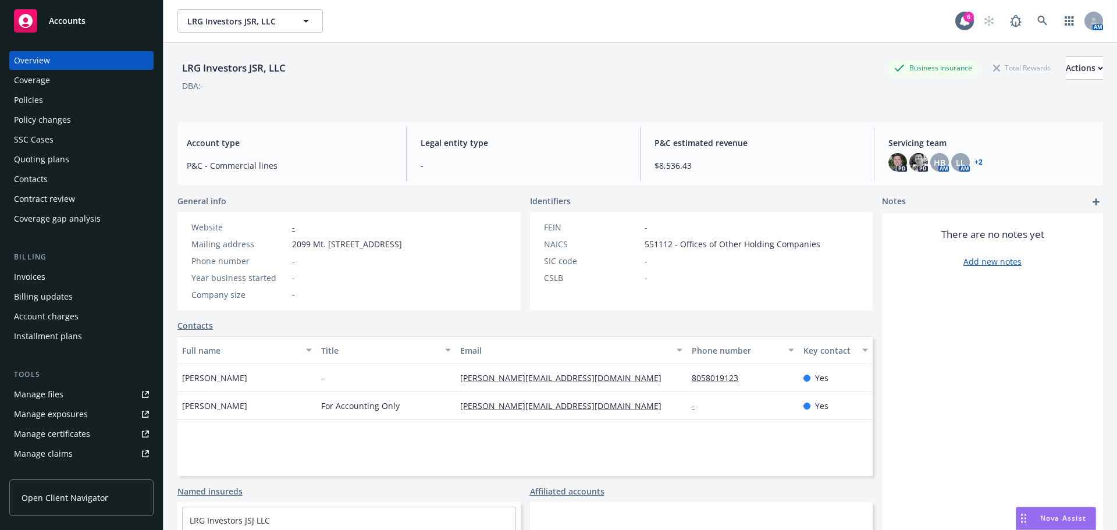
click at [49, 276] on div "Invoices" at bounding box center [81, 277] width 135 height 19
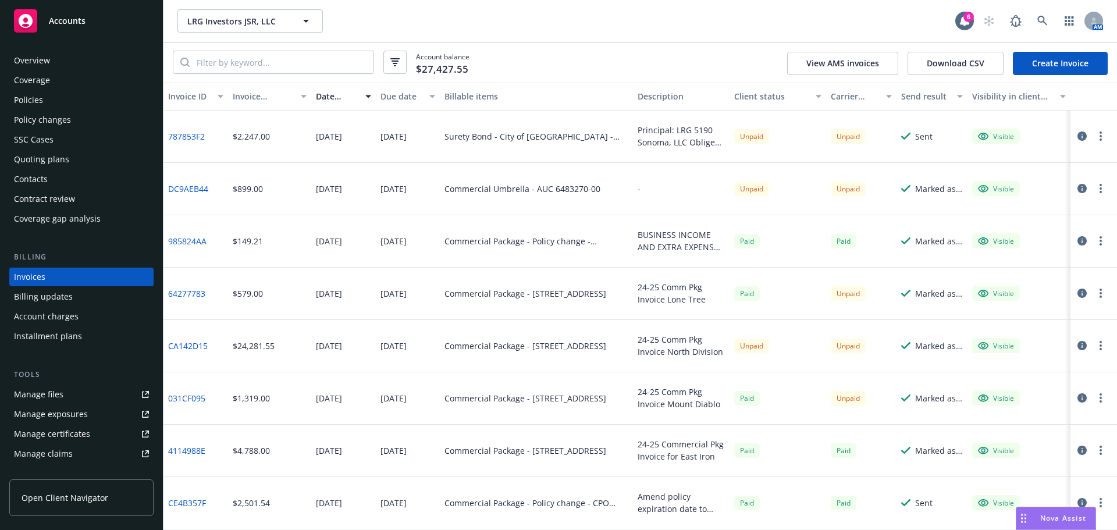
scroll to position [52, 0]
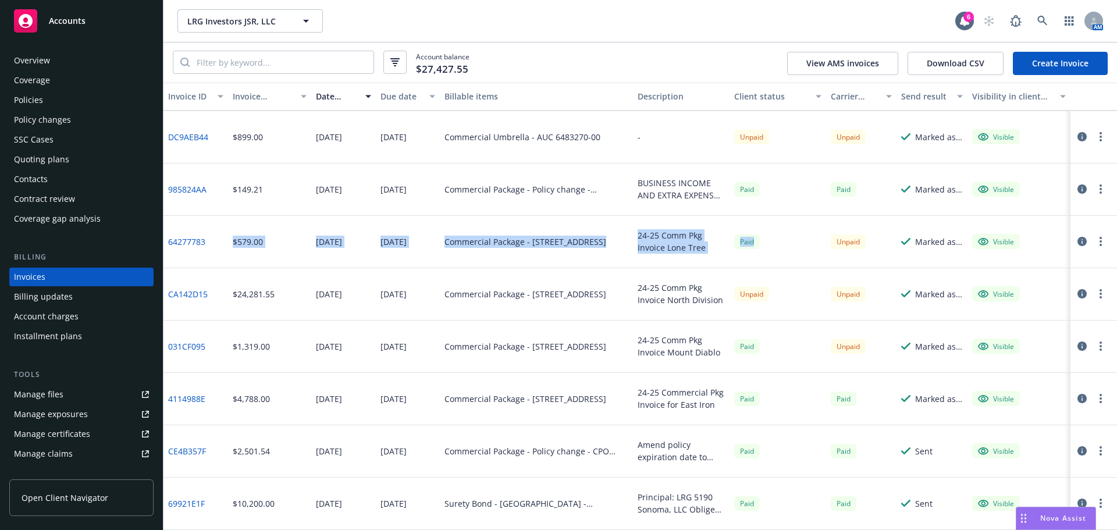
drag, startPoint x: 266, startPoint y: 238, endPoint x: 745, endPoint y: 255, distance: 478.4
click at [745, 255] on div "64277783 $579.00 01/17/2025 01/22/2025 Commercial Package - 5705 Lone Tree Way,…" at bounding box center [639, 242] width 953 height 52
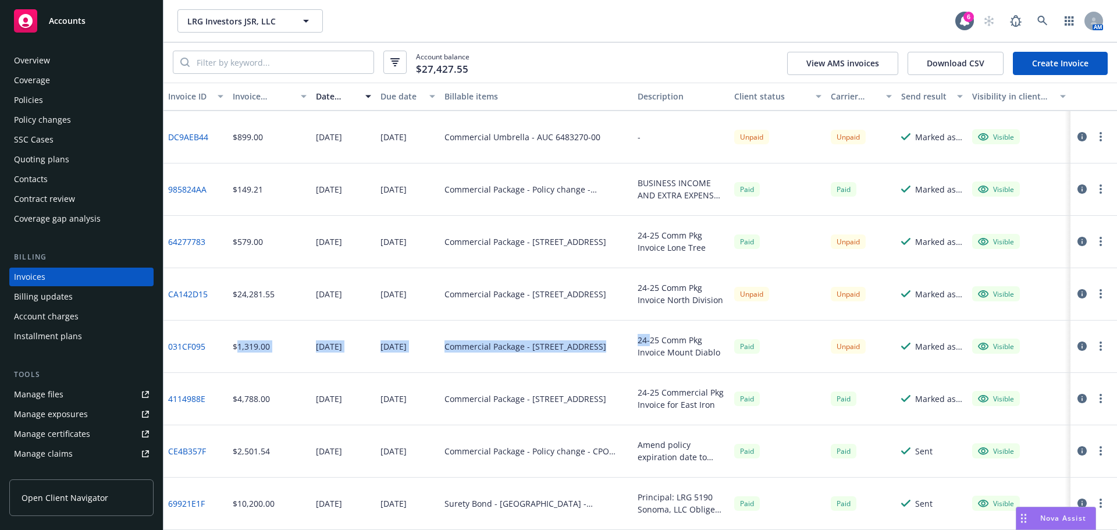
drag, startPoint x: 237, startPoint y: 352, endPoint x: 689, endPoint y: 345, distance: 452.0
click at [649, 344] on div "031CF095 $1,319.00 01/17/2025 01/22/2025 Commercial Package - 2099 Mount Diablo…" at bounding box center [639, 346] width 953 height 52
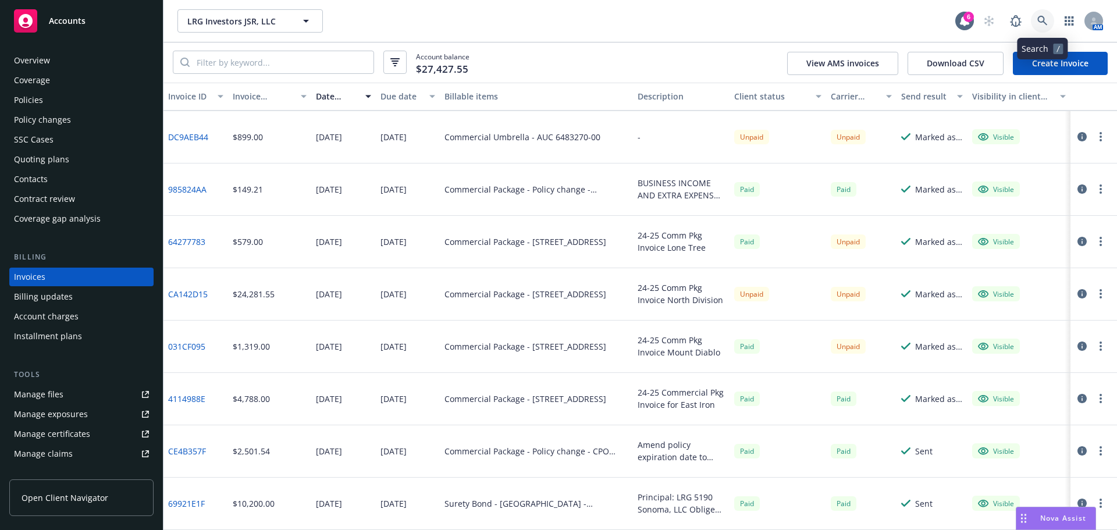
click at [1034, 19] on link at bounding box center [1042, 20] width 23 height 23
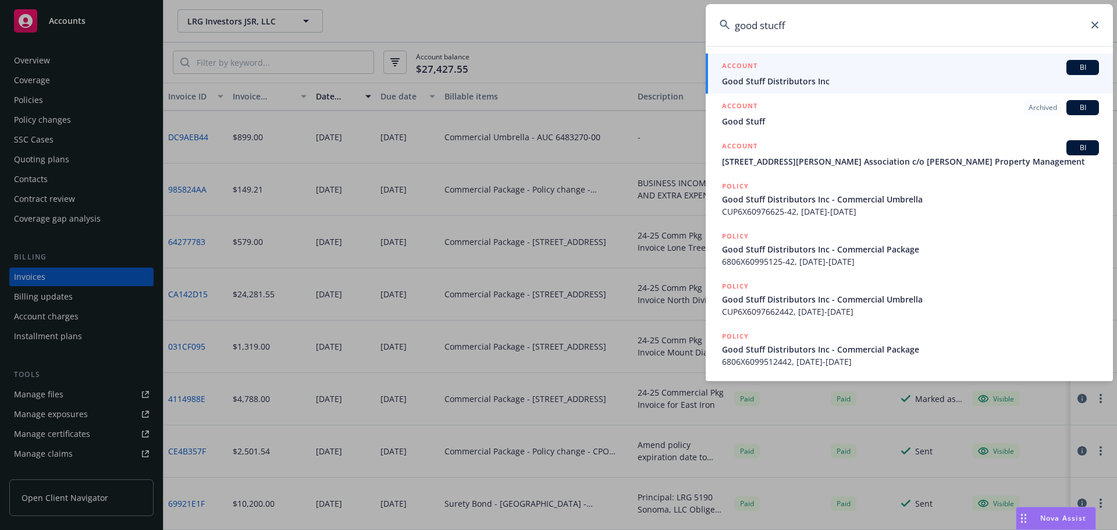
type input "good stucff"
click at [765, 82] on span "Good Stuff Distributors Inc" at bounding box center [910, 81] width 377 height 12
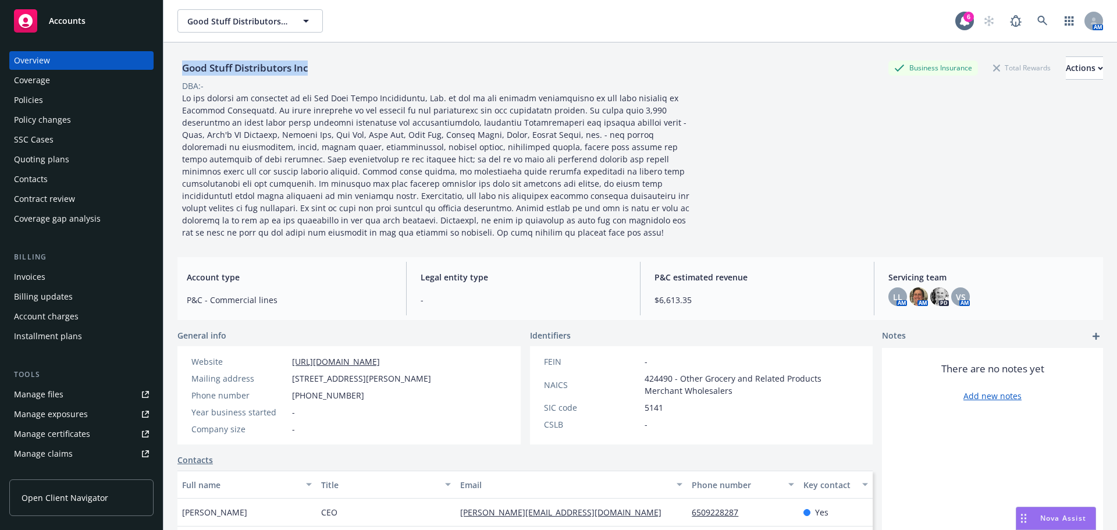
drag, startPoint x: 183, startPoint y: 69, endPoint x: 428, endPoint y: 76, distance: 245.0
click at [428, 76] on div "Good Stuff Distributors Inc Business Insurance Total Rewards Actions" at bounding box center [639, 67] width 925 height 23
copy div "Good Stuff Distributors Inc"
click at [1037, 19] on icon at bounding box center [1042, 21] width 10 height 10
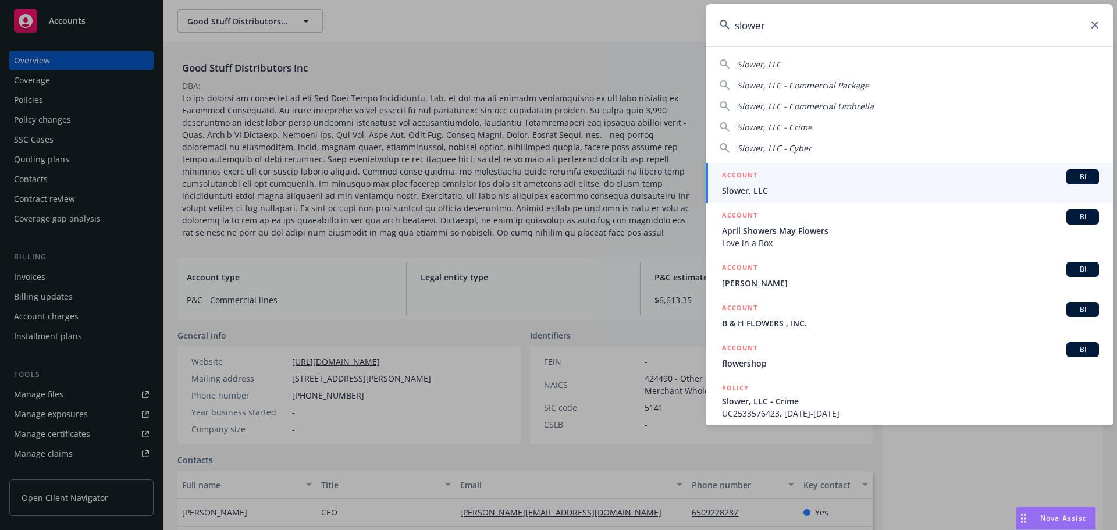
type input "slower"
click at [769, 183] on div "ACCOUNT BI" at bounding box center [910, 176] width 377 height 15
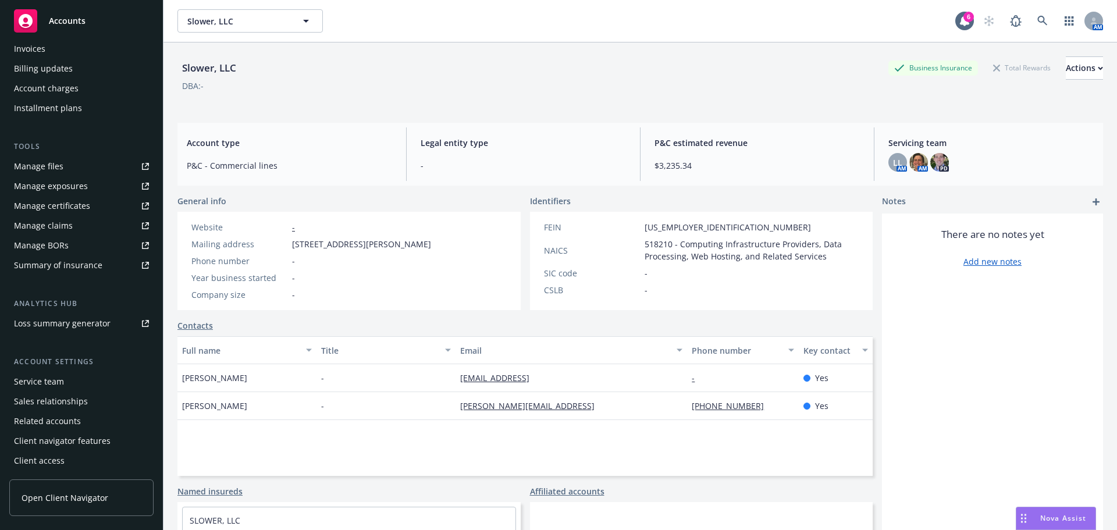
scroll to position [54, 0]
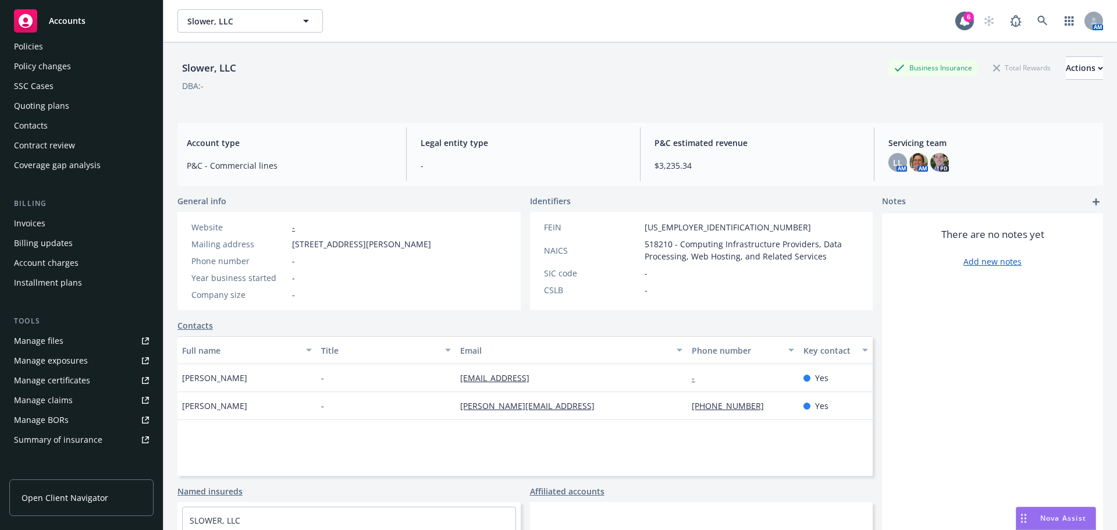
click at [36, 221] on div "Invoices" at bounding box center [29, 223] width 31 height 19
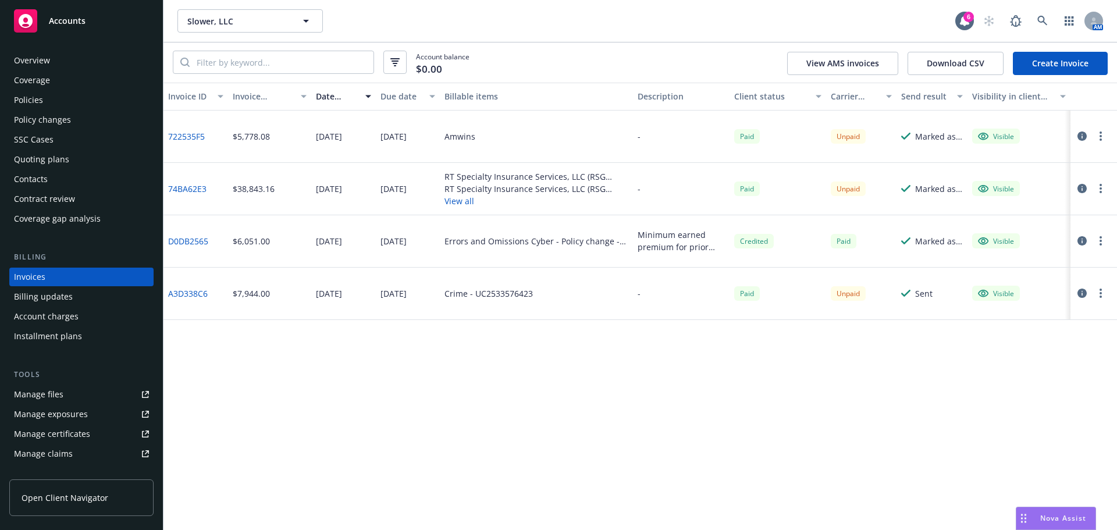
click at [1080, 190] on icon "button" at bounding box center [1081, 188] width 9 height 9
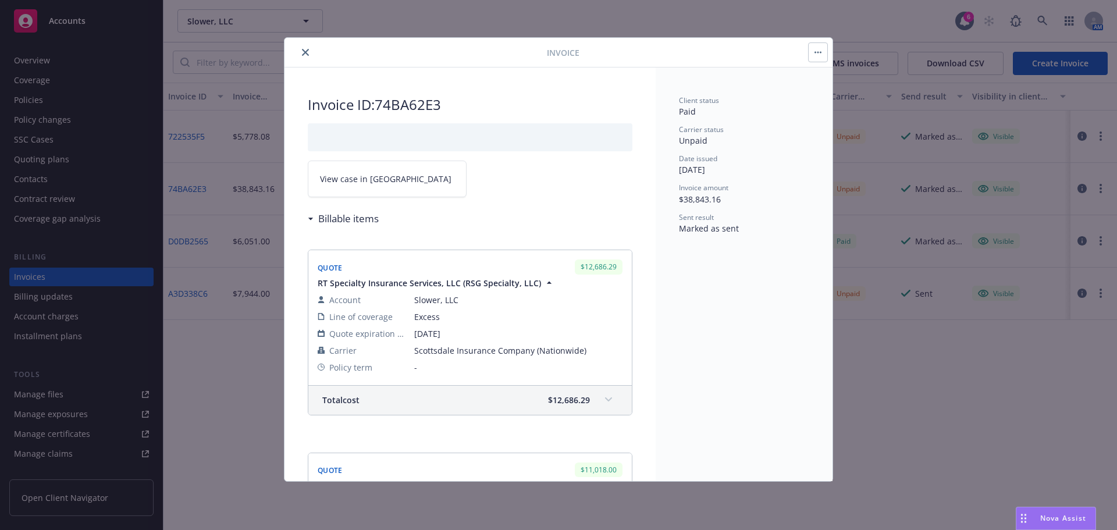
click at [307, 57] on button "close" at bounding box center [305, 52] width 14 height 14
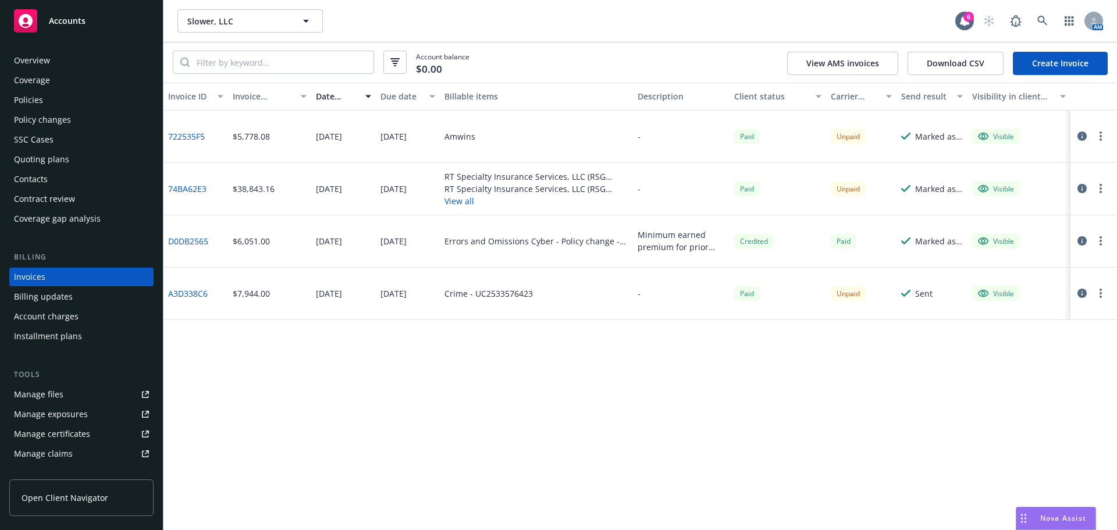
click at [184, 187] on link "74BA62E3" at bounding box center [187, 189] width 38 height 12
click at [1045, 14] on link at bounding box center [1042, 20] width 23 height 23
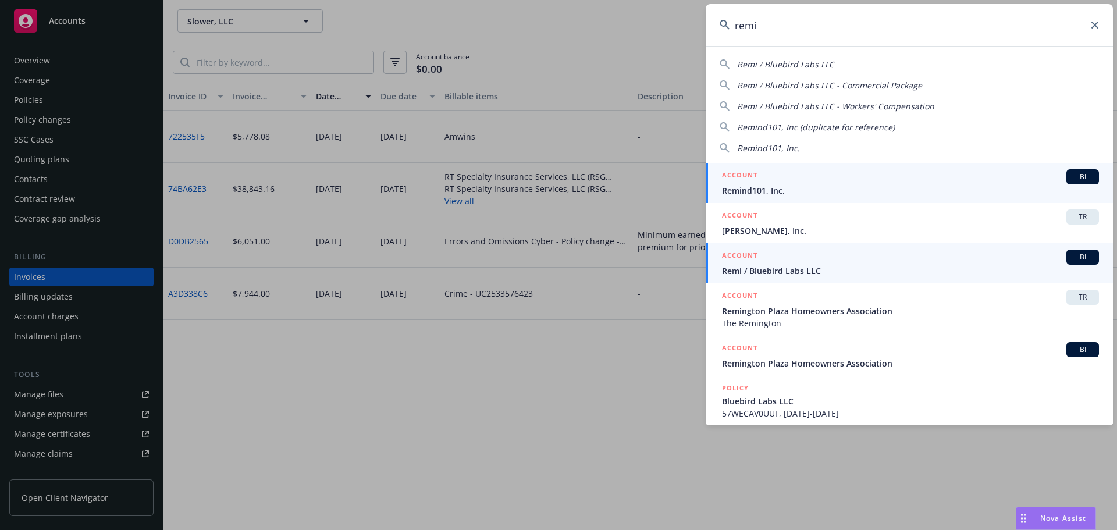
type input "remi"
click at [814, 273] on span "Remi / Bluebird Labs LLC" at bounding box center [910, 271] width 377 height 12
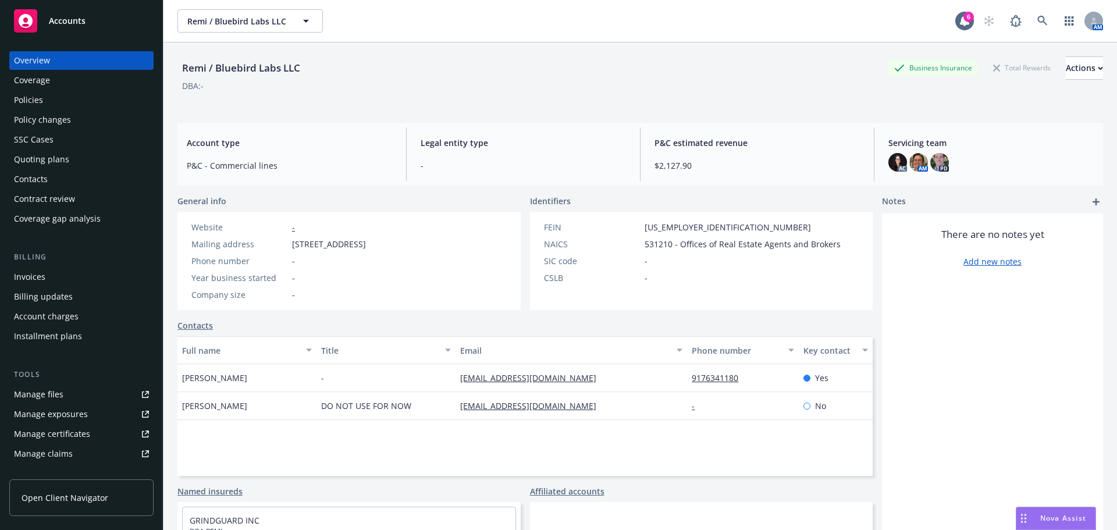
click at [51, 94] on div "Policies" at bounding box center [81, 100] width 135 height 19
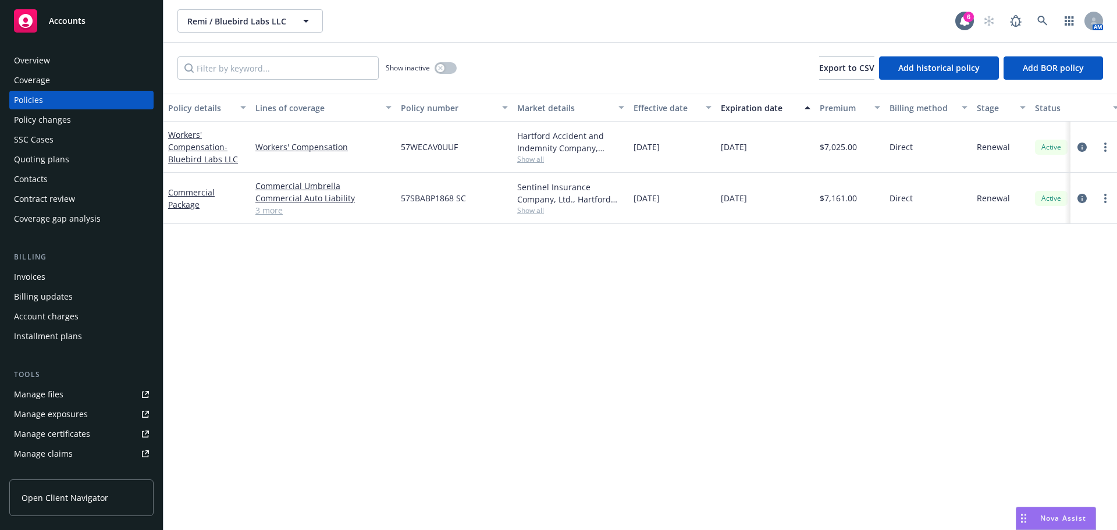
click at [277, 209] on link "3 more" at bounding box center [323, 210] width 136 height 12
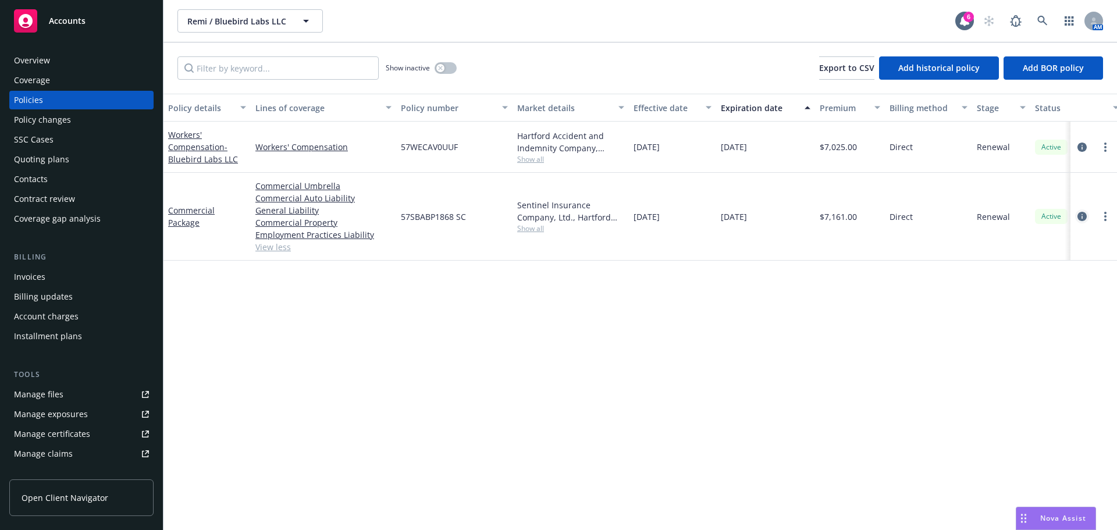
click at [1078, 213] on icon "circleInformation" at bounding box center [1081, 216] width 9 height 9
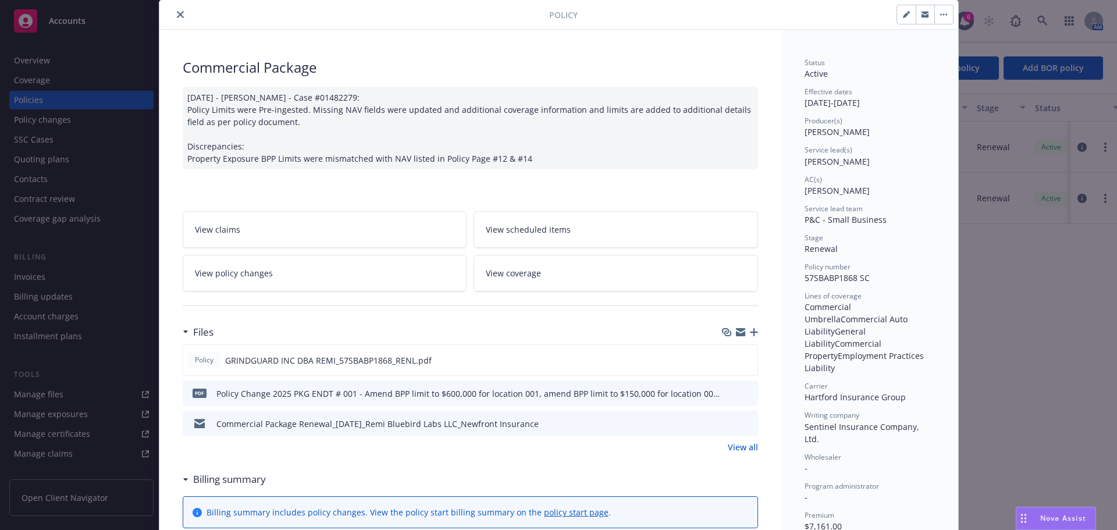
scroll to position [58, 0]
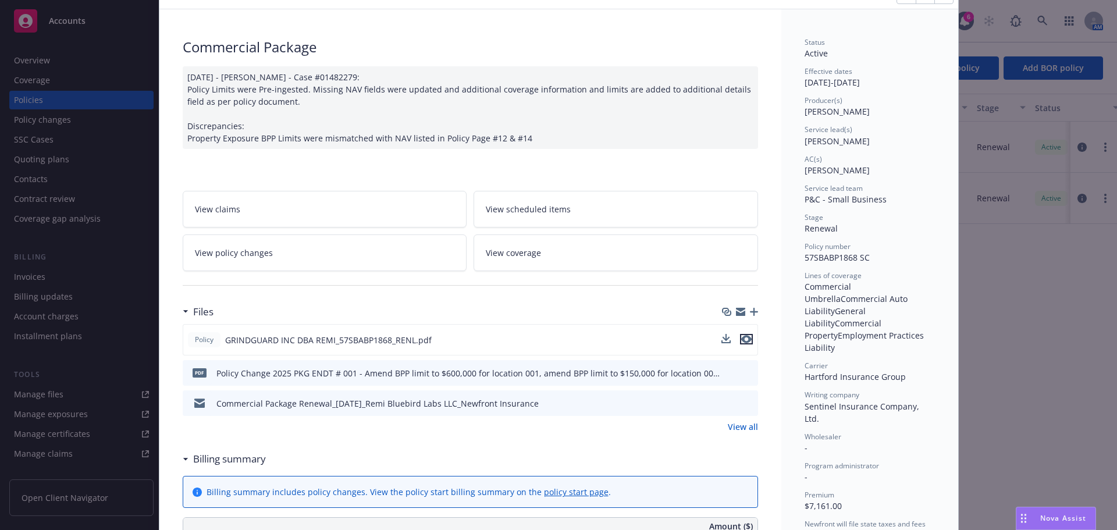
click at [747, 339] on button "preview file" at bounding box center [746, 339] width 13 height 10
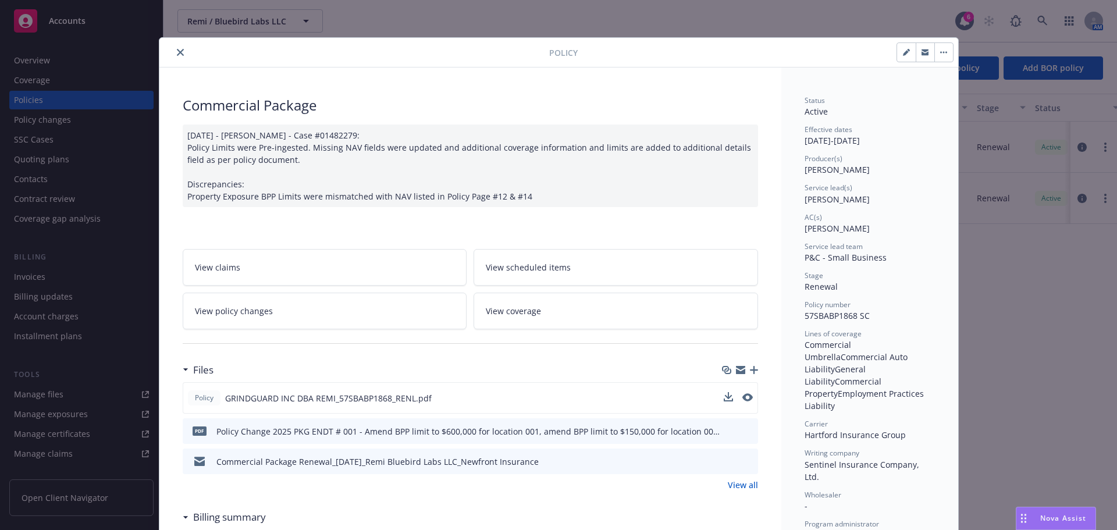
click at [173, 47] on button "close" at bounding box center [180, 52] width 14 height 14
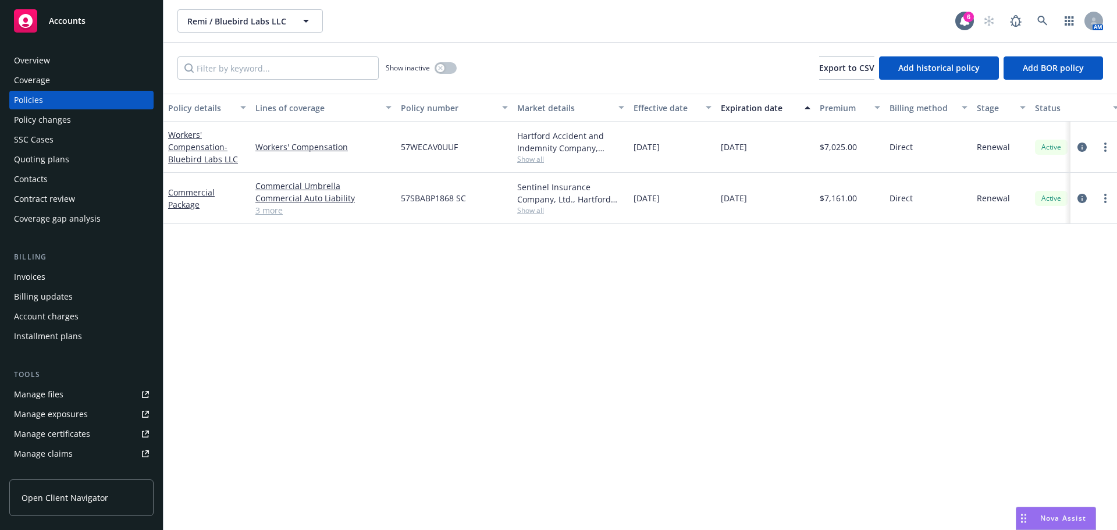
click at [274, 211] on link "3 more" at bounding box center [323, 210] width 136 height 12
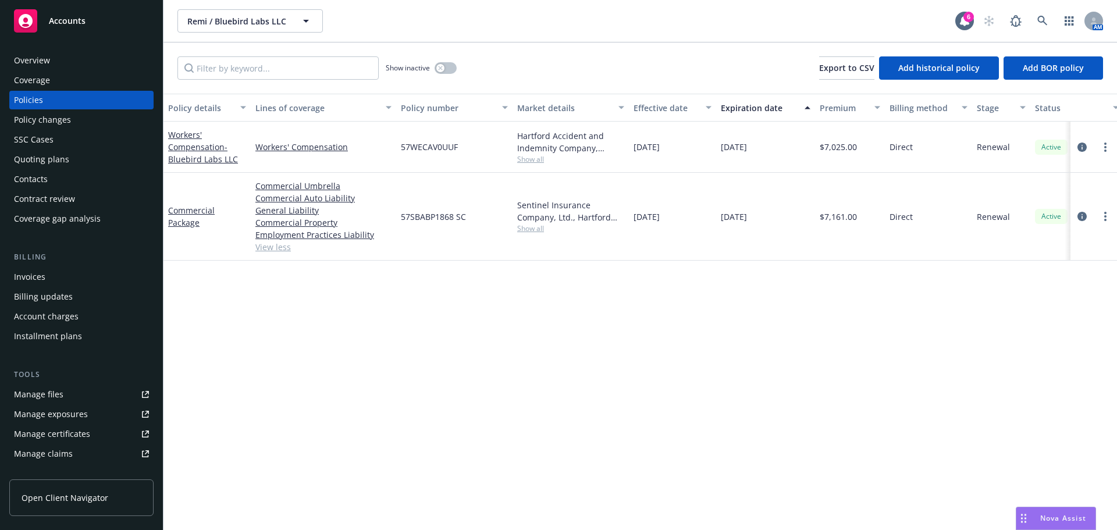
click at [1030, 514] on div "Drag to move" at bounding box center [1023, 518] width 15 height 22
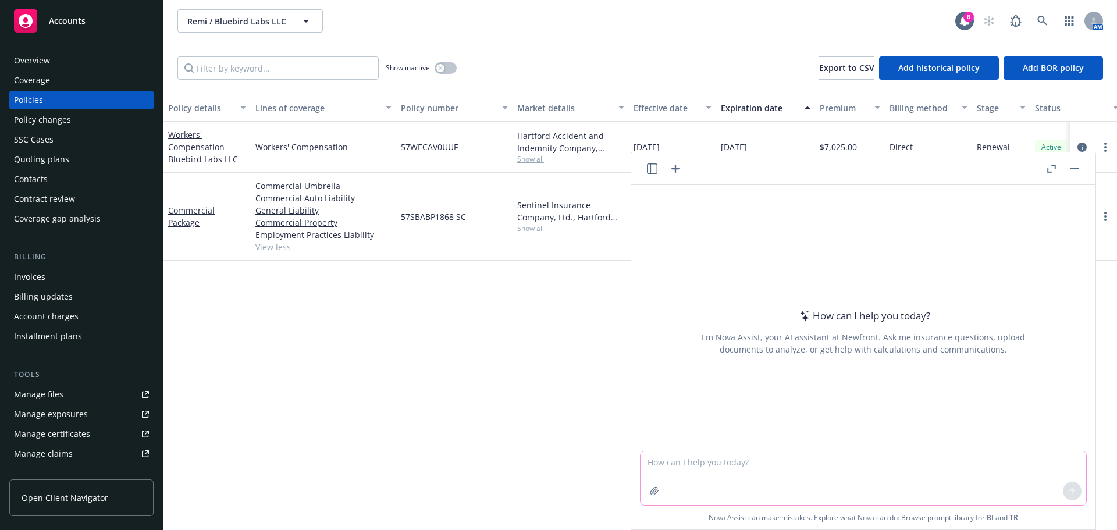
click at [927, 466] on textarea at bounding box center [863, 478] width 446 height 54
type textarea "what insurance would cover a lawsuit for ADA website accessibiltiy"
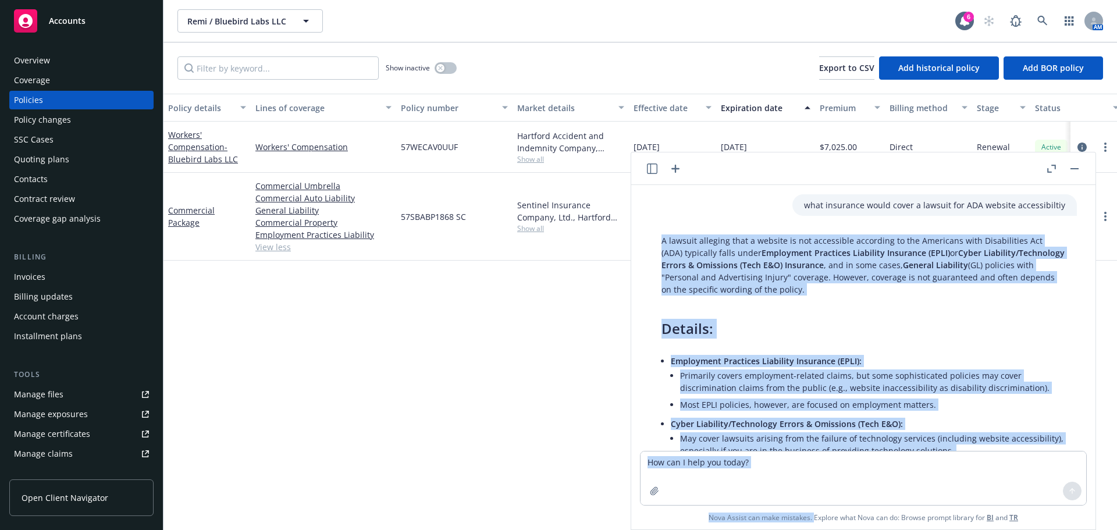
scroll to position [498, 0]
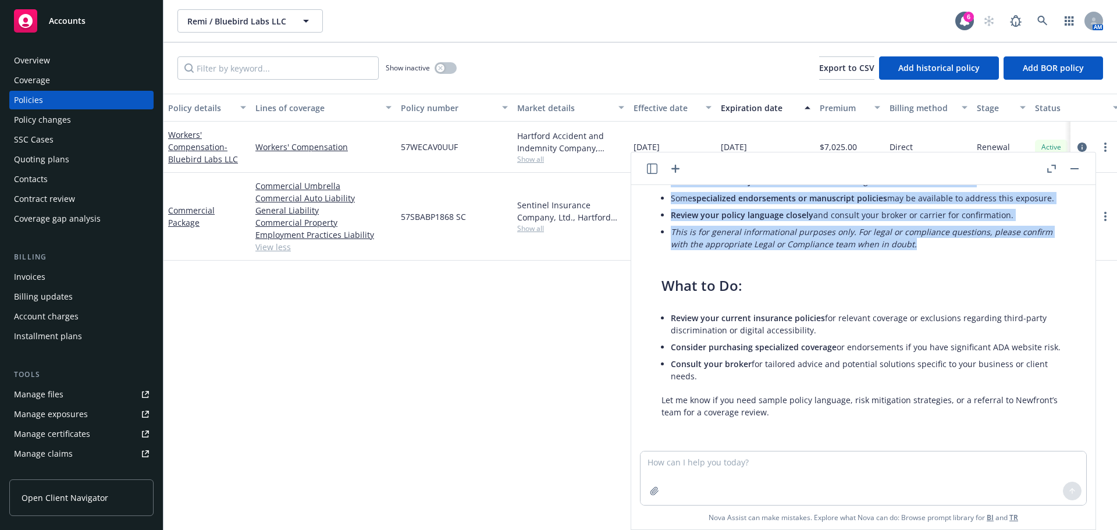
drag, startPoint x: 657, startPoint y: 241, endPoint x: 941, endPoint y: 243, distance: 283.9
click at [938, 243] on div "A lawsuit alleging that a website is not accessible according to the Americans …" at bounding box center [863, 89] width 427 height 667
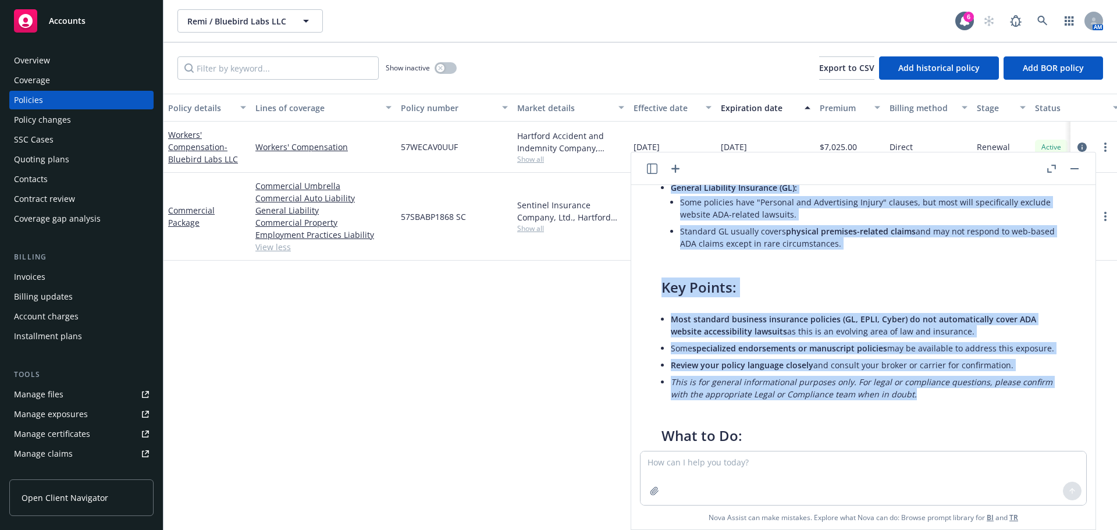
scroll to position [207, 0]
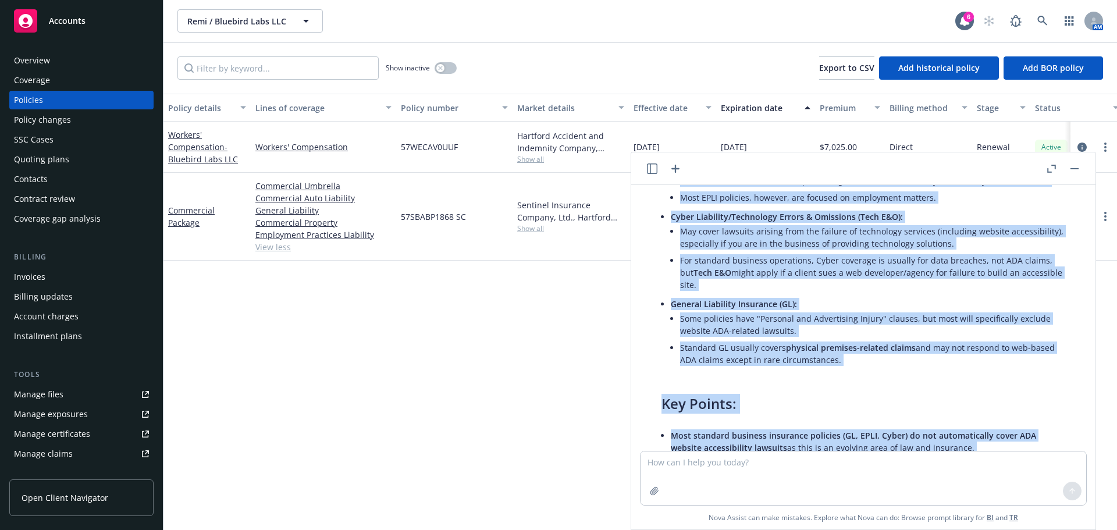
click at [909, 359] on li "Standard GL usually covers physical premises-related claims and may not respond…" at bounding box center [872, 353] width 385 height 29
click at [898, 362] on li "Standard GL usually covers physical premises-related claims and may not respond…" at bounding box center [872, 353] width 385 height 29
click at [838, 348] on span "physical premises-related claims" at bounding box center [851, 347] width 130 height 11
click at [845, 310] on li "Some policies have "Personal and Advertising Injury" clauses, but most will spe…" at bounding box center [872, 324] width 385 height 29
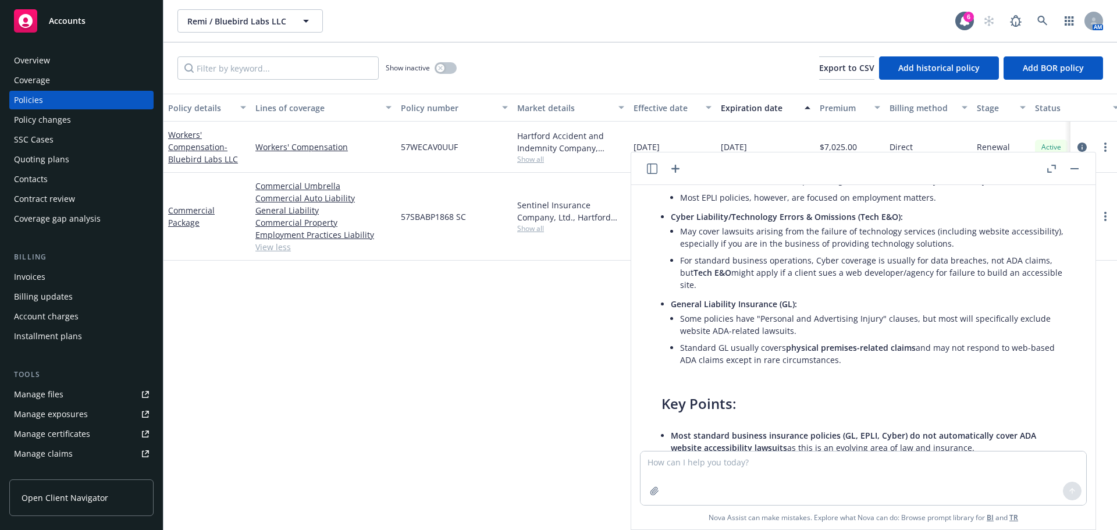
click at [548, 315] on div "Policy details Lines of coverage Policy number Market details Effective date Ex…" at bounding box center [639, 312] width 953 height 436
drag, startPoint x: 890, startPoint y: 372, endPoint x: 886, endPoint y: 357, distance: 15.5
click at [886, 357] on div "A lawsuit alleging that a website is not accessible according to the Americans …" at bounding box center [863, 356] width 427 height 667
click at [884, 359] on li "Standard GL usually covers physical premises-related claims and may not respond…" at bounding box center [872, 353] width 385 height 29
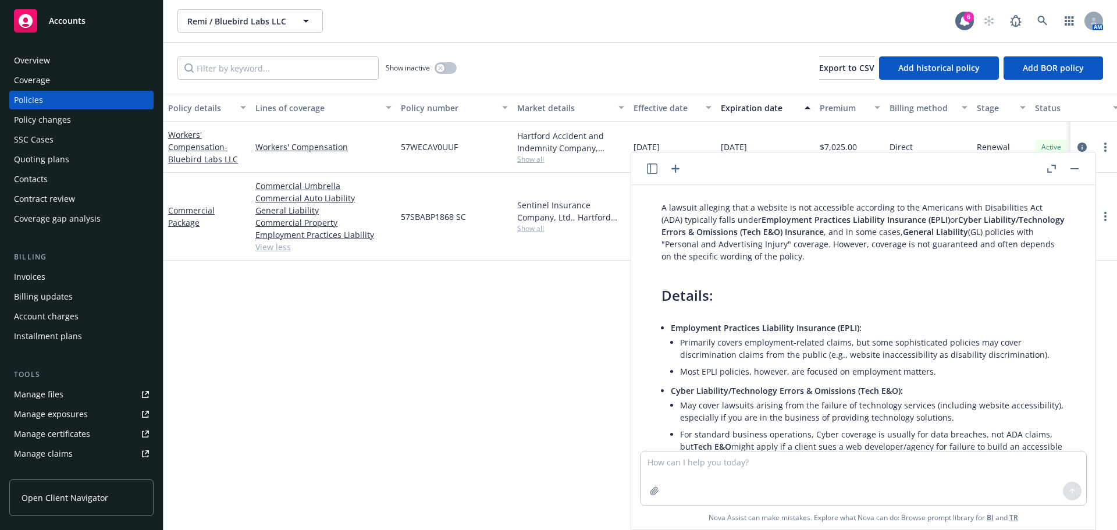
scroll to position [0, 0]
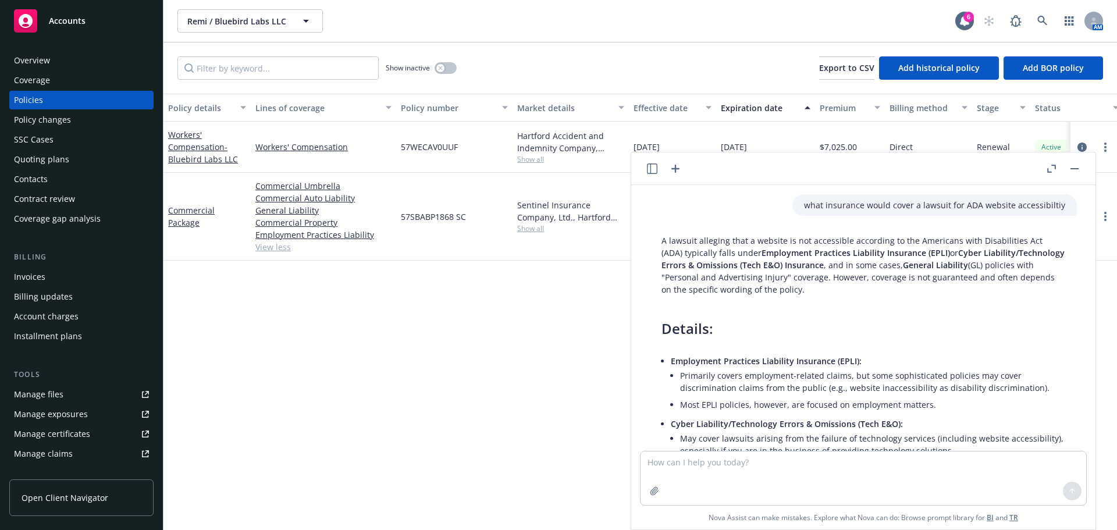
drag, startPoint x: 881, startPoint y: 361, endPoint x: 1087, endPoint y: 266, distance: 227.0
copy div "A lawsuit alleging that a website is not accessible according to the Americans …"
click at [1074, 163] on button "button" at bounding box center [1074, 169] width 14 height 14
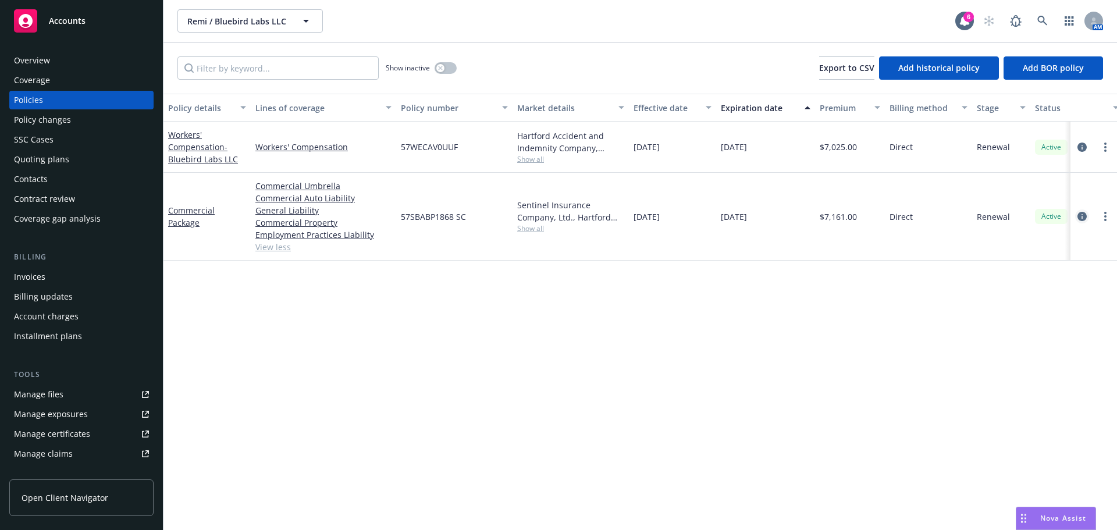
click at [1086, 216] on icon "circleInformation" at bounding box center [1081, 216] width 9 height 9
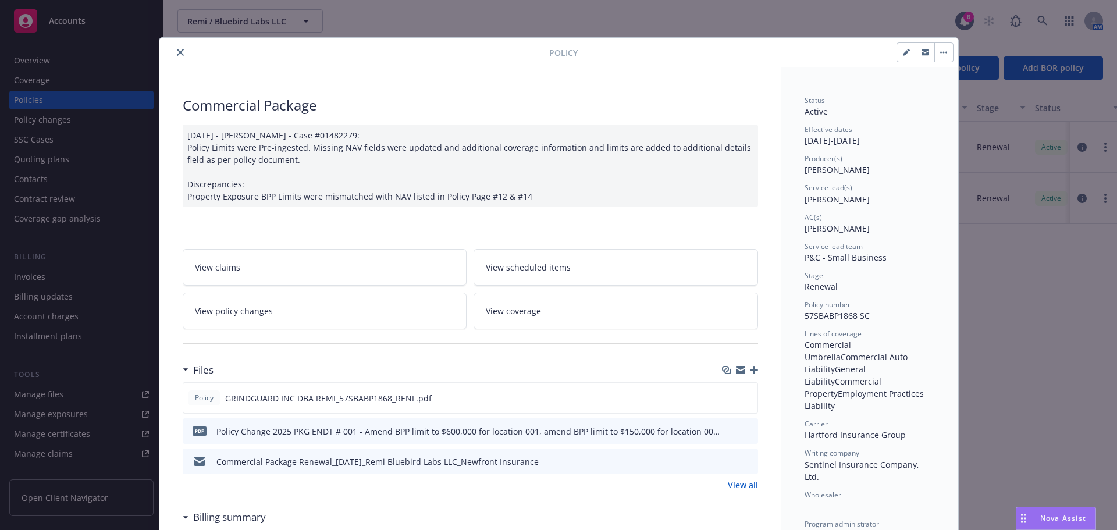
scroll to position [35, 0]
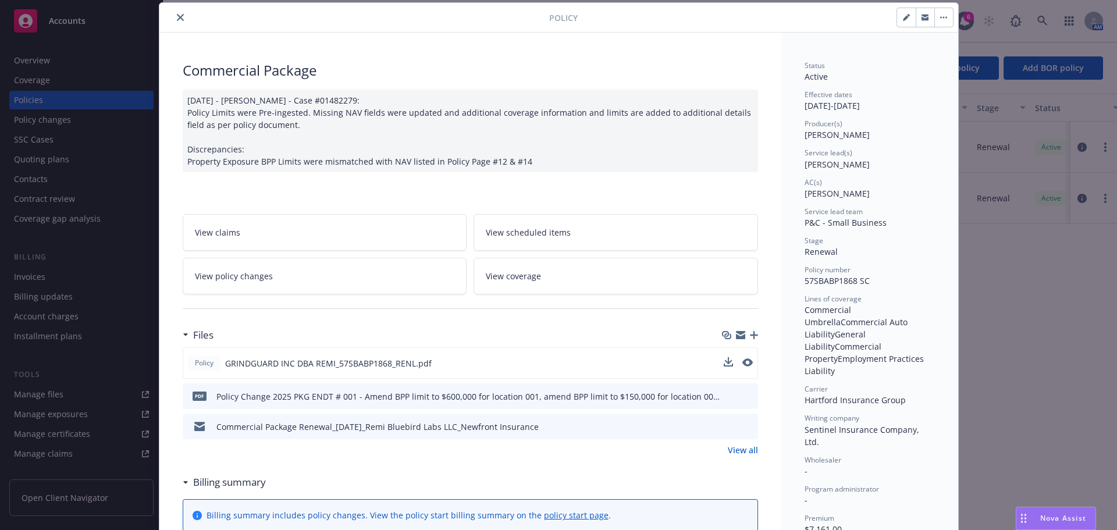
click at [748, 363] on div "Policy GRINDGUARD INC DBA REMI_57SBABP1868_RENL.pdf" at bounding box center [470, 362] width 575 height 31
click at [745, 362] on icon "preview file" at bounding box center [746, 362] width 10 height 8
click at [1067, 523] on div "Nova Assist" at bounding box center [1055, 518] width 79 height 22
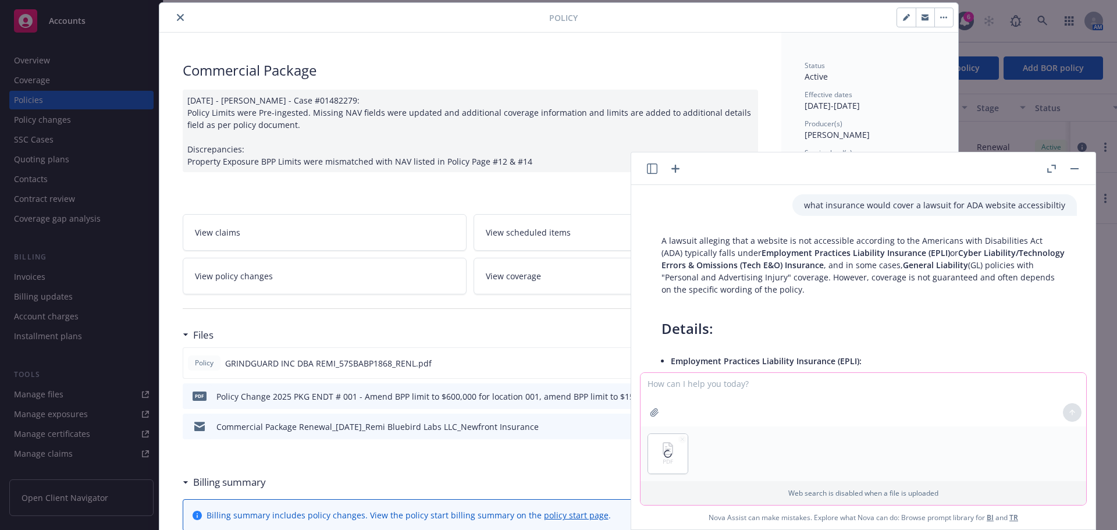
click at [692, 390] on textarea at bounding box center [863, 400] width 446 height 54
click at [866, 382] on textarea "does this policy cover" at bounding box center [863, 399] width 446 height 55
paste textarea "ADA website accessibility, biometric privacy, employment claims"
drag, startPoint x: 724, startPoint y: 382, endPoint x: 946, endPoint y: 391, distance: 222.9
click at [728, 382] on textarea "does this policy coverADA website accessibility, biometric privacy, employment …" at bounding box center [863, 399] width 446 height 55
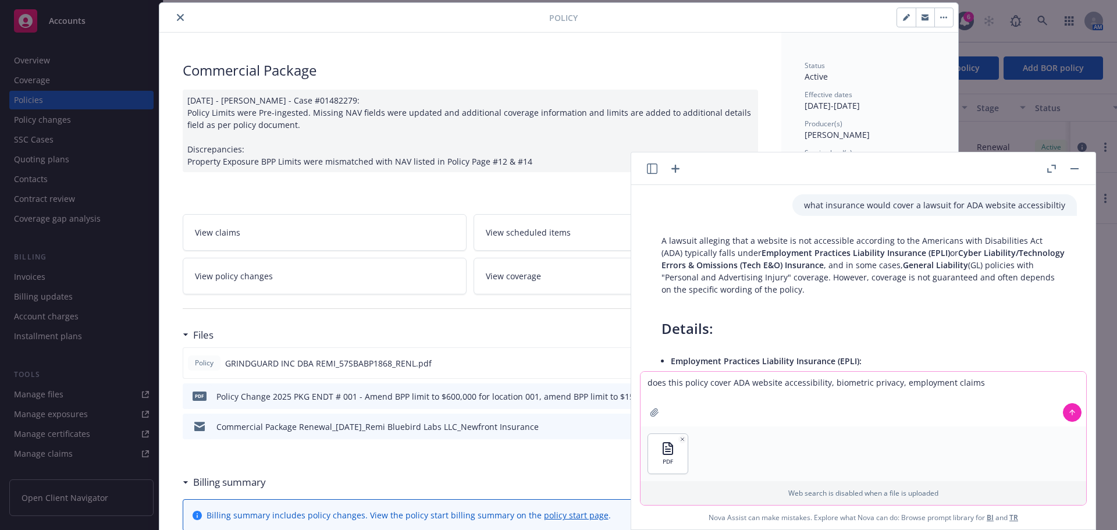
click at [895, 382] on textarea "does this policy cover ADA website accessibility, biometric privacy, employment…" at bounding box center [863, 399] width 446 height 55
type textarea "does this policy cover ADA website accessibility, biometric privacy, and employ…"
click at [1074, 409] on button at bounding box center [1072, 412] width 19 height 19
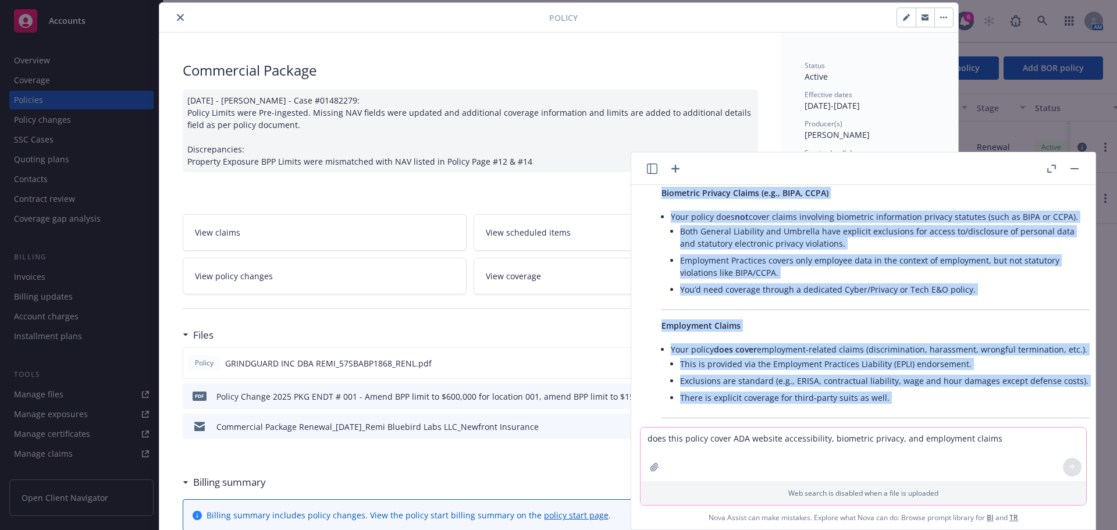
scroll to position [1208, 0]
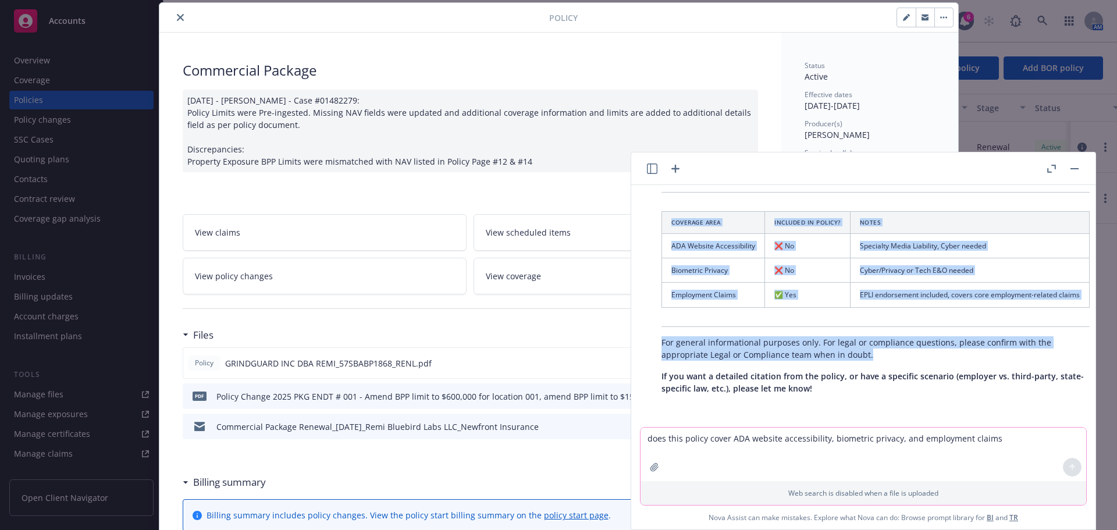
drag, startPoint x: 659, startPoint y: 275, endPoint x: 940, endPoint y: 348, distance: 290.2
click at [940, 348] on div "Here is a summary based on the review of your attached insurance policy (Hartfo…" at bounding box center [875, 104] width 451 height 590
copy div "Here is a summary based on the review of your attached insurance policy (Hartfo…"
click at [177, 10] on button "close" at bounding box center [180, 17] width 14 height 14
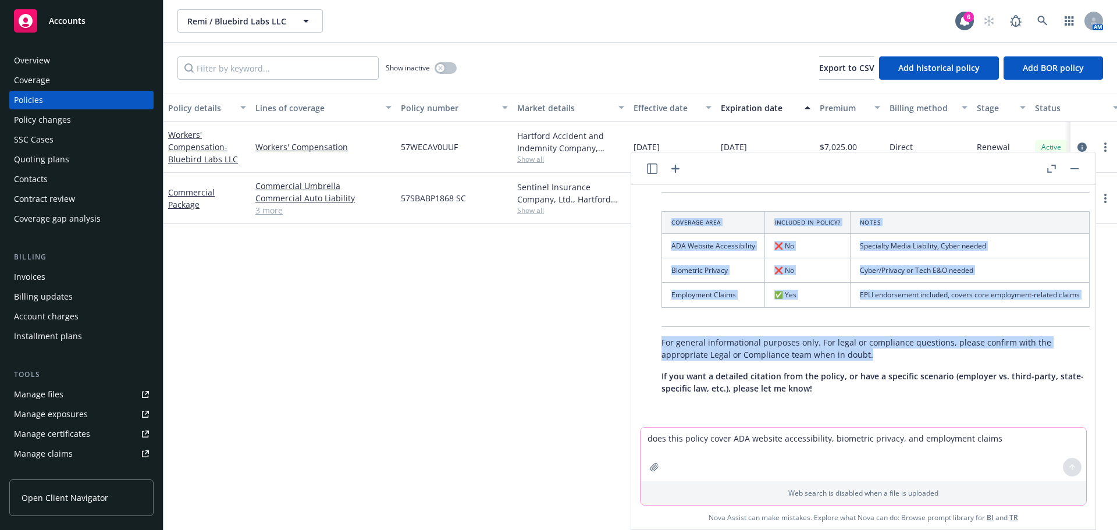
click at [1078, 167] on button "button" at bounding box center [1074, 169] width 14 height 14
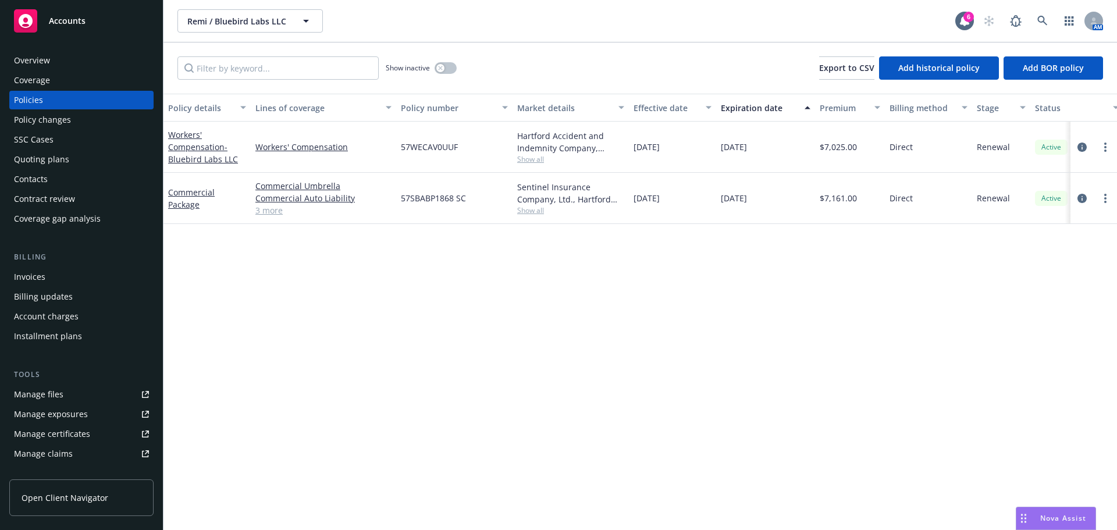
click at [1058, 30] on button "button" at bounding box center [1068, 20] width 23 height 23
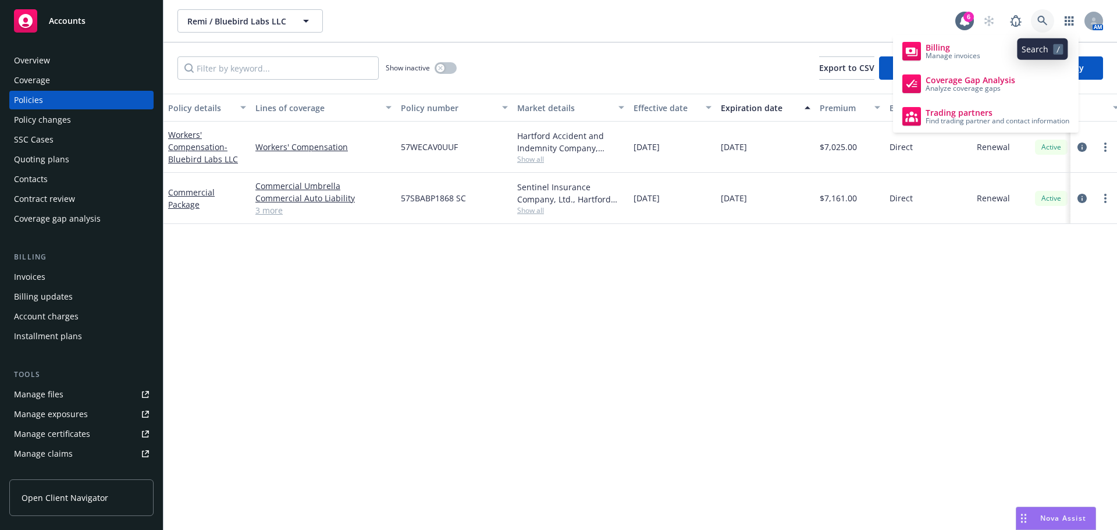
click at [1046, 26] on icon at bounding box center [1042, 21] width 10 height 10
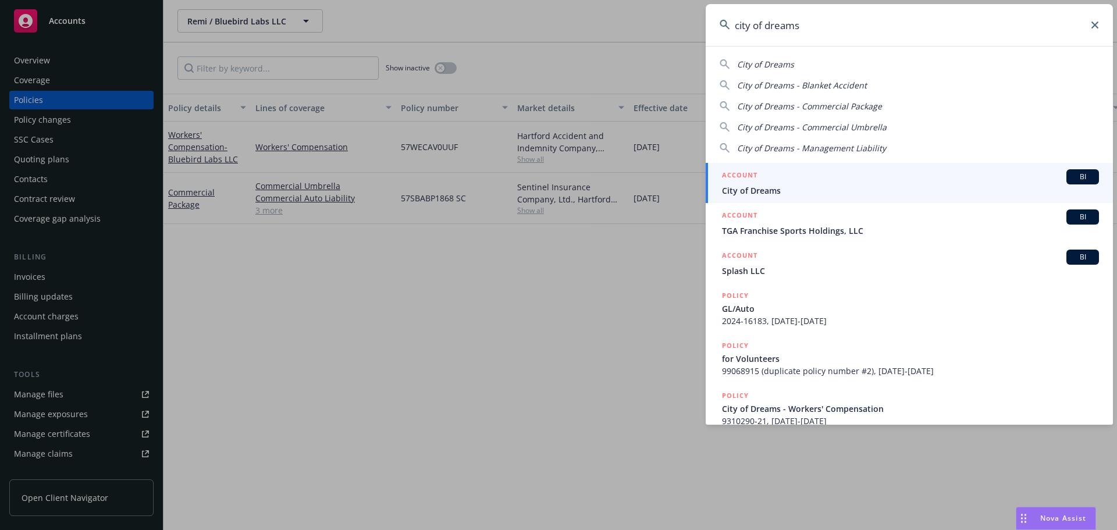
type input "city of dreams"
click at [765, 195] on span "City of Dreams" at bounding box center [910, 190] width 377 height 12
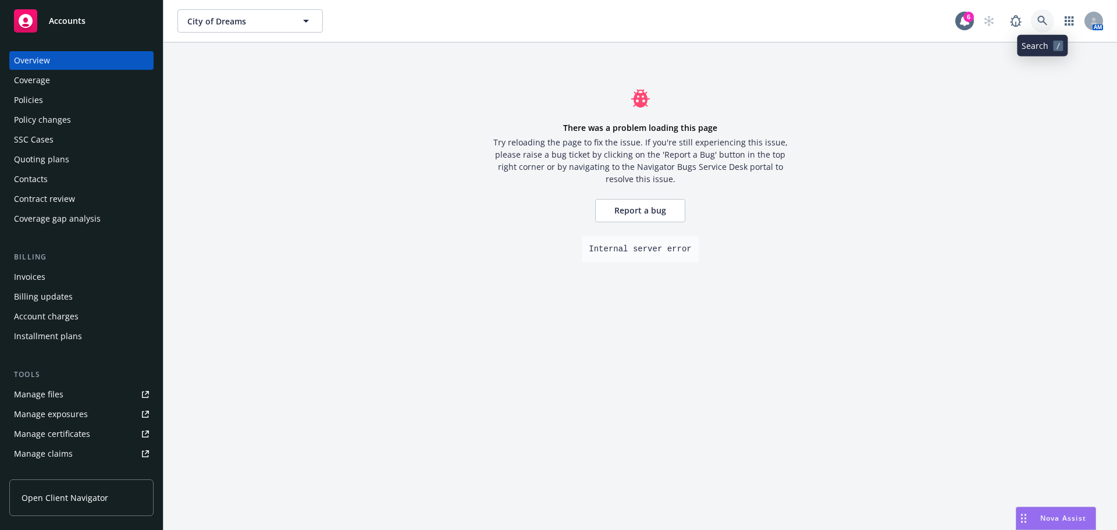
click at [1045, 24] on icon at bounding box center [1042, 21] width 10 height 10
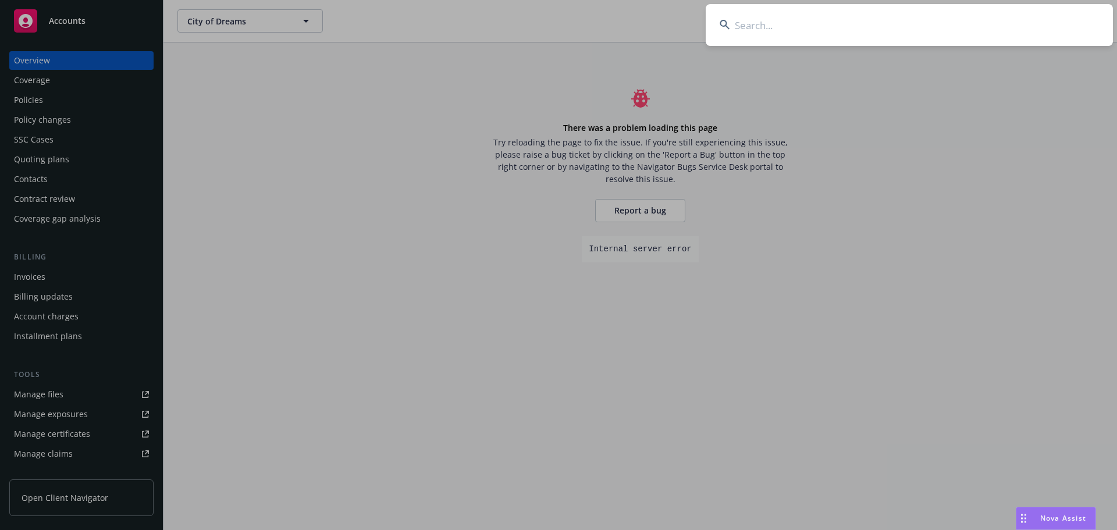
type input "d"
type input "y"
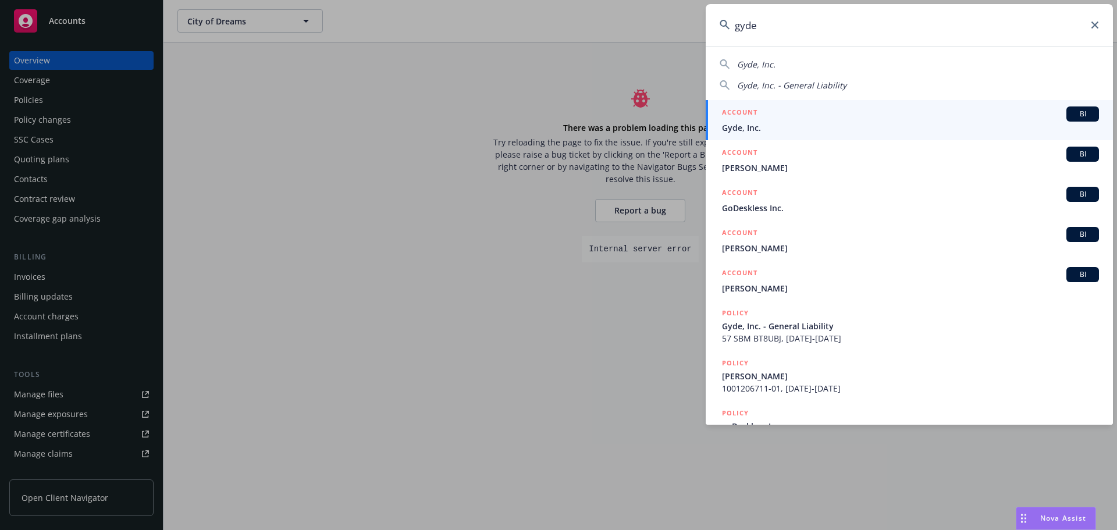
type input "gyde"
click at [769, 115] on div "ACCOUNT BI" at bounding box center [910, 113] width 377 height 15
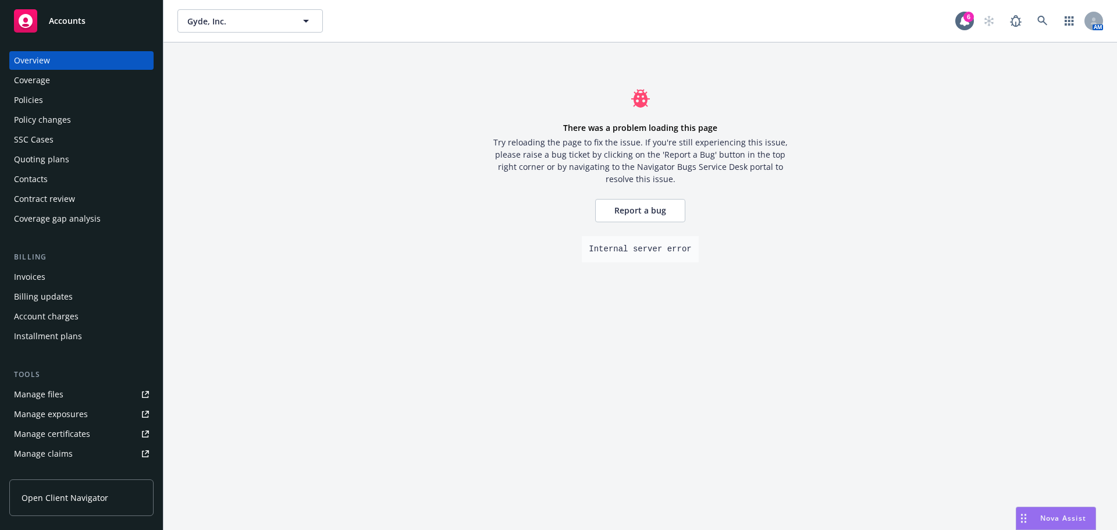
click at [57, 154] on div "Quoting plans" at bounding box center [41, 159] width 55 height 19
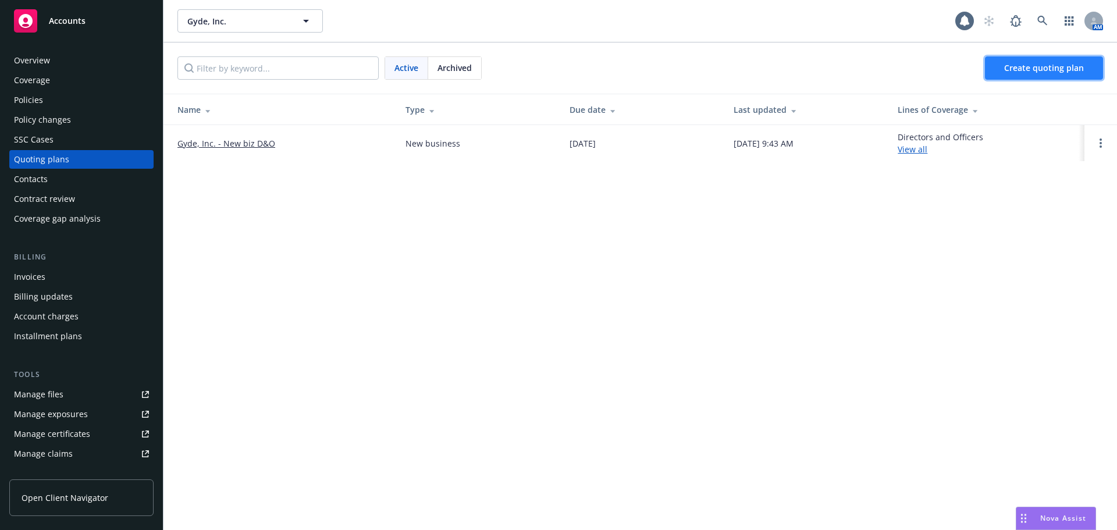
click at [1069, 70] on span "Create quoting plan" at bounding box center [1044, 67] width 80 height 11
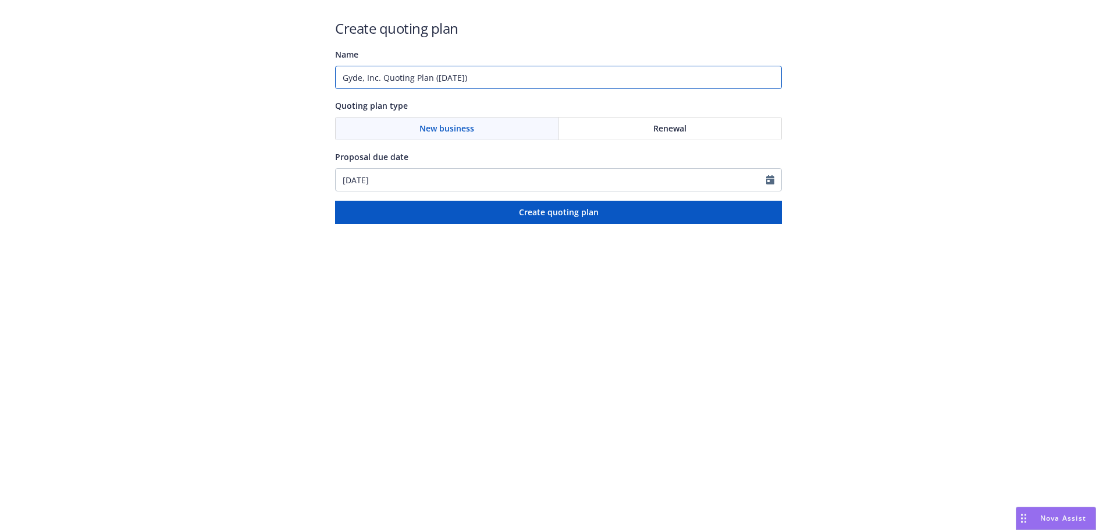
click at [454, 84] on input "Gyde, Inc. Quoting Plan (2025-08-26)" at bounding box center [558, 77] width 447 height 23
click at [387, 75] on input "Gyde, Inc. Quoting Plan (2025-08-26)" at bounding box center [558, 77] width 447 height 23
drag, startPoint x: 383, startPoint y: 76, endPoint x: 791, endPoint y: 79, distance: 408.3
click at [791, 79] on div "Create quoting plan Name Gyde, Inc. Quoting Plan (2025-08-26) Quoting plan type…" at bounding box center [558, 112] width 1117 height 224
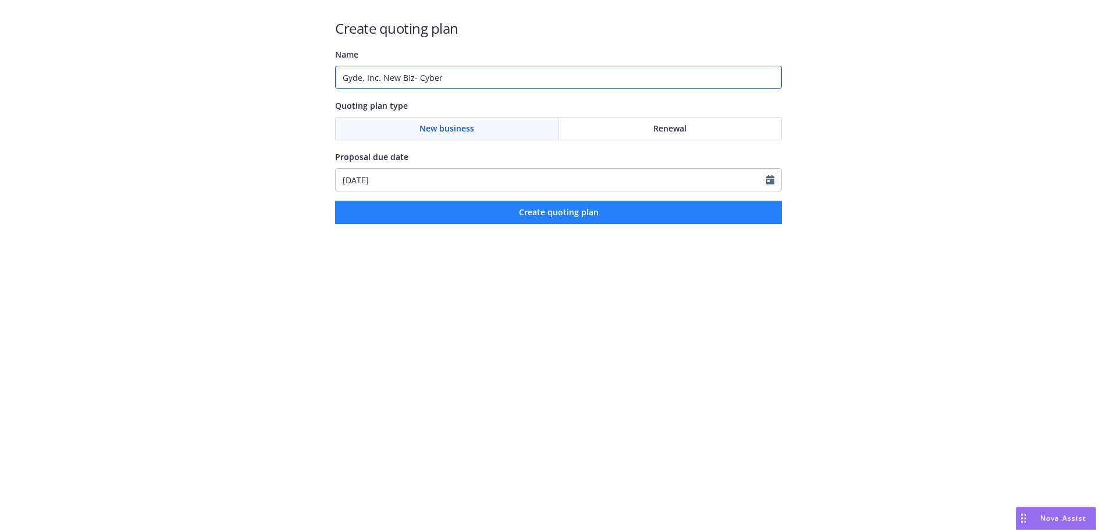
type input "Gyde, Inc. New BIz- Cyber"
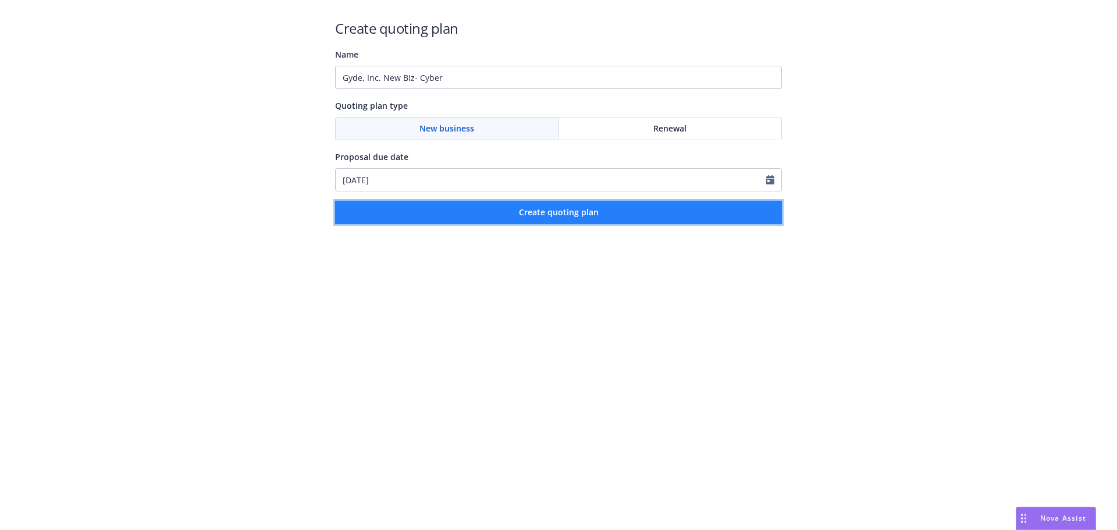
click at [642, 222] on button "Create quoting plan" at bounding box center [558, 212] width 447 height 23
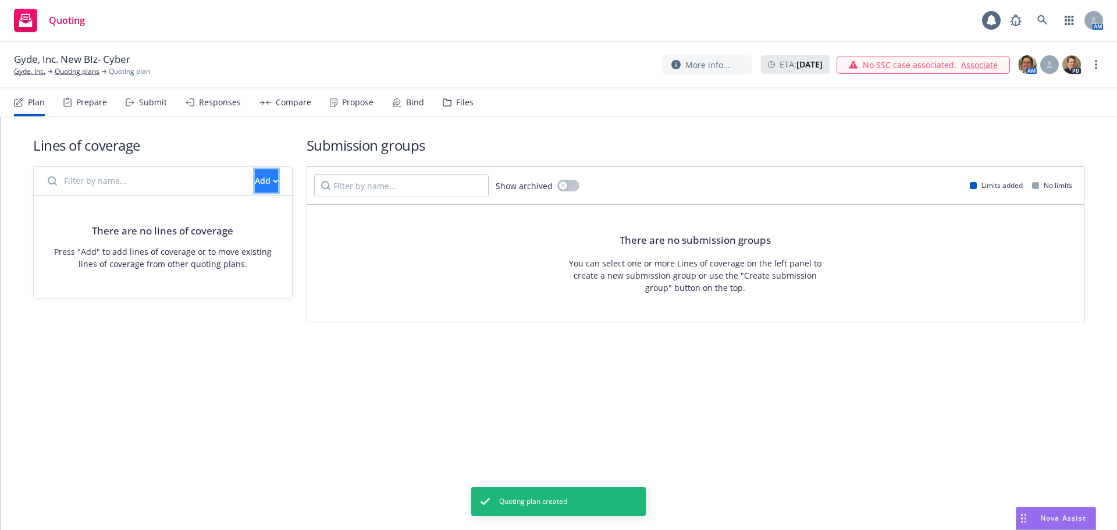
click at [258, 177] on div "Add" at bounding box center [266, 181] width 23 height 22
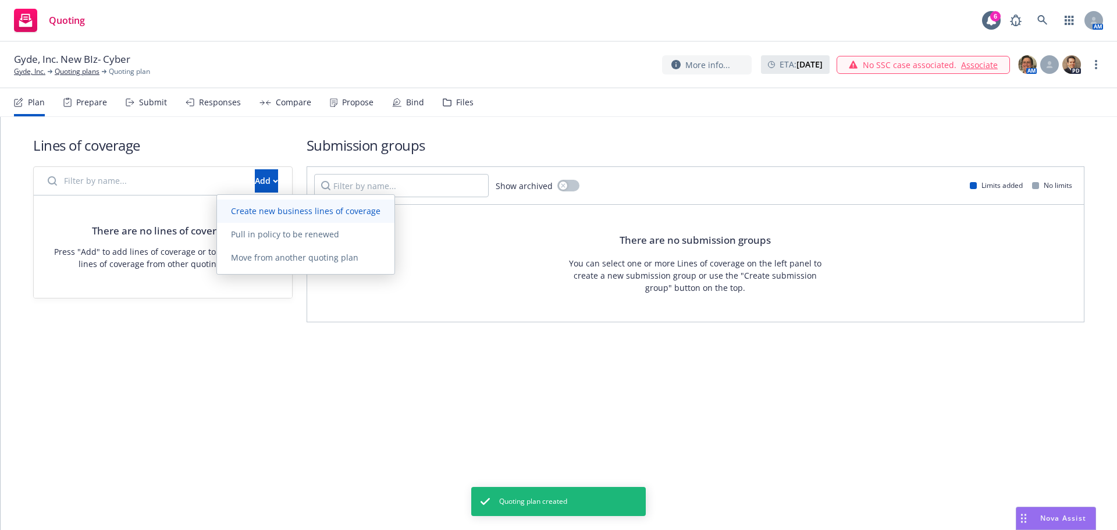
click at [252, 207] on span "Create new business lines of coverage" at bounding box center [305, 210] width 177 height 11
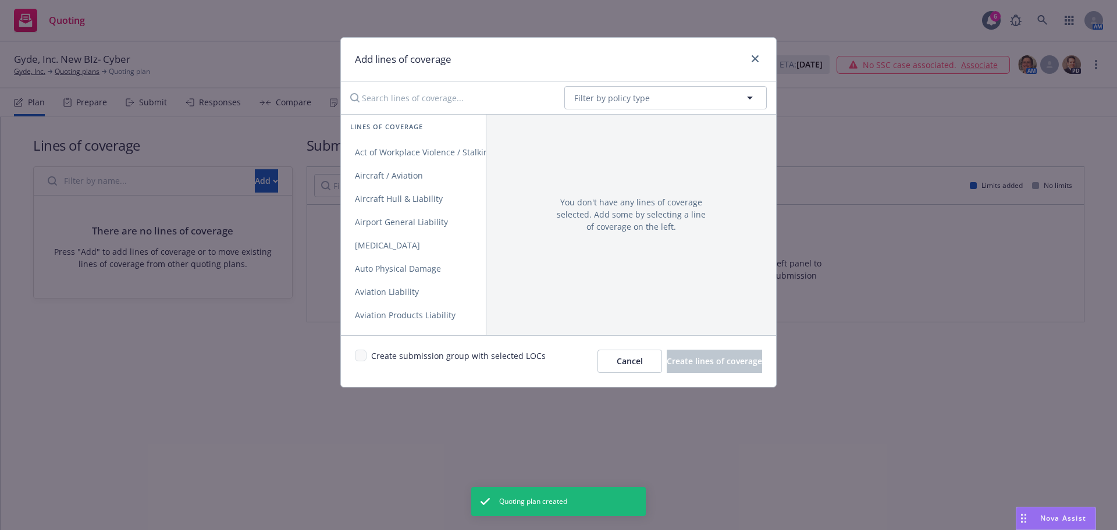
drag, startPoint x: 466, startPoint y: 101, endPoint x: 1044, endPoint y: 141, distance: 579.0
click at [469, 102] on input "Search lines of coverage..." at bounding box center [449, 97] width 212 height 23
click at [441, 91] on input "Search lines of coverage..." at bounding box center [449, 97] width 212 height 23
click at [436, 99] on input "Search lines of coverage..." at bounding box center [449, 97] width 212 height 23
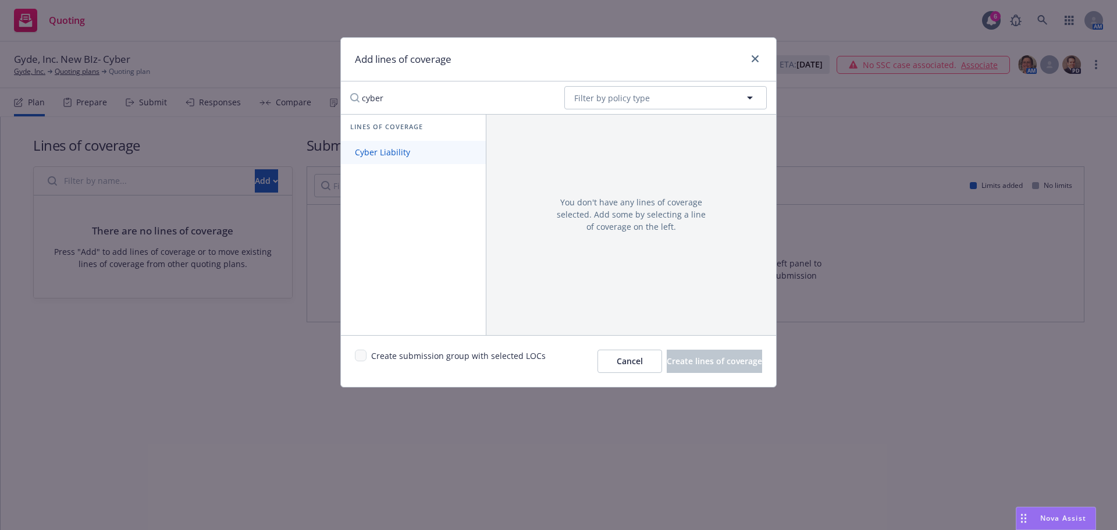
type input "cyber"
click at [400, 147] on span "Cyber Liability" at bounding box center [382, 152] width 83 height 11
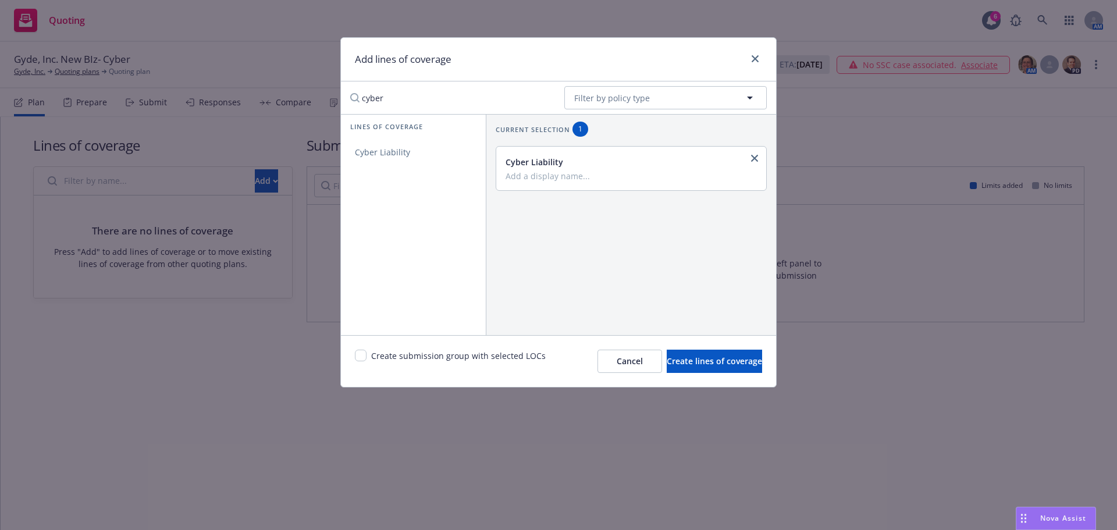
click at [738, 382] on div "Create submission group with selected LOCs Cancel Create lines of coverage" at bounding box center [558, 361] width 435 height 52
click at [732, 368] on button "Create lines of coverage" at bounding box center [714, 361] width 95 height 23
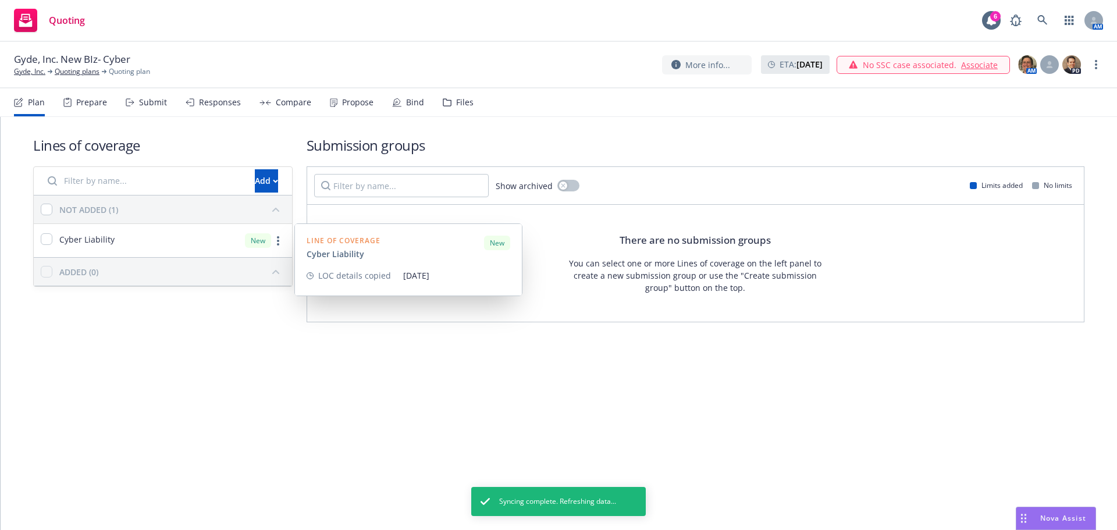
click at [44, 245] on div at bounding box center [47, 240] width 12 height 14
checkbox input "true"
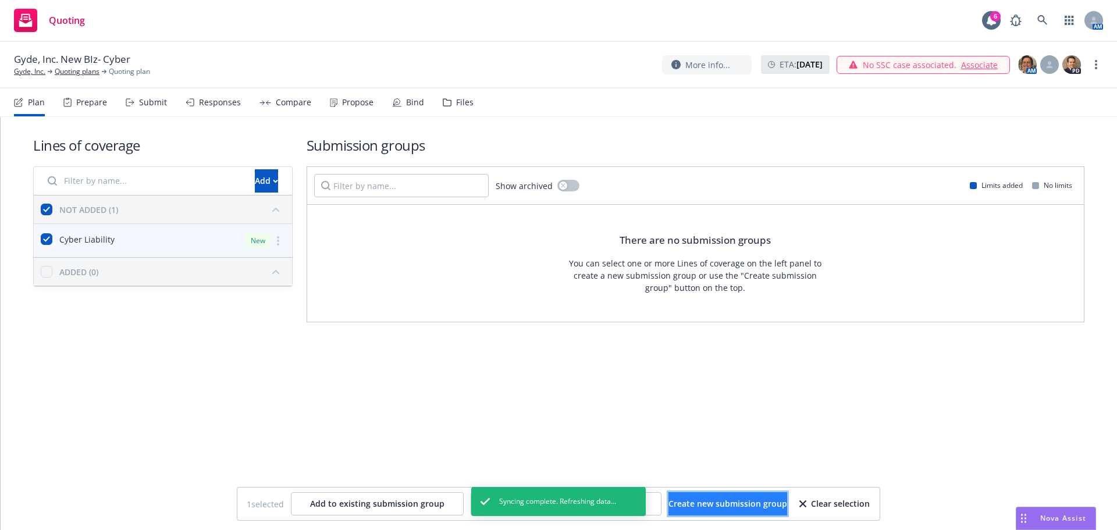
click at [729, 498] on span "Create new submission group" at bounding box center [727, 503] width 119 height 11
checkbox input "false"
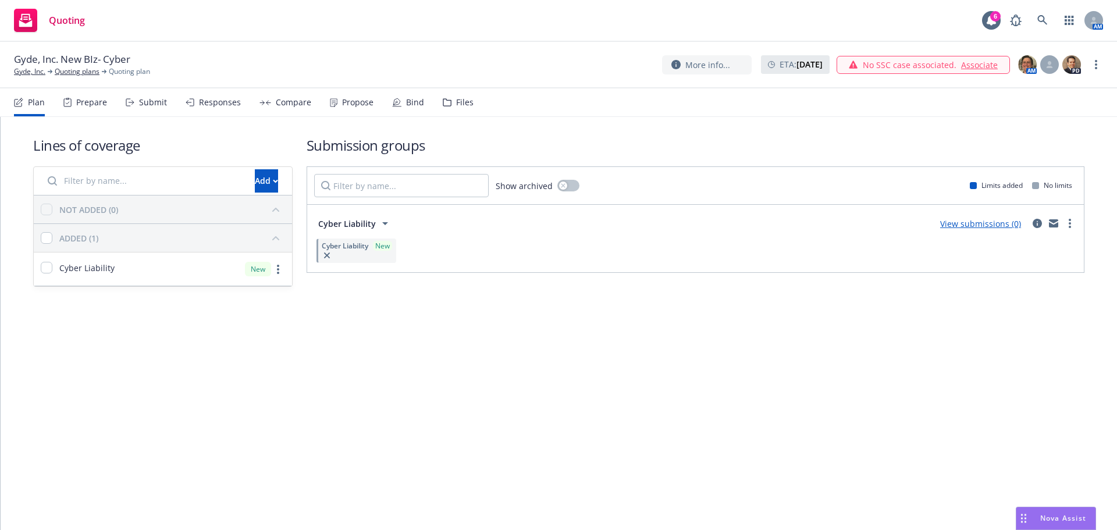
click at [779, 147] on h1 "Submission groups" at bounding box center [696, 145] width 778 height 19
click at [963, 70] on div "View case" at bounding box center [986, 64] width 47 height 17
